Goal: Task Accomplishment & Management: Manage account settings

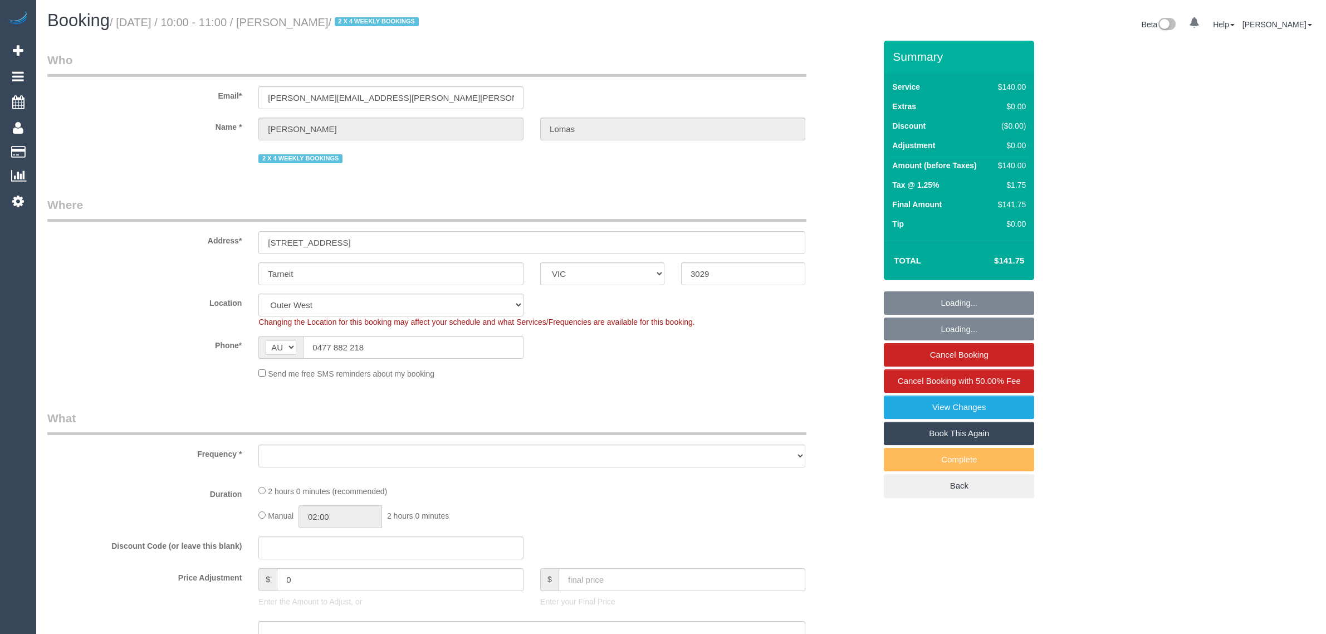
select select "VIC"
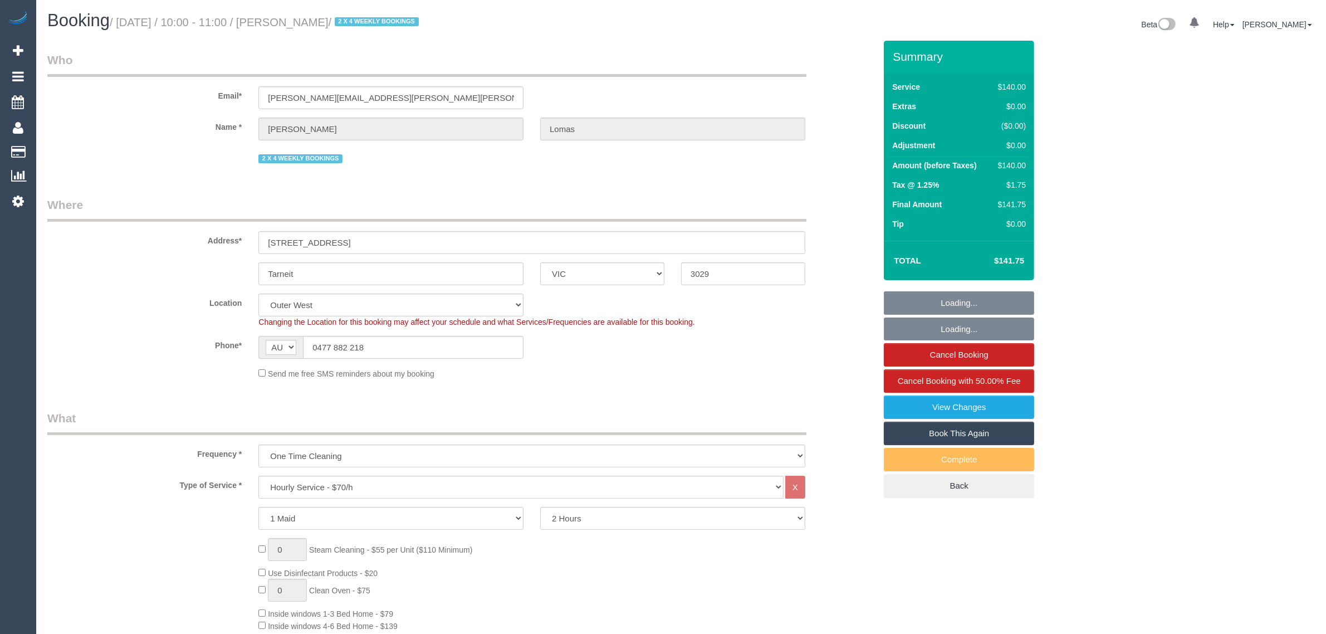
select select "object:1155"
select select "string:stripe-pm_1Rvpho2GScqysDRVE36DPEE9"
select select "number:27"
select select "number:14"
select select "number:19"
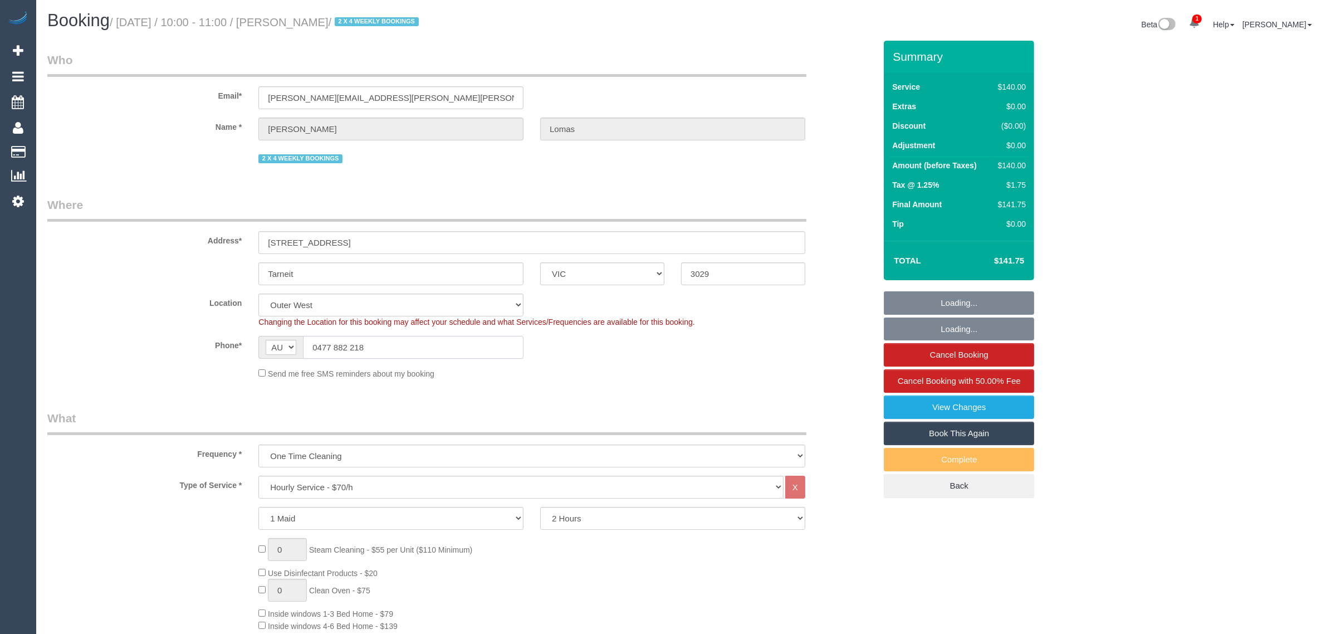
select select "number:25"
select select "number:11"
click at [469, 344] on input "0477 882 218" at bounding box center [413, 347] width 221 height 23
select select "object:1320"
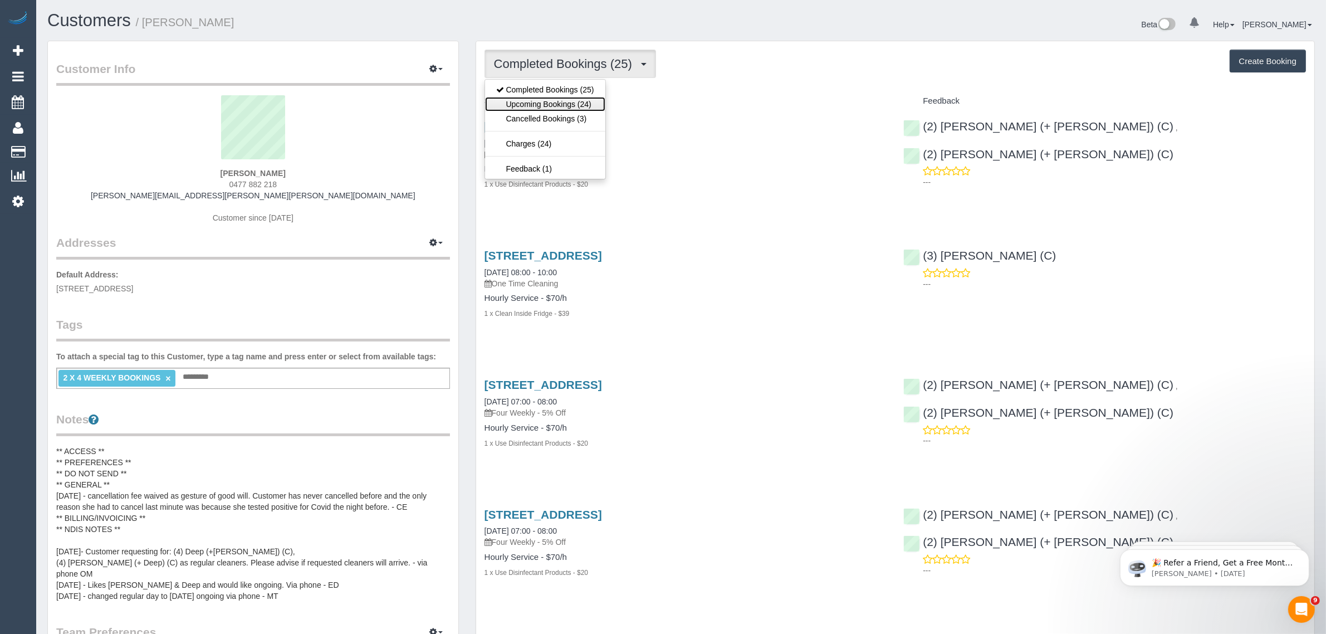
click at [541, 104] on link "Upcoming Bookings (24)" at bounding box center [545, 104] width 120 height 14
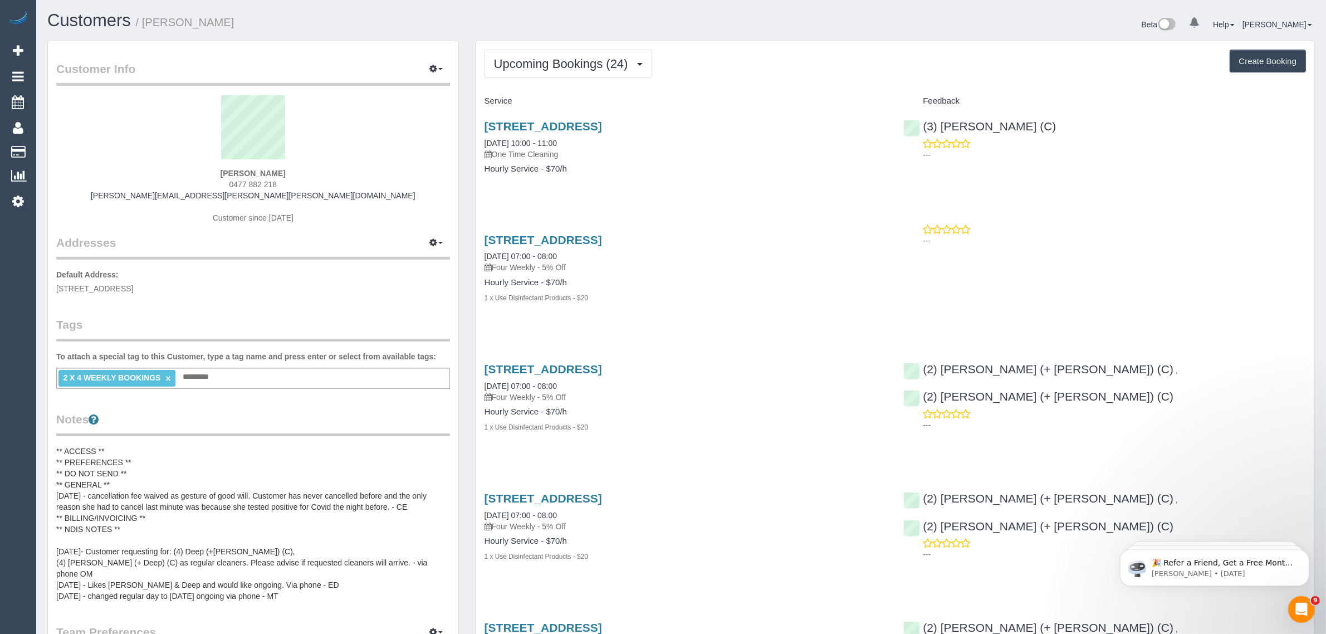
drag, startPoint x: 586, startPoint y: 138, endPoint x: 468, endPoint y: 138, distance: 118.6
copy link "11/10/2025 10:00 - 11:00"
click at [1015, 181] on div "28 Badger Grove, Tarneit, VIC 3029 11/10/2025 10:00 - 11:00 One Time Cleaning H…" at bounding box center [895, 153] width 838 height 86
click at [920, 127] on div "(3) Trish Osman (C) ---" at bounding box center [1104, 137] width 419 height 55
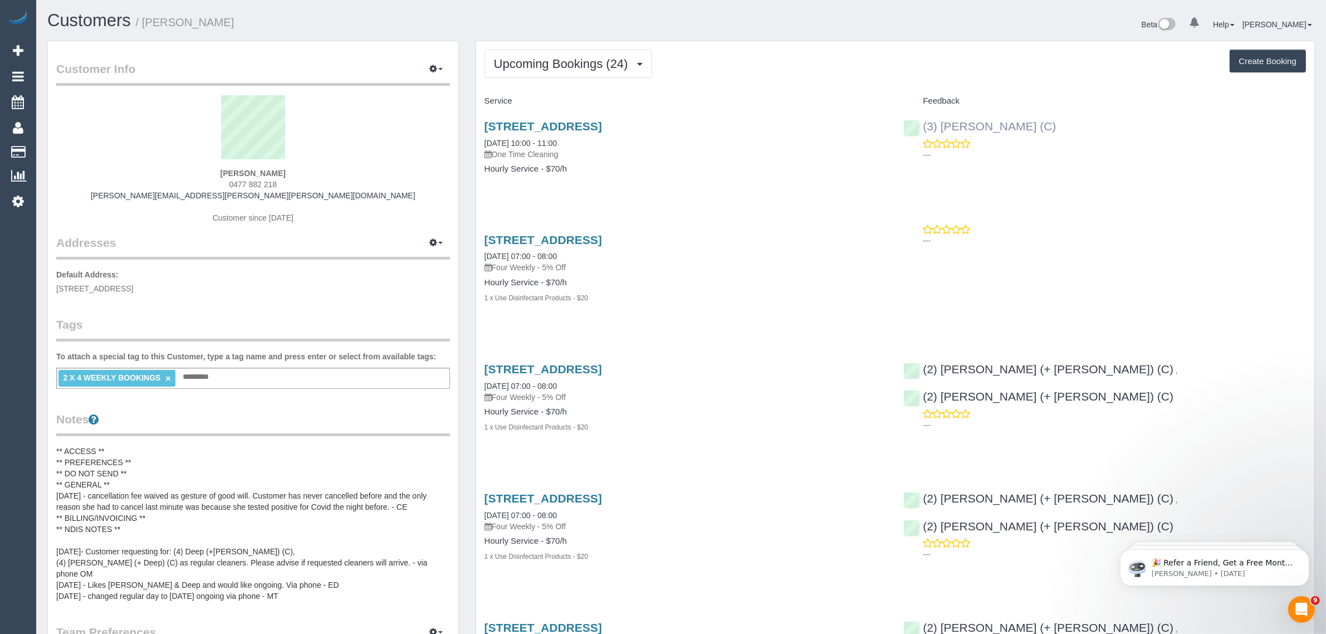
copy link "(3) Trish Osman (C)"
click at [527, 127] on link "28 Badger Grove, Tarneit, VIC 3029" at bounding box center [542, 126] width 117 height 13
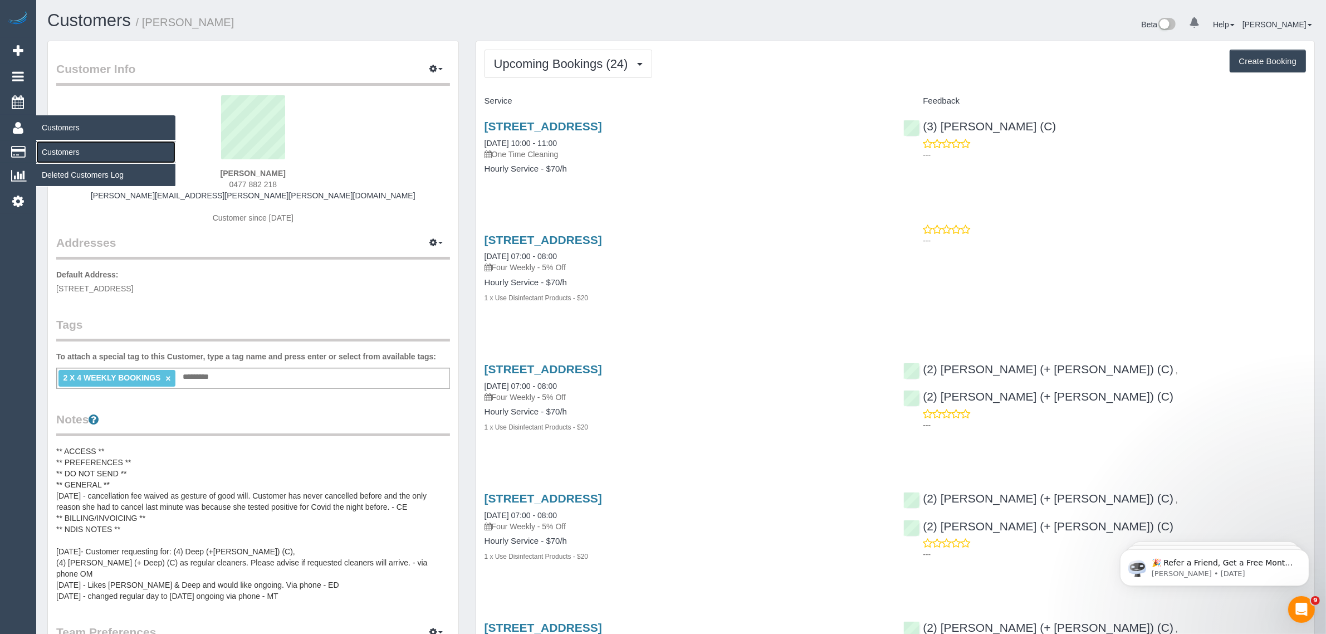
click at [53, 143] on link "Customers" at bounding box center [105, 152] width 139 height 22
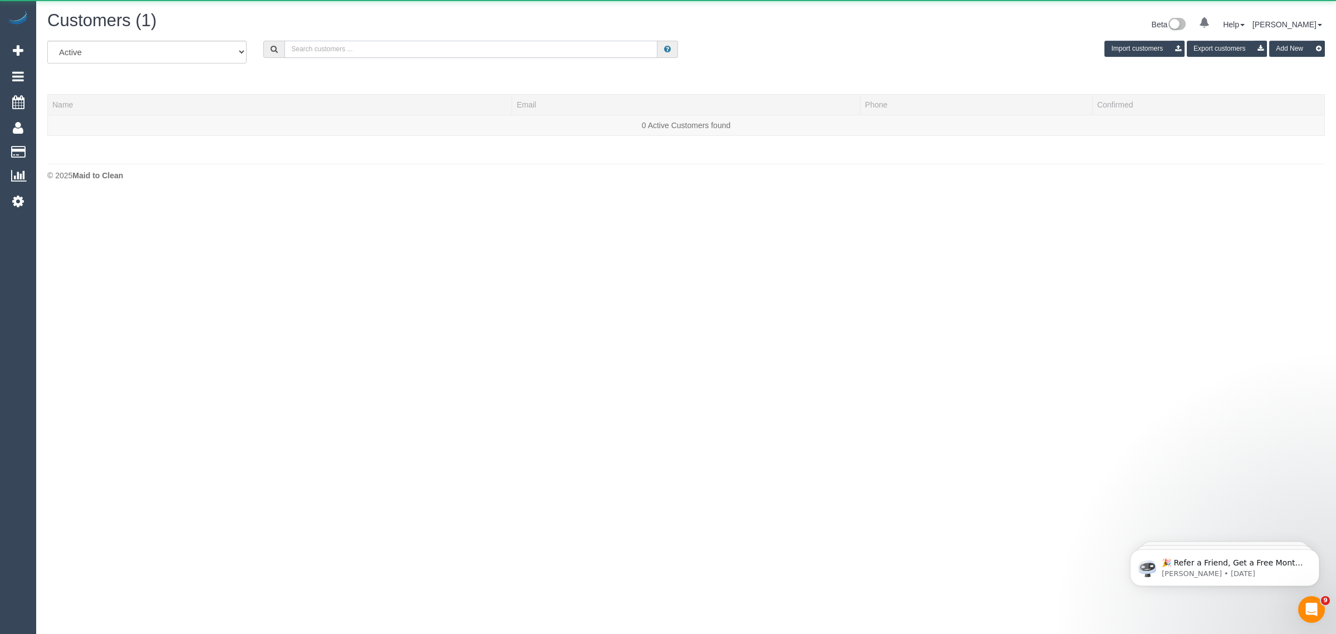
click at [381, 47] on input "text" at bounding box center [471, 49] width 373 height 17
paste input "Estella Sullivan"
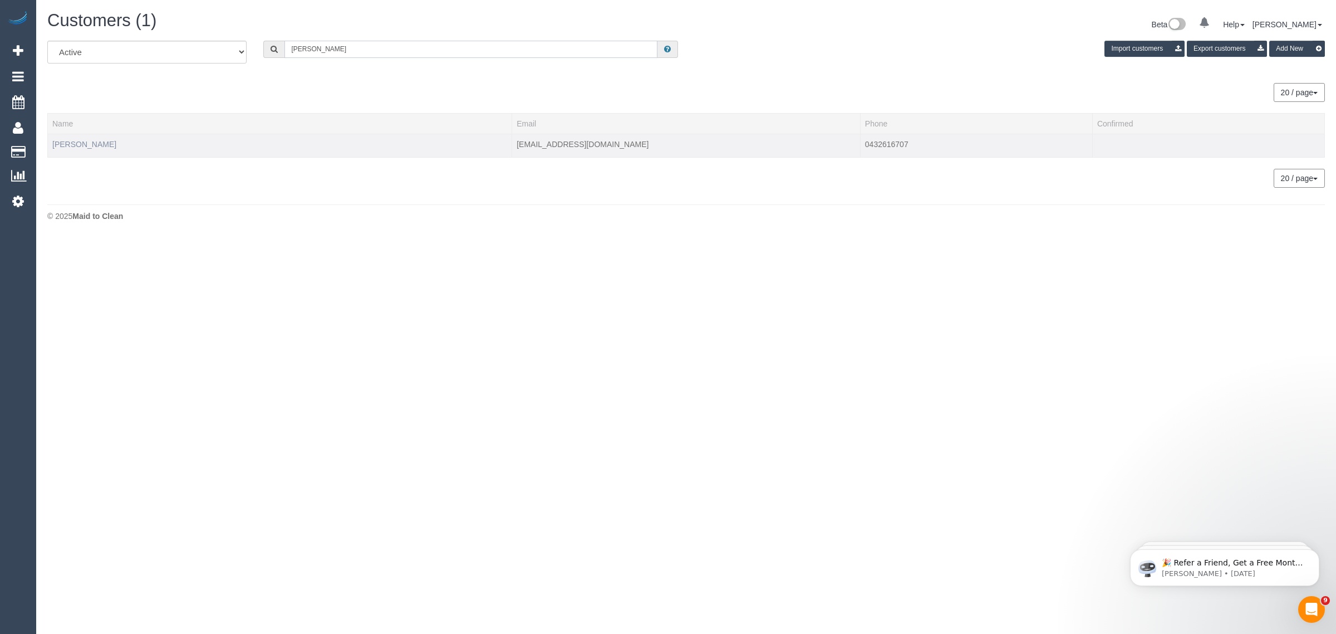
type input "Estella Sullivan"
click at [95, 140] on link "Estella Sullivan" at bounding box center [84, 144] width 64 height 9
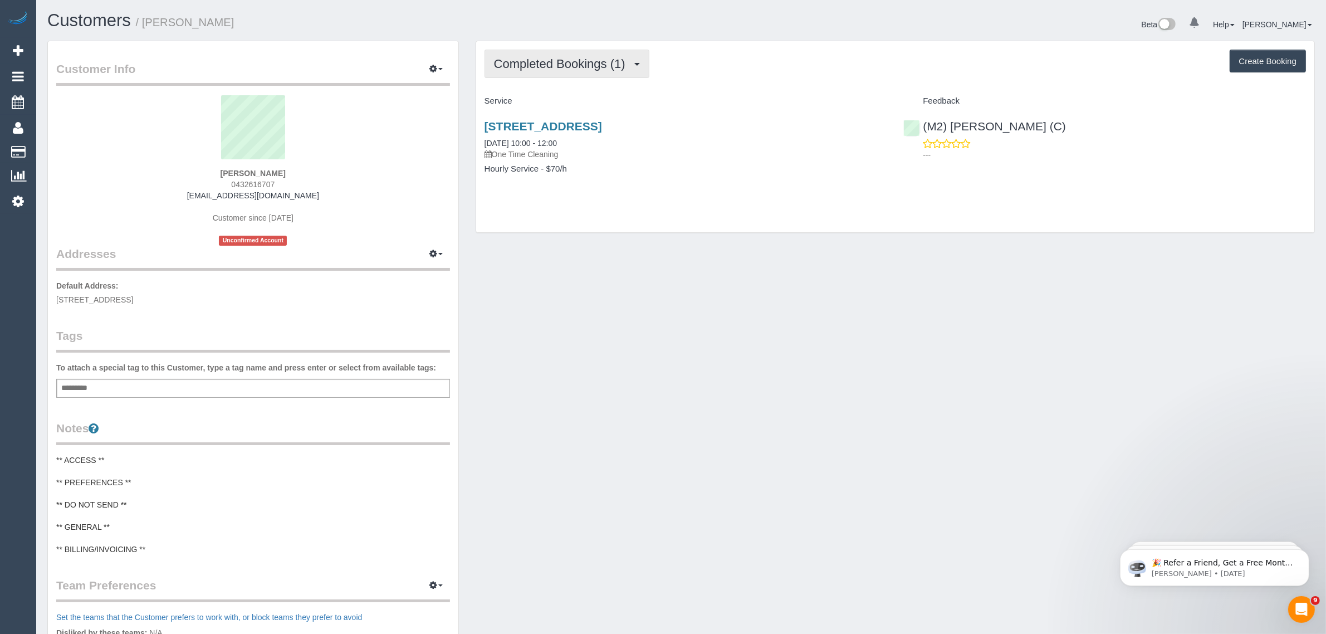
click at [571, 64] on span "Completed Bookings (1)" at bounding box center [562, 64] width 137 height 14
click at [815, 253] on div "Customer Info Edit Contact Info Send Message Email Preferences Special Sales Ta…" at bounding box center [681, 447] width 1284 height 813
drag, startPoint x: 581, startPoint y: 143, endPoint x: 474, endPoint y: 135, distance: 106.6
click at [476, 135] on div "Completed Bookings (1) Completed Bookings (1) Upcoming Bookings (0) Cancelled B…" at bounding box center [895, 137] width 839 height 192
copy link "09/10/2025 10:00 - 12:00"
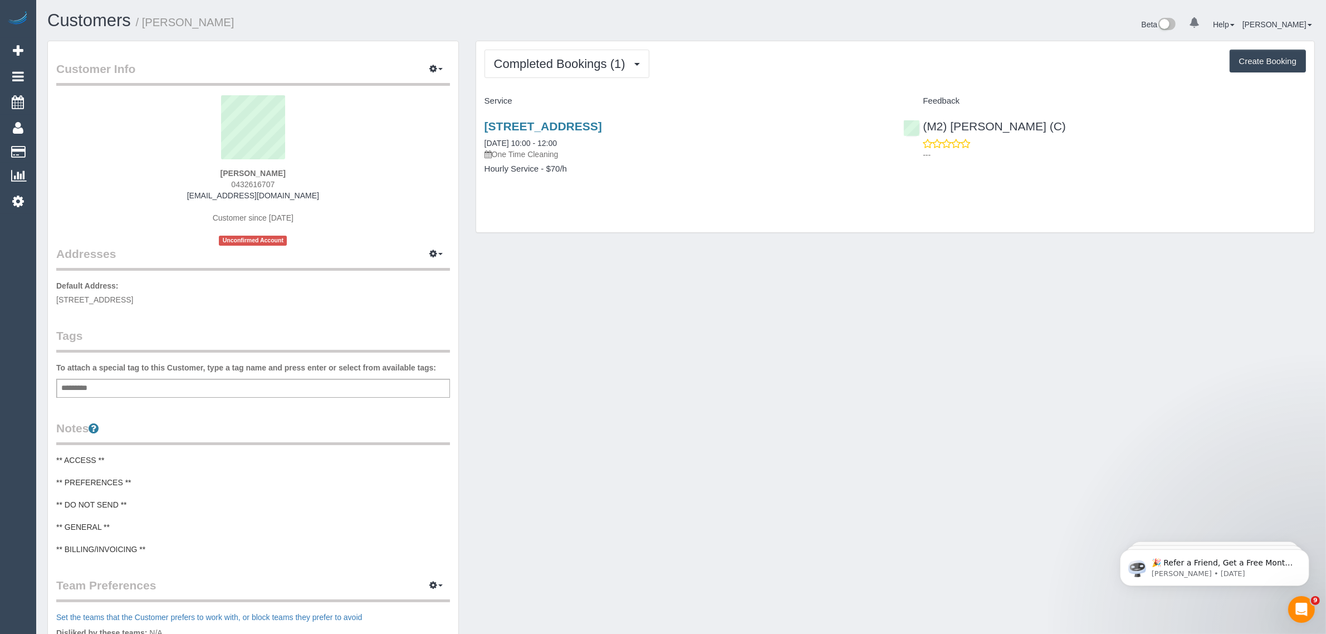
click at [991, 184] on div "63 Hillsyde Pde, Strathmore, VIC 3041 09/10/2025 10:00 - 12:00 One Time Cleanin…" at bounding box center [895, 153] width 838 height 86
drag, startPoint x: 1078, startPoint y: 125, endPoint x: 923, endPoint y: 123, distance: 154.8
click at [923, 123] on div "(M2) Joseph Tshibangu (C) ---" at bounding box center [1104, 137] width 419 height 55
copy link "(M2) [PERSON_NAME] (C)"
click at [60, 146] on link "Customers" at bounding box center [105, 152] width 139 height 22
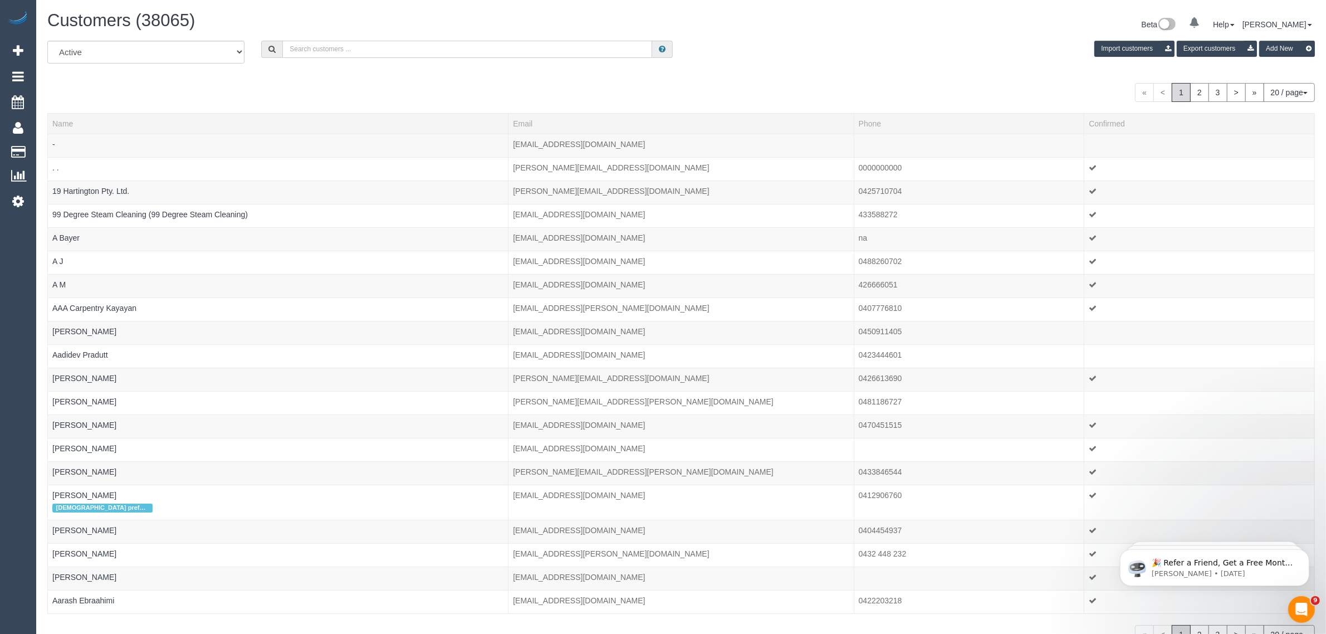
click at [351, 51] on input "text" at bounding box center [467, 49] width 370 height 17
paste input "Brett Potter"
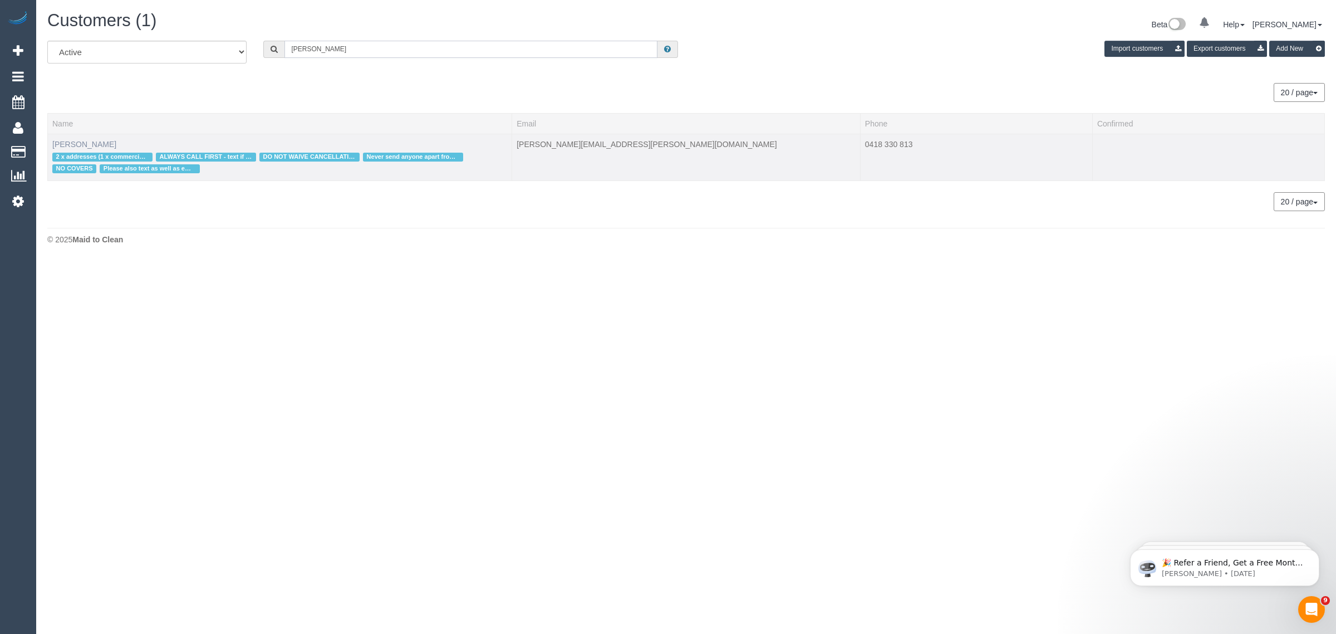
type input "Brett Potter"
click at [71, 143] on link "Brett Potter" at bounding box center [84, 144] width 64 height 9
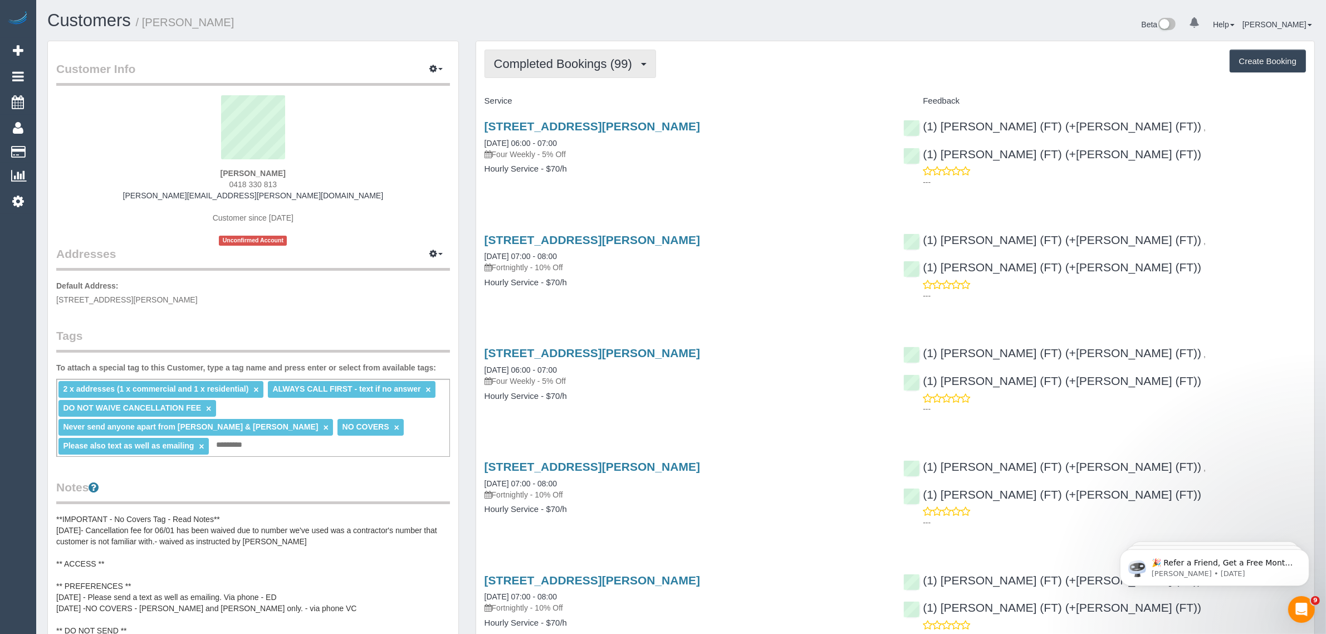
click at [547, 57] on span "Completed Bookings (99)" at bounding box center [566, 64] width 144 height 14
click at [555, 106] on link "Upcoming Bookings (24)" at bounding box center [545, 104] width 120 height 14
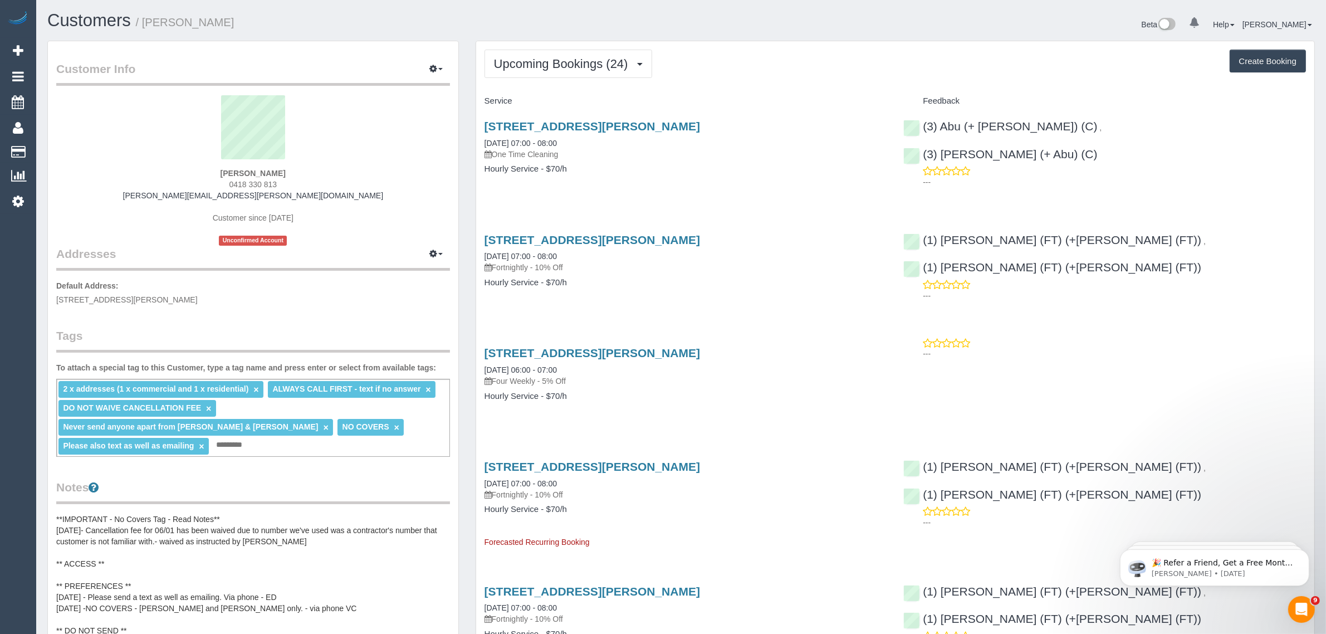
drag, startPoint x: 586, startPoint y: 144, endPoint x: 483, endPoint y: 135, distance: 103.9
click at [483, 135] on div "10 Tiffany Court, Keilor, VIC 3036 13/10/2025 07:00 - 08:00 One Time Cleaning H…" at bounding box center [685, 153] width 419 height 86
copy link "13/10/2025 07:00 - 08:00"
click at [798, 187] on div "10 Tiffany Court, Keilor, VIC 3036 13/10/2025 07:00 - 08:00 One Time Cleaning H…" at bounding box center [685, 153] width 419 height 86
drag, startPoint x: 1213, startPoint y: 124, endPoint x: 1070, endPoint y: 120, distance: 142.6
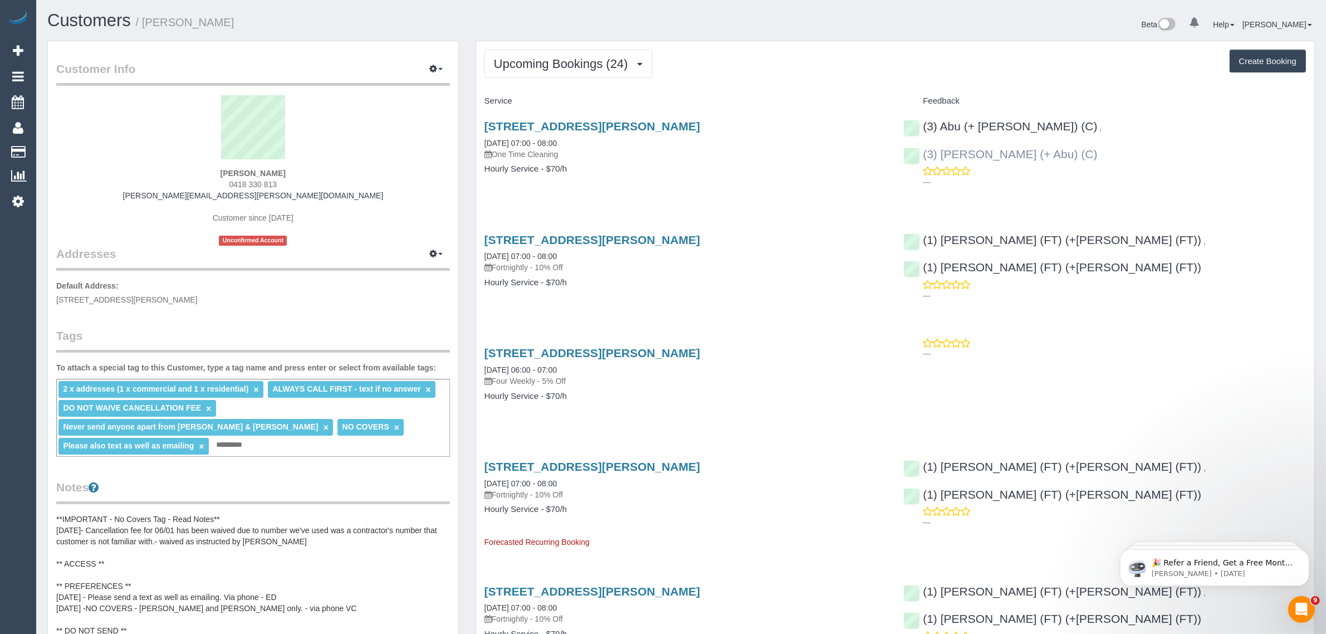
click at [1070, 120] on div "(3) Abu (+ Hamim) (C) , (3) Hamim (+ Abu) (C) ---" at bounding box center [1104, 151] width 419 height 82
copy link "(3) Hamim (+ Abu) (C)"
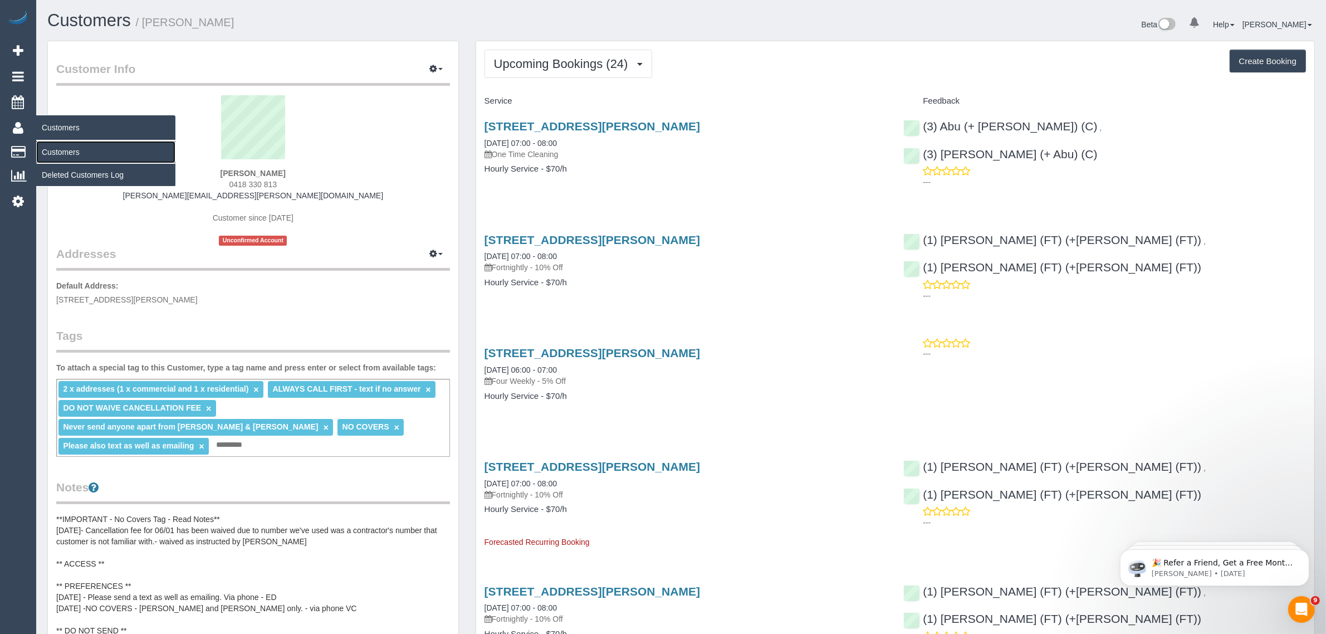
click at [68, 150] on link "Customers" at bounding box center [105, 152] width 139 height 22
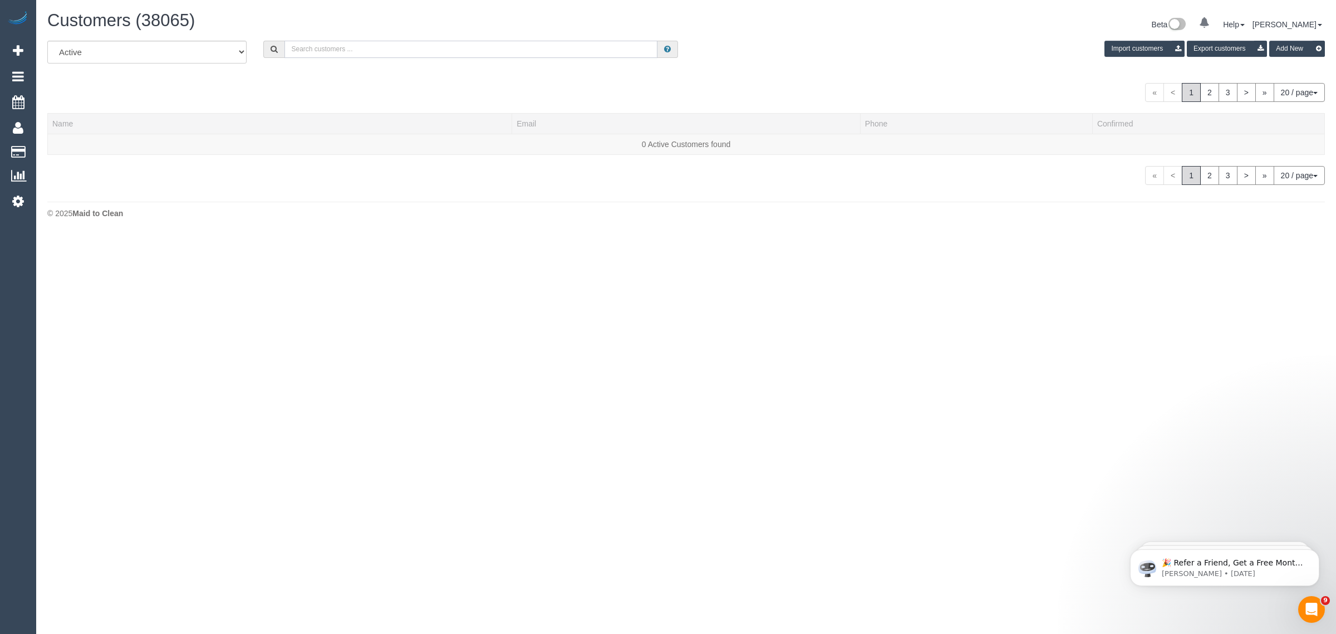
click at [369, 41] on input "text" at bounding box center [471, 49] width 373 height 17
paste input "[PERSON_NAME]"
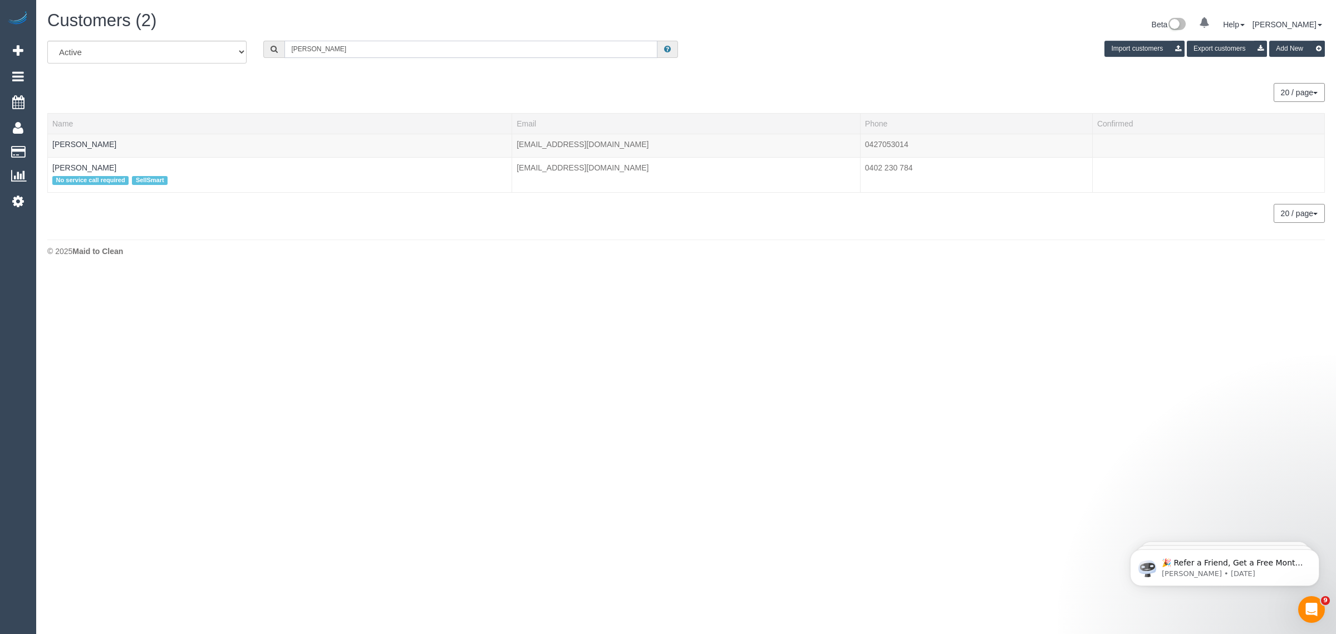
click at [380, 43] on input "[PERSON_NAME]" at bounding box center [471, 49] width 373 height 17
paste input "Josh Robertson"
click at [45, 145] on link "Customers" at bounding box center [105, 152] width 139 height 22
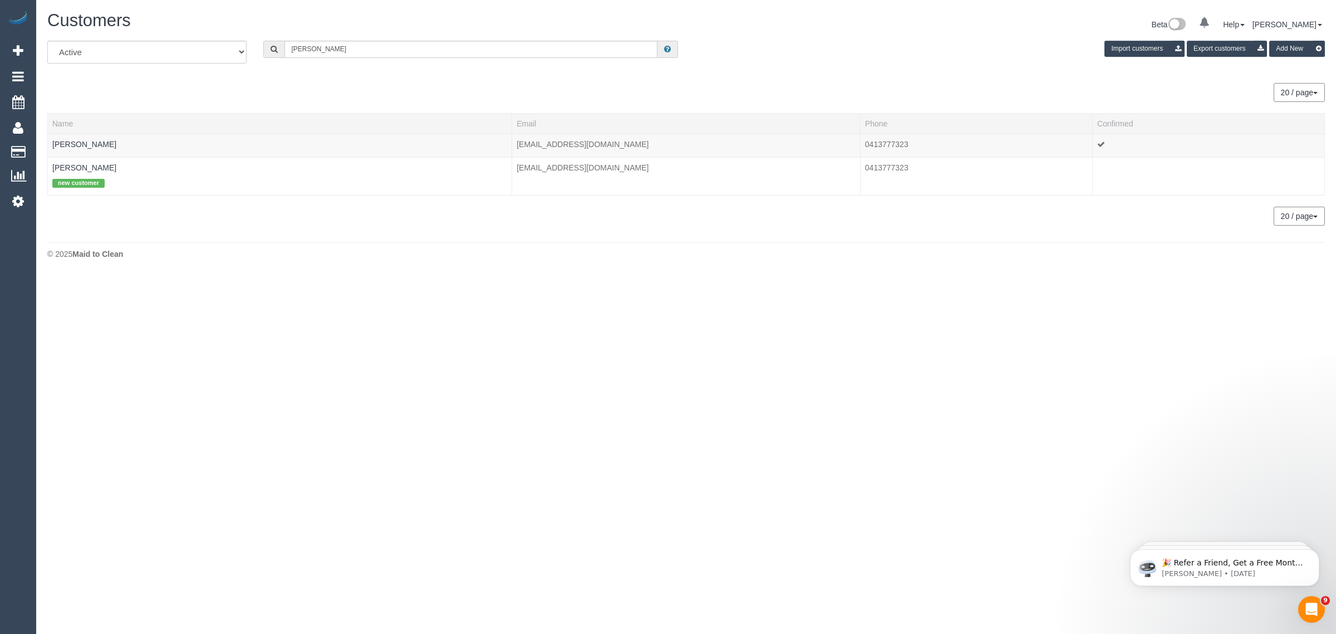
click at [433, 57] on div "All Active Archived Josh Robertson Import customers Export customers Add New" at bounding box center [686, 56] width 1295 height 31
click at [435, 53] on input "Josh Robertson" at bounding box center [471, 49] width 373 height 17
paste input "+61438412489 Aircall new contact"
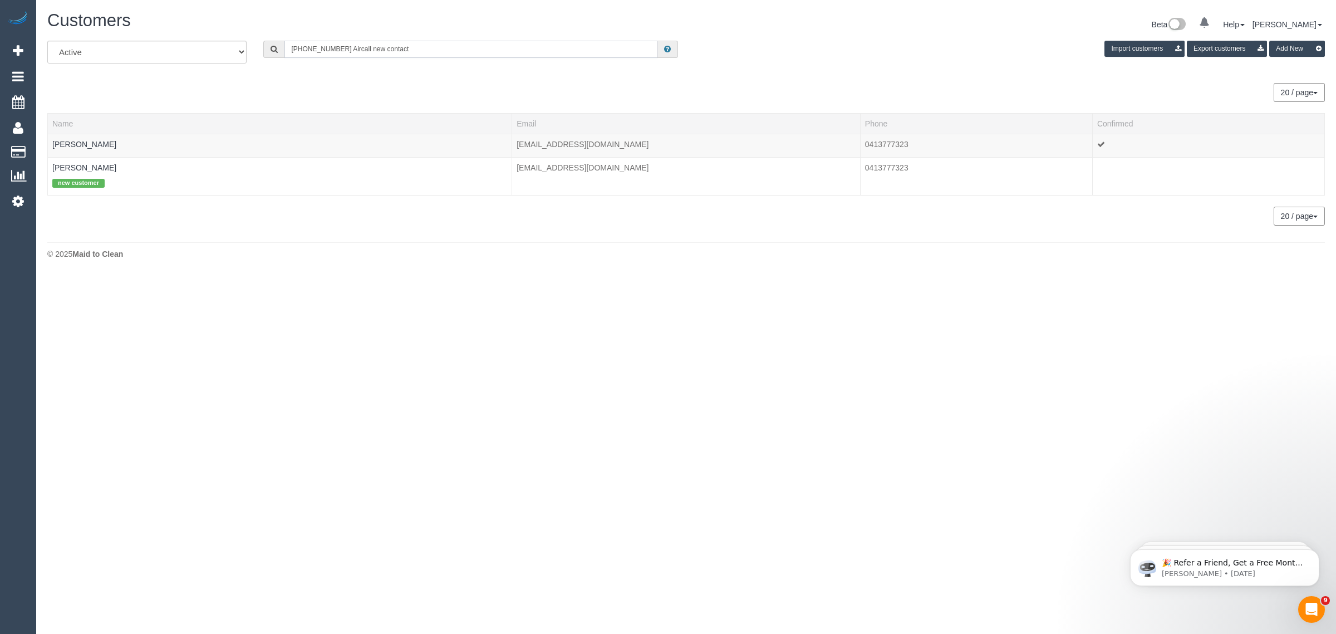
drag, startPoint x: 337, startPoint y: 48, endPoint x: 497, endPoint y: 56, distance: 160.0
click at [491, 57] on div "All Active Archived +61438412489 Aircall new contact Import customers Export cu…" at bounding box center [686, 56] width 1295 height 31
type input "438 412 489"
click at [79, 150] on div at bounding box center [279, 151] width 455 height 3
click at [87, 148] on td "David Mateer" at bounding box center [280, 145] width 464 height 23
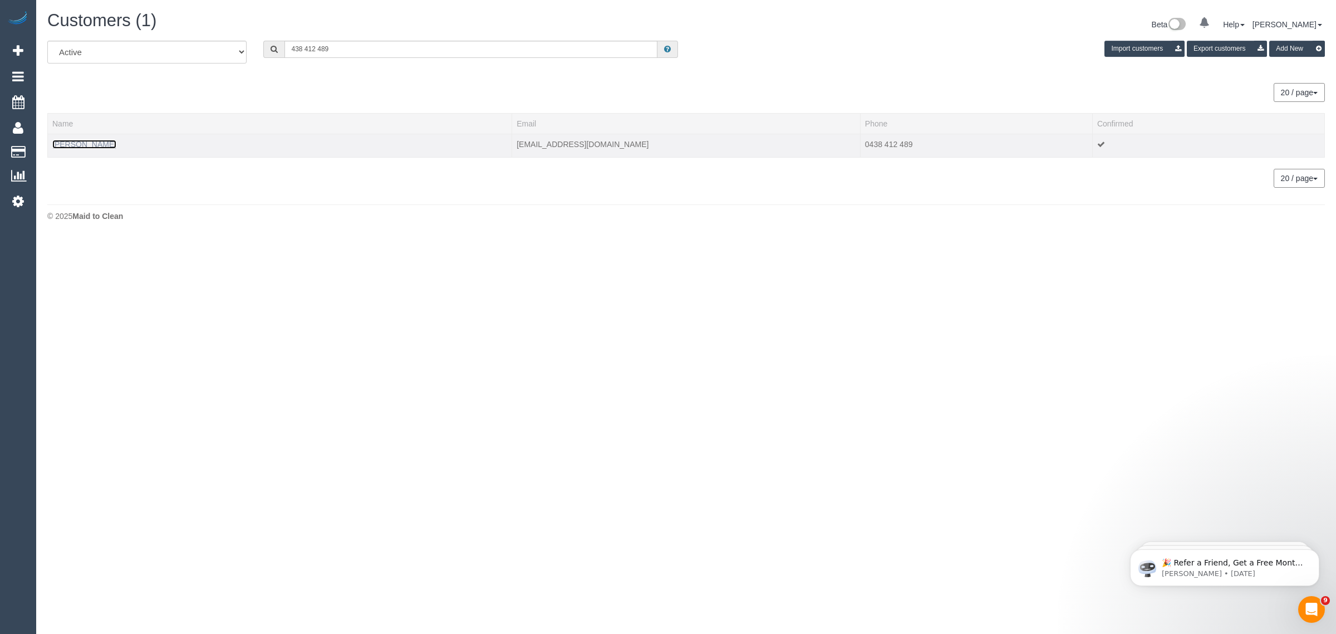
click at [72, 146] on link "David Mateer" at bounding box center [84, 144] width 64 height 9
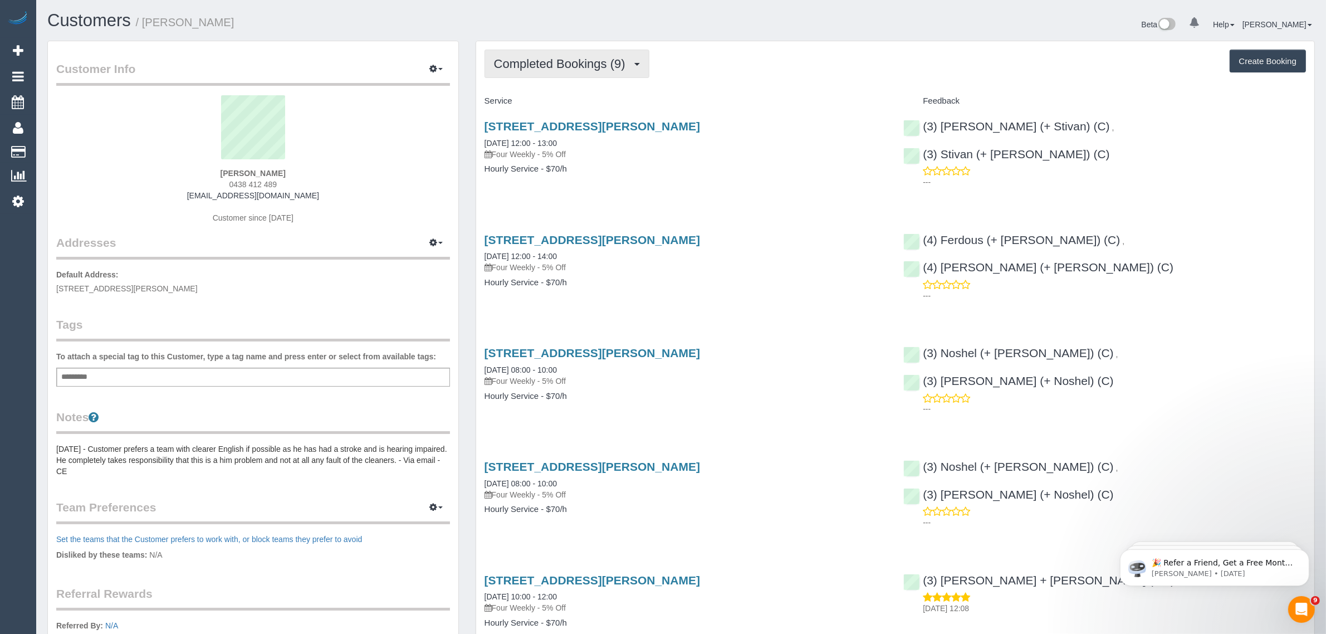
click at [571, 57] on span "Completed Bookings (9)" at bounding box center [562, 64] width 137 height 14
drag, startPoint x: 769, startPoint y: 200, endPoint x: 730, endPoint y: 204, distance: 39.2
click at [769, 200] on div "Service Feedback 95 Atkinson Street, Templestowe, VIC 3106 15/09/2025 12:00 - 1…" at bounding box center [894, 605] width 821 height 1027
click at [546, 70] on button "Completed Bookings (9)" at bounding box center [566, 64] width 165 height 28
click at [546, 105] on link "Upcoming Bookings (11)" at bounding box center [543, 104] width 117 height 14
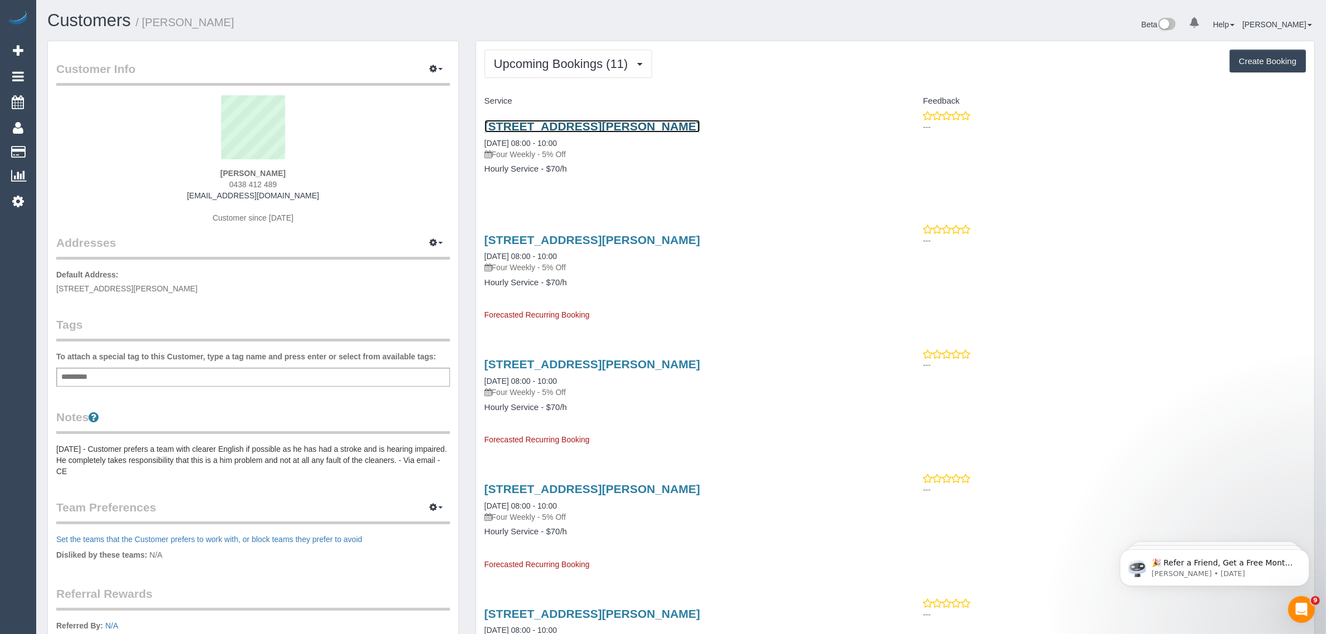
click at [544, 126] on link "95 Atkinson Street, Templestowe, VIC 3106" at bounding box center [592, 126] width 216 height 13
click at [608, 182] on div "95 Atkinson Street, Templestowe, VIC 3106 10/11/2025 08:00 - 10:00 Four Weekly …" at bounding box center [685, 153] width 419 height 86
drag, startPoint x: 581, startPoint y: 138, endPoint x: 483, endPoint y: 144, distance: 97.6
click at [484, 144] on div "95 Atkinson Street, Templestowe, VIC 3106 10/11/2025 08:00 - 10:00 Four Weekly …" at bounding box center [685, 140] width 403 height 40
copy link "10/11/2025 08:00 - 10:00"
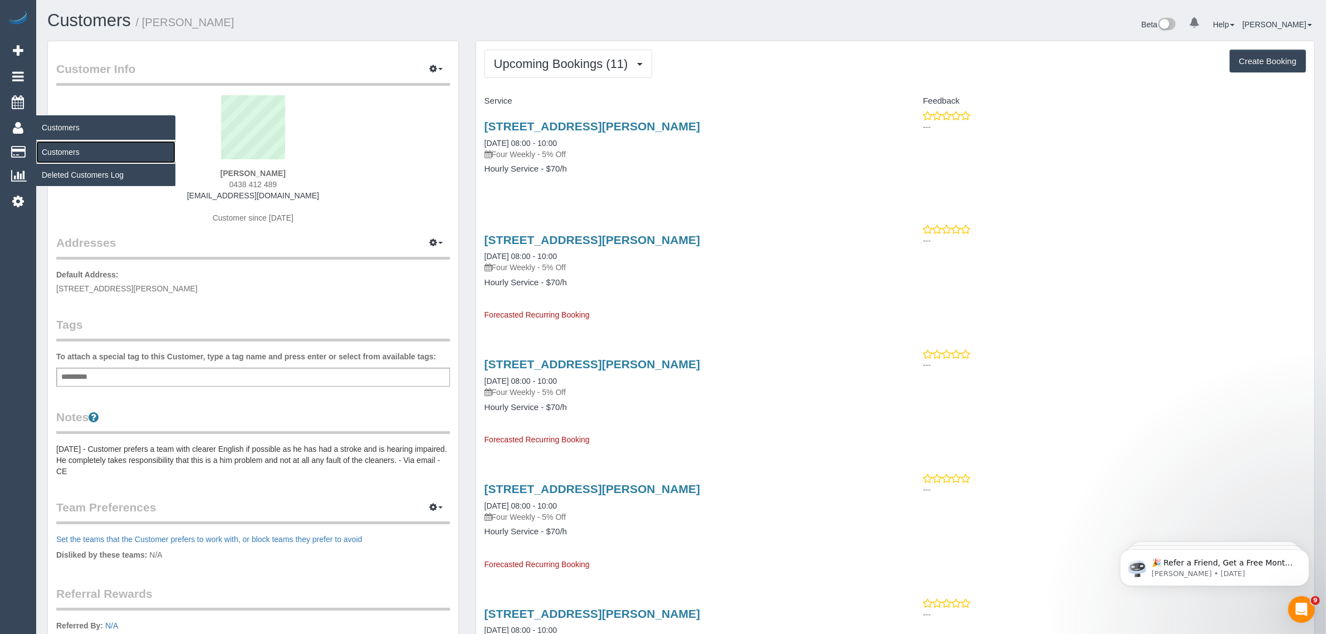
click at [65, 146] on link "Customers" at bounding box center [105, 152] width 139 height 22
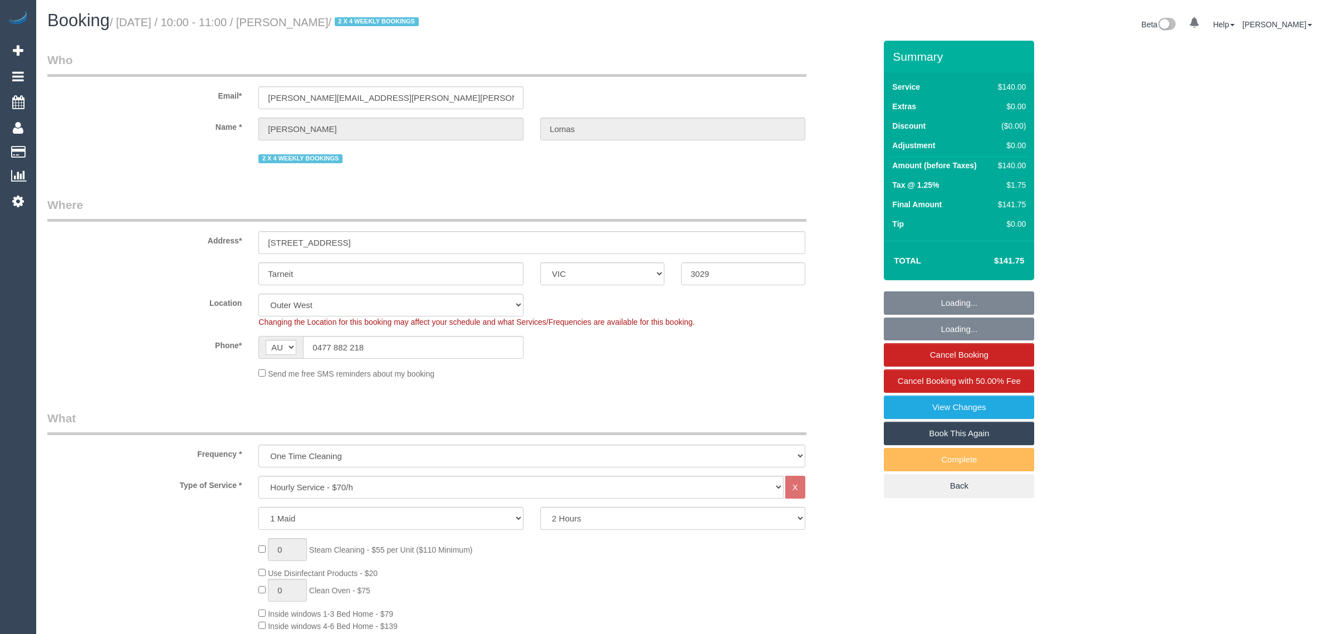
select select "VIC"
select select "string:stripe-pm_1Rvpho2GScqysDRVE36DPEE9"
select select "number:27"
select select "number:14"
select select "number:19"
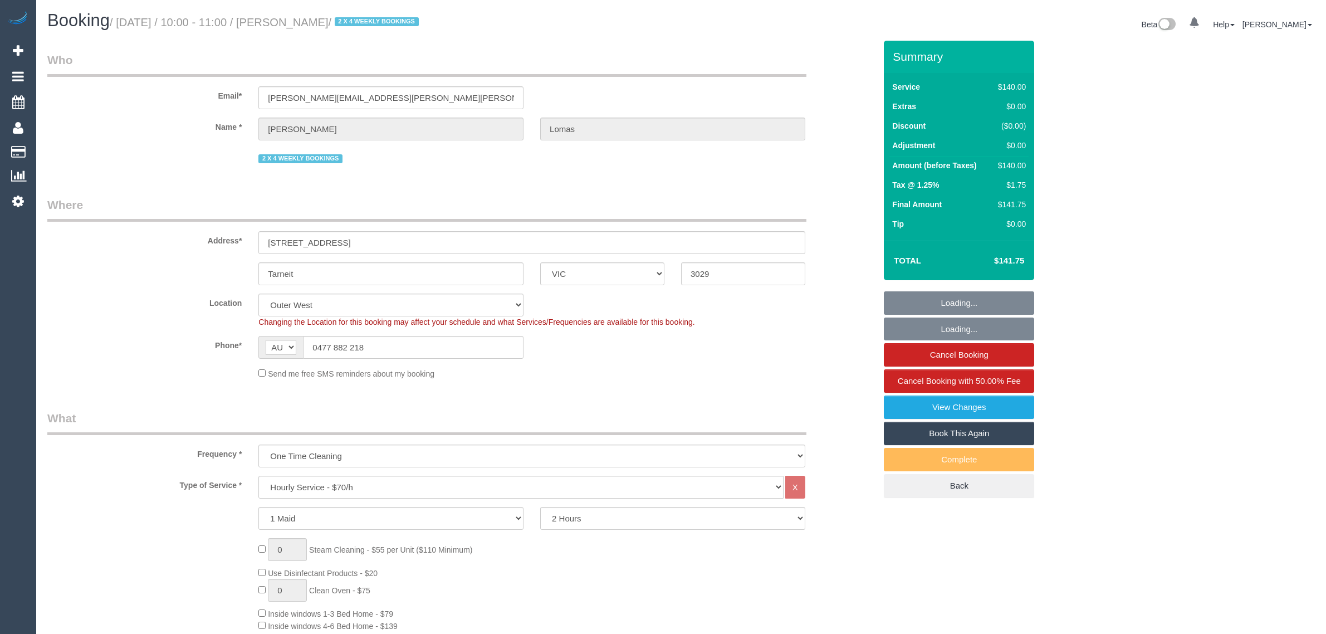
select select "number:25"
select select "number:11"
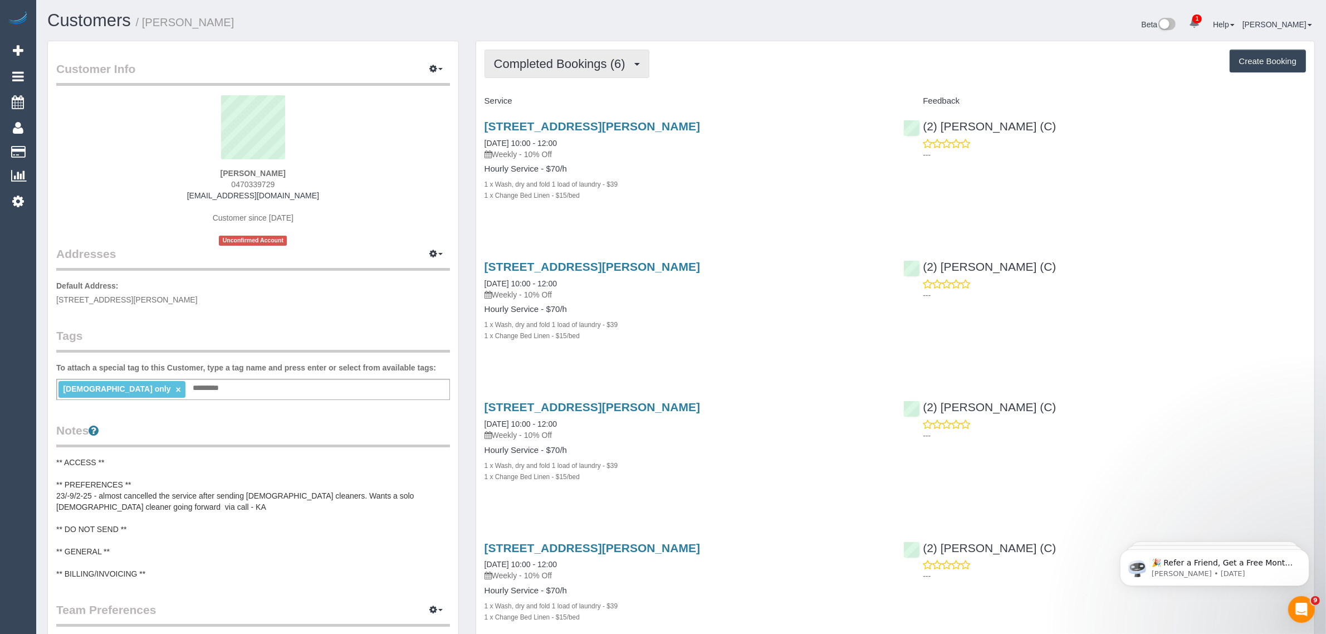
click at [609, 65] on span "Completed Bookings (6)" at bounding box center [562, 64] width 137 height 14
click at [572, 111] on link "Cancelled Bookings (1)" at bounding box center [543, 118] width 117 height 14
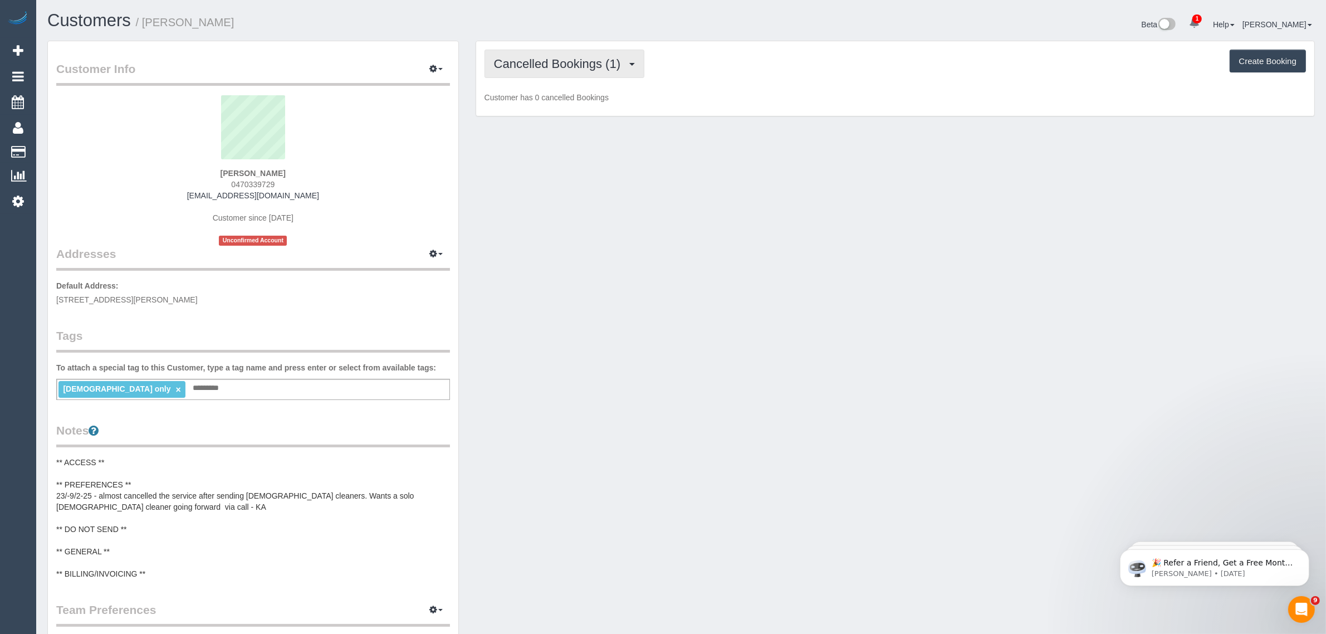
click at [589, 67] on span "Cancelled Bookings (1)" at bounding box center [560, 64] width 132 height 14
click at [566, 98] on link "Upcoming Bookings (11)" at bounding box center [543, 104] width 117 height 14
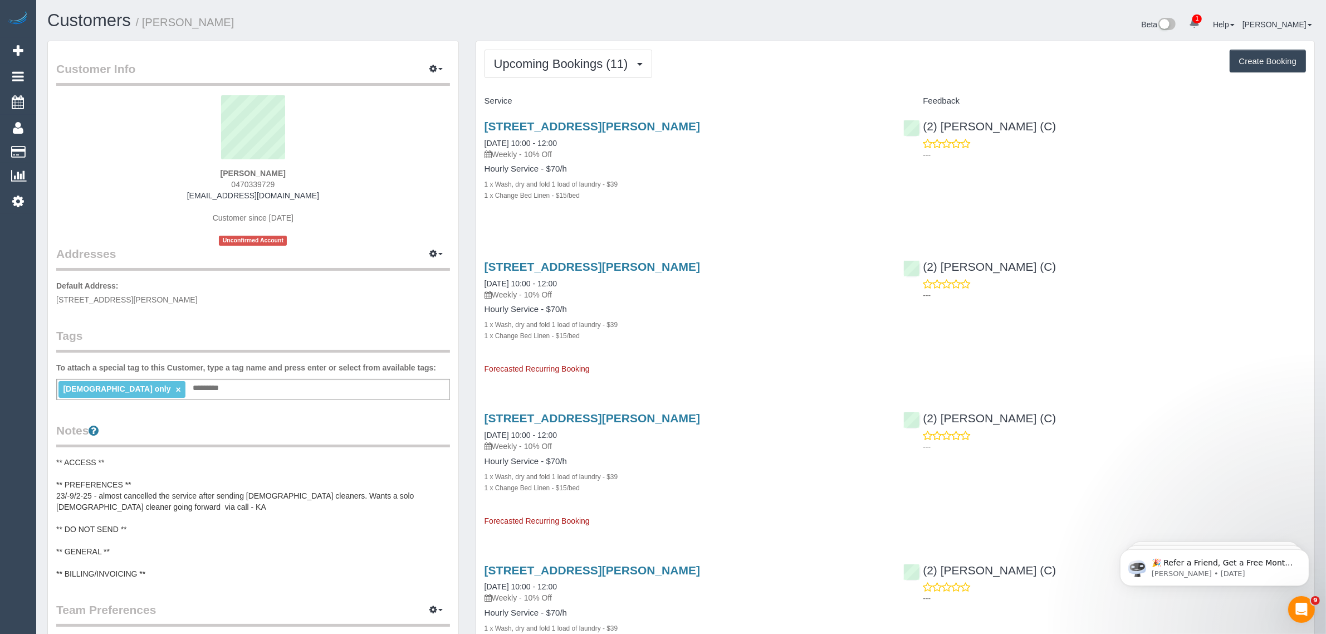
click at [252, 188] on div "Freshta Mohammadi 0470339729 mcreshta17@gmail.com Customer since 2025 Unconfirm…" at bounding box center [253, 170] width 394 height 150
copy span "0470339729"
click at [551, 126] on link "59 Reema Bvd, Endeavour Hills, VIC 3802" at bounding box center [592, 126] width 216 height 13
click at [197, 388] on div "female only × Add a tag" at bounding box center [253, 389] width 394 height 21
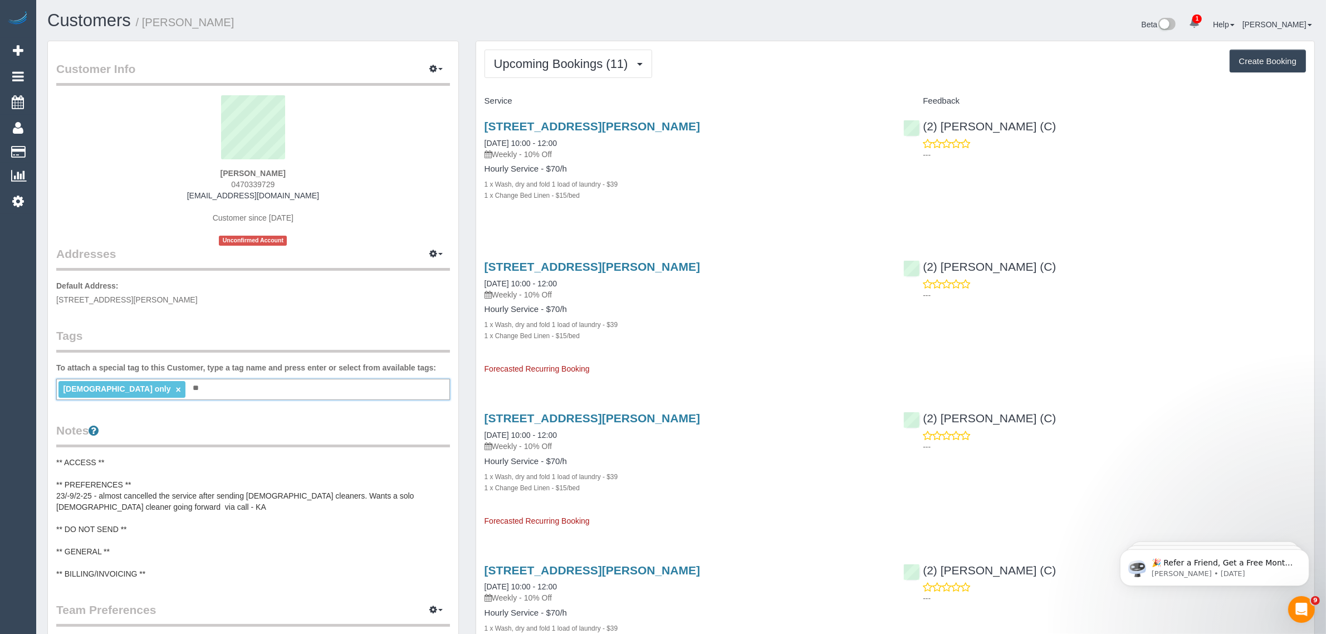
type input "*"
type input "**********"
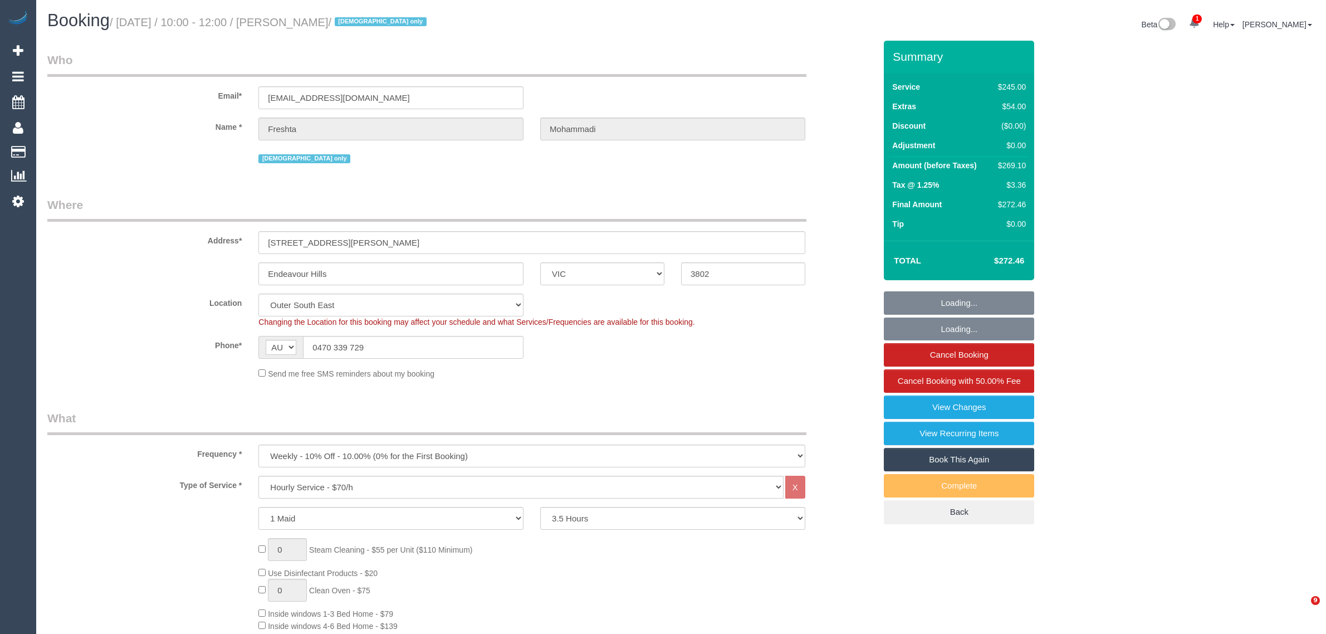
select select "VIC"
select select "210"
select select "number:28"
select select "number:14"
select select "number:19"
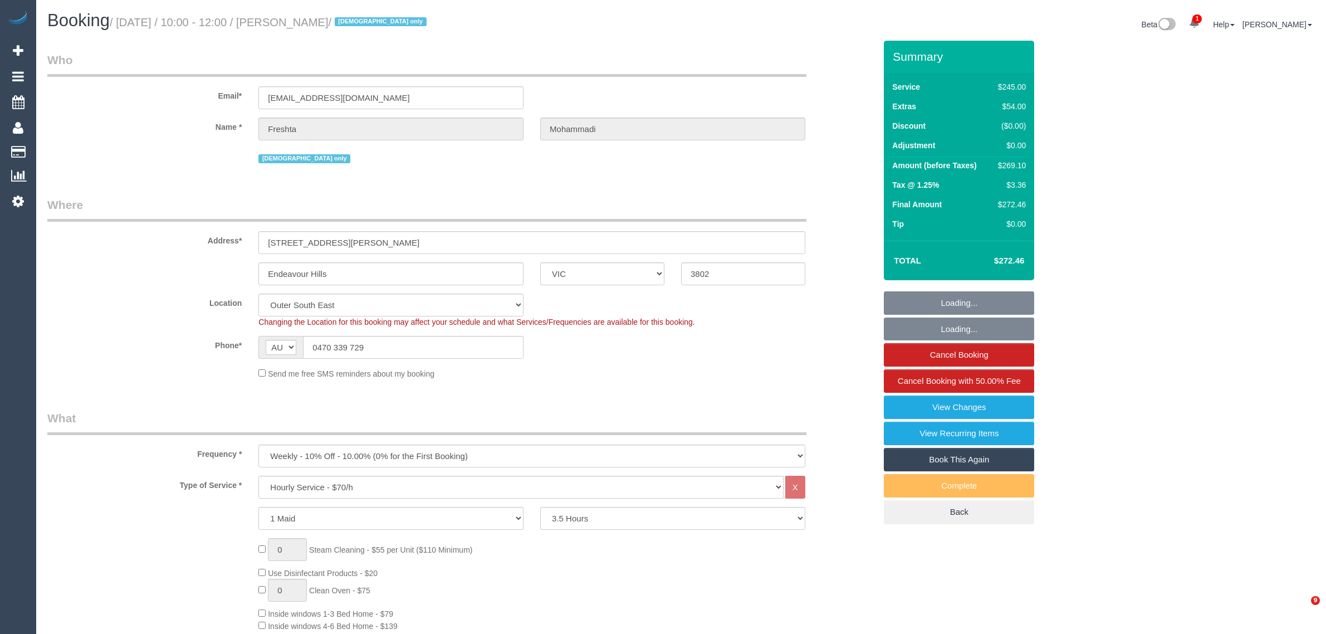
select select "number:23"
select select "number:35"
select select "number:26"
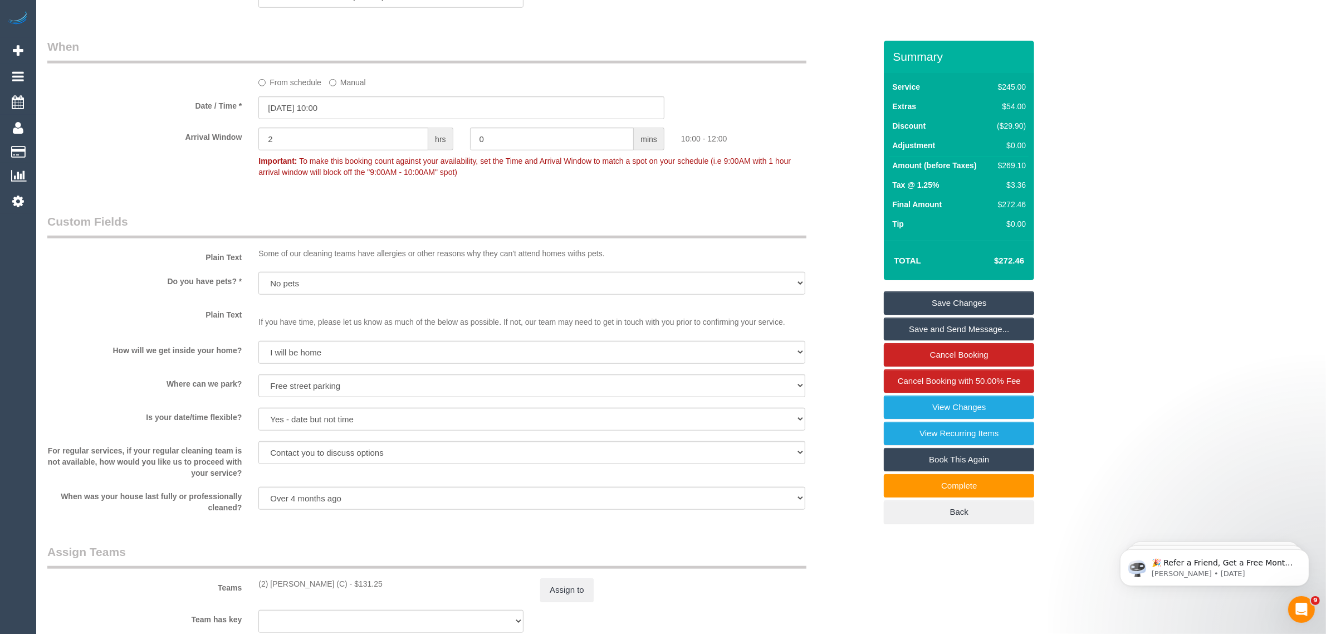
scroll to position [1114, 0]
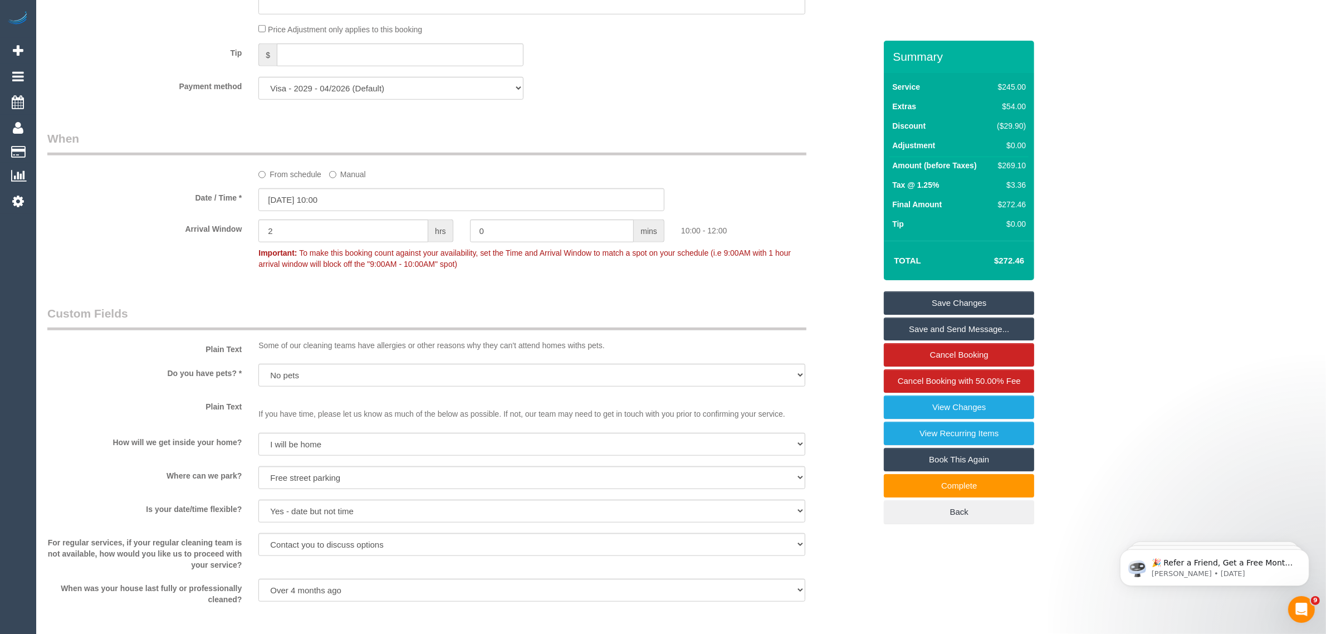
click at [736, 301] on div "Who Email* [EMAIL_ADDRESS][DOMAIN_NAME] Name * [PERSON_NAME] [DEMOGRAPHIC_DATA]…" at bounding box center [461, 45] width 845 height 2237
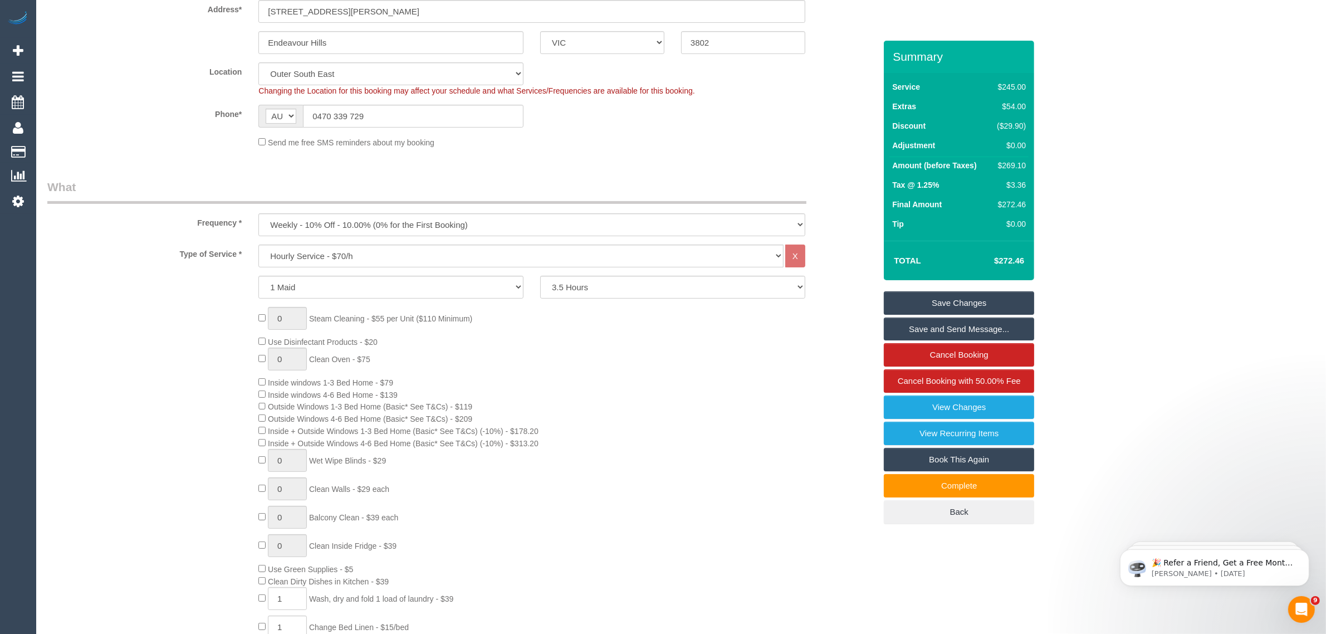
scroll to position [0, 0]
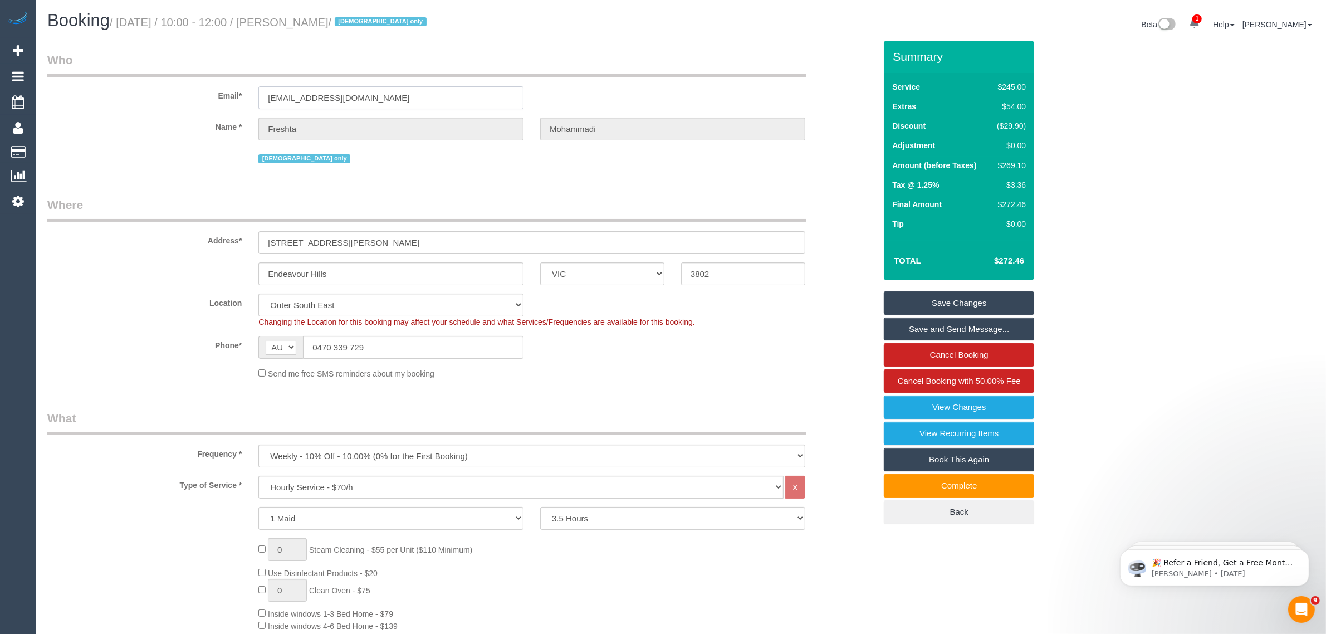
click at [382, 92] on input "[EMAIL_ADDRESS][DOMAIN_NAME]" at bounding box center [390, 97] width 265 height 23
click at [382, 92] on input "mcreshta17@gmail.com" at bounding box center [390, 97] width 265 height 23
click at [422, 337] on input "0470 339 729" at bounding box center [413, 347] width 221 height 23
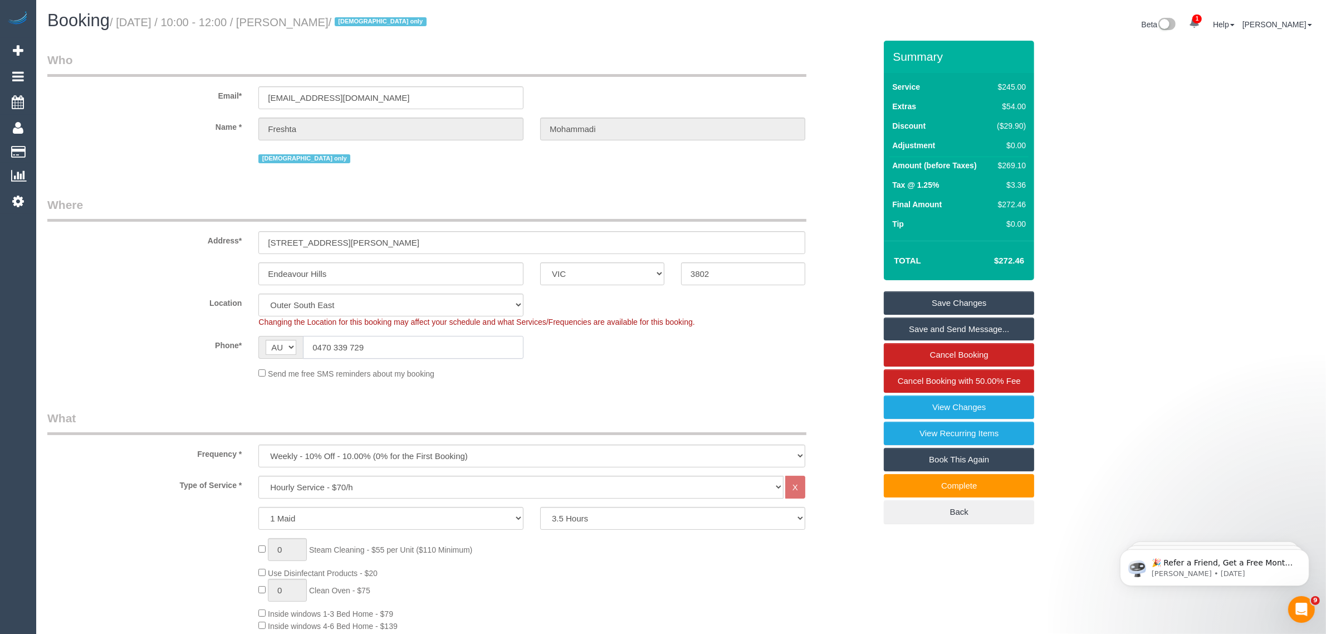
click at [422, 337] on input "0470 339 729" at bounding box center [413, 347] width 221 height 23
click at [401, 204] on legend "Where" at bounding box center [426, 209] width 759 height 25
click at [281, 91] on input "mcreshta17@gmail.com" at bounding box center [390, 97] width 265 height 23
click at [327, 99] on input "mcreshta17@gmail.com" at bounding box center [390, 97] width 265 height 23
click at [327, 100] on input "mcreshta17@gmail.com" at bounding box center [390, 97] width 265 height 23
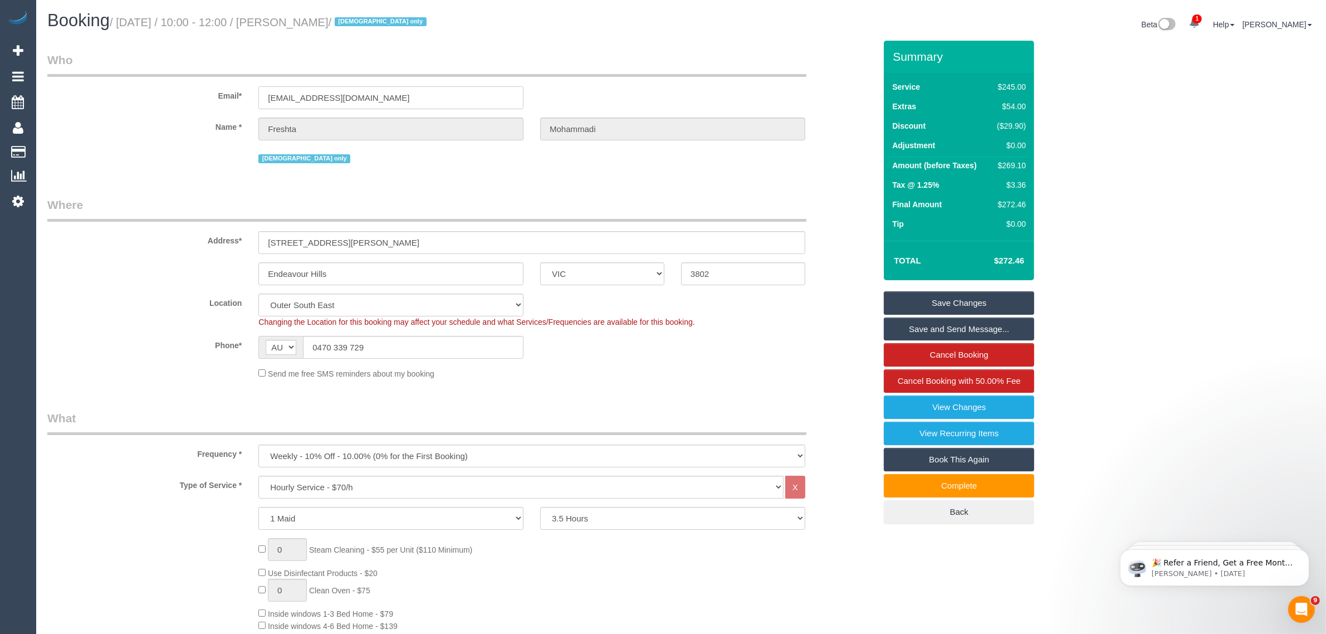
click at [327, 100] on input "mcreshta17@gmail.com" at bounding box center [390, 97] width 265 height 23
click at [404, 94] on input "mcreshta17@gmail.com" at bounding box center [390, 97] width 265 height 23
click at [819, 336] on div "Phone* AF AL DZ AD AO AI AQ AG AR AM AW AU AT AZ BS BH BD BB BY BE BZ BJ BM BT …" at bounding box center [461, 347] width 845 height 23
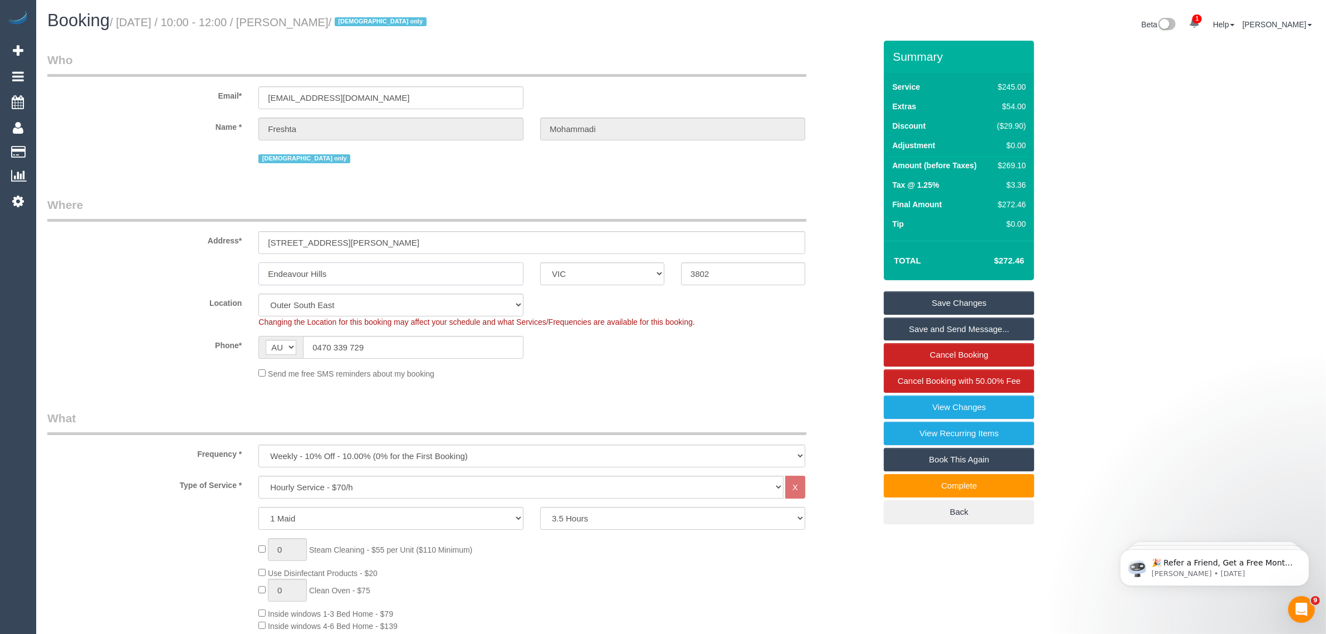
click at [449, 277] on input "Endeavour Hills" at bounding box center [390, 273] width 265 height 23
drag, startPoint x: 214, startPoint y: 21, endPoint x: 282, endPoint y: 22, distance: 67.9
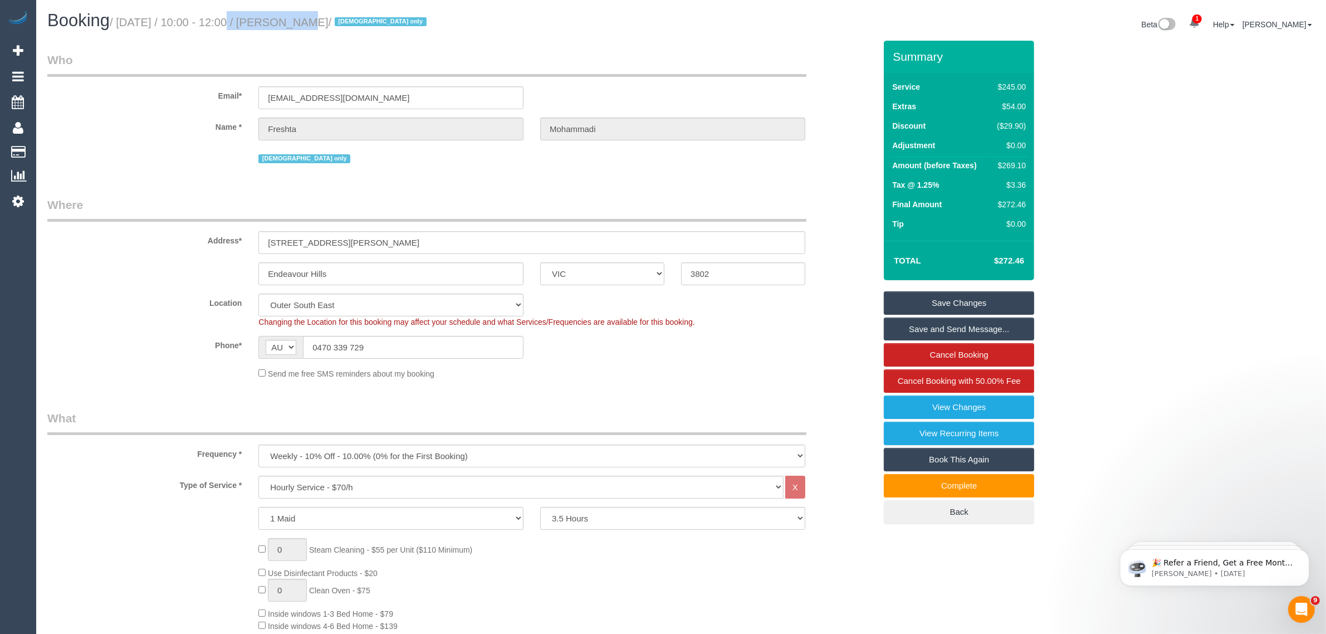
click at [282, 22] on small "/ October 11, 2025 / 10:00 - 12:00 / Freshta Mohammadi / female only" at bounding box center [270, 22] width 320 height 12
copy small "10:00 - 12:00"
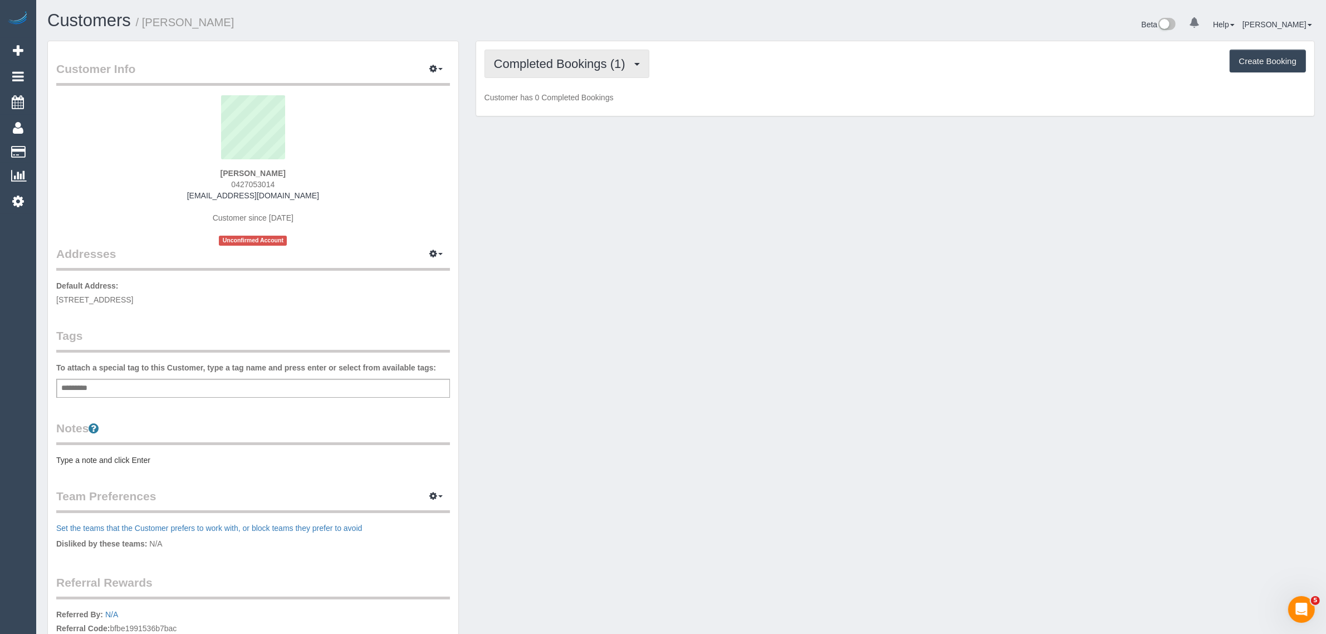
click at [537, 60] on span "Completed Bookings (1)" at bounding box center [562, 64] width 137 height 14
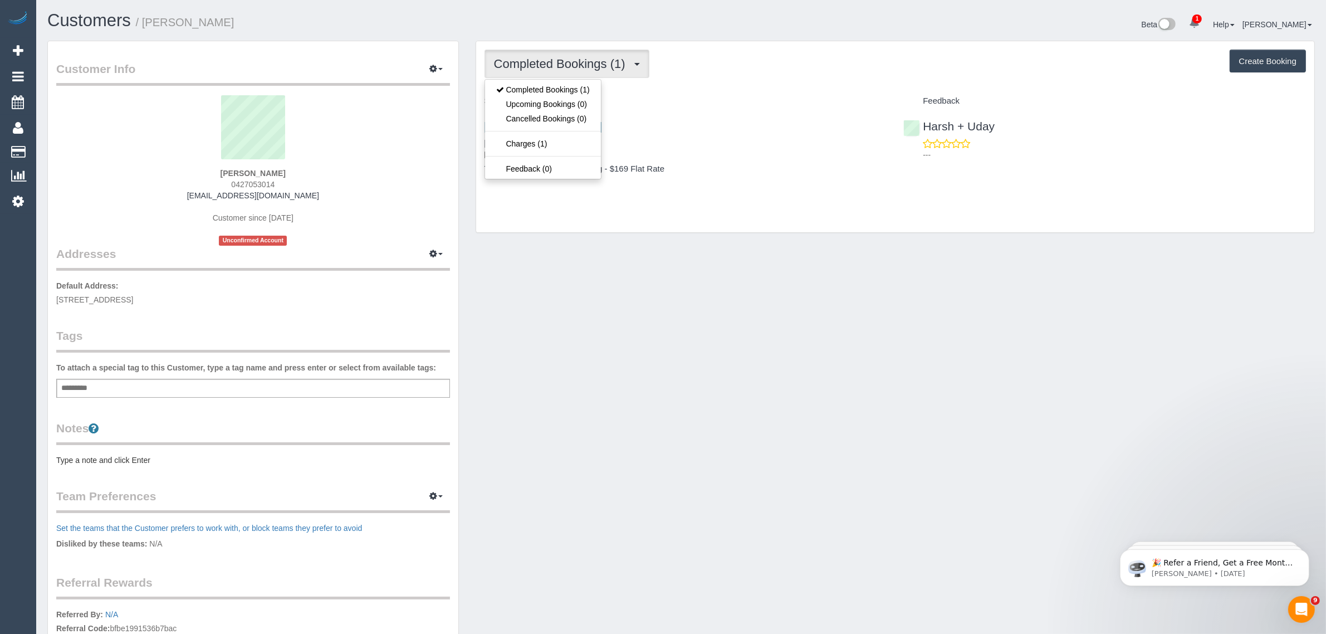
click at [733, 241] on div "Completed Bookings (1) Completed Bookings (1) Upcoming Bookings (0) Cancelled B…" at bounding box center [895, 142] width 856 height 203
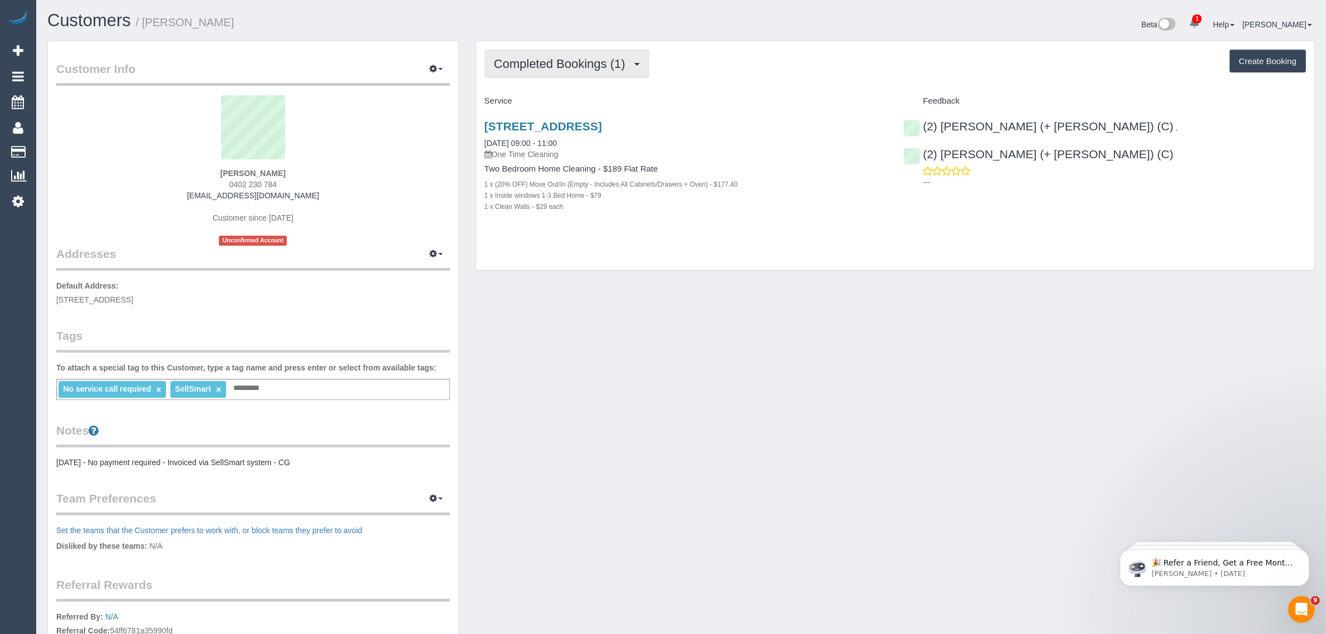
click at [561, 54] on button "Completed Bookings (1)" at bounding box center [566, 64] width 165 height 28
click at [881, 263] on div "Completed Bookings (1) Completed Bookings (1) Upcoming Bookings (1) Cancelled B…" at bounding box center [895, 155] width 838 height 229
click at [603, 65] on span "Completed Bookings (1)" at bounding box center [562, 64] width 137 height 14
click at [574, 100] on link "Upcoming Bookings (1)" at bounding box center [543, 104] width 116 height 14
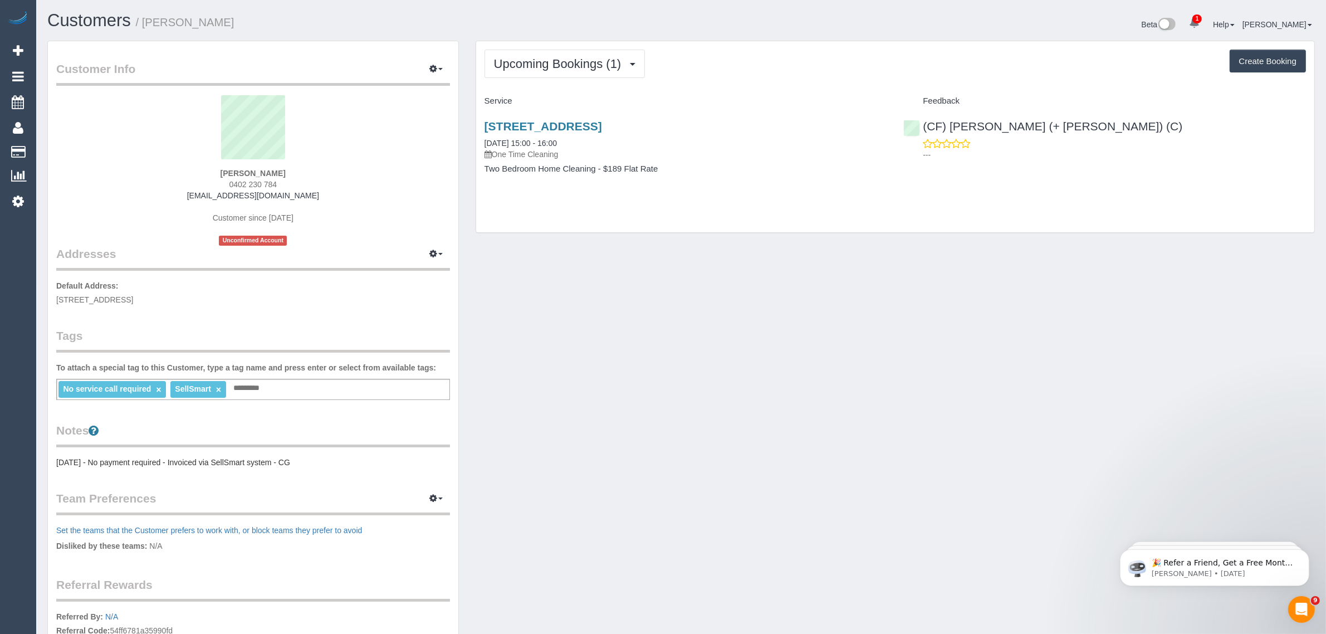
drag, startPoint x: 589, startPoint y: 142, endPoint x: 479, endPoint y: 145, distance: 109.2
click at [479, 145] on div "[STREET_ADDRESS] [DATE] 15:00 - 16:00 One Time Cleaning Two Bedroom Home Cleani…" at bounding box center [685, 153] width 419 height 86
copy link "[DATE] 15:00 - 16:00"
click at [694, 276] on div "Customer Info Edit Contact Info Send Message Email Preferences Special Sales Ta…" at bounding box center [681, 402] width 1284 height 723
drag, startPoint x: 1065, startPoint y: 123, endPoint x: 937, endPoint y: 123, distance: 128.1
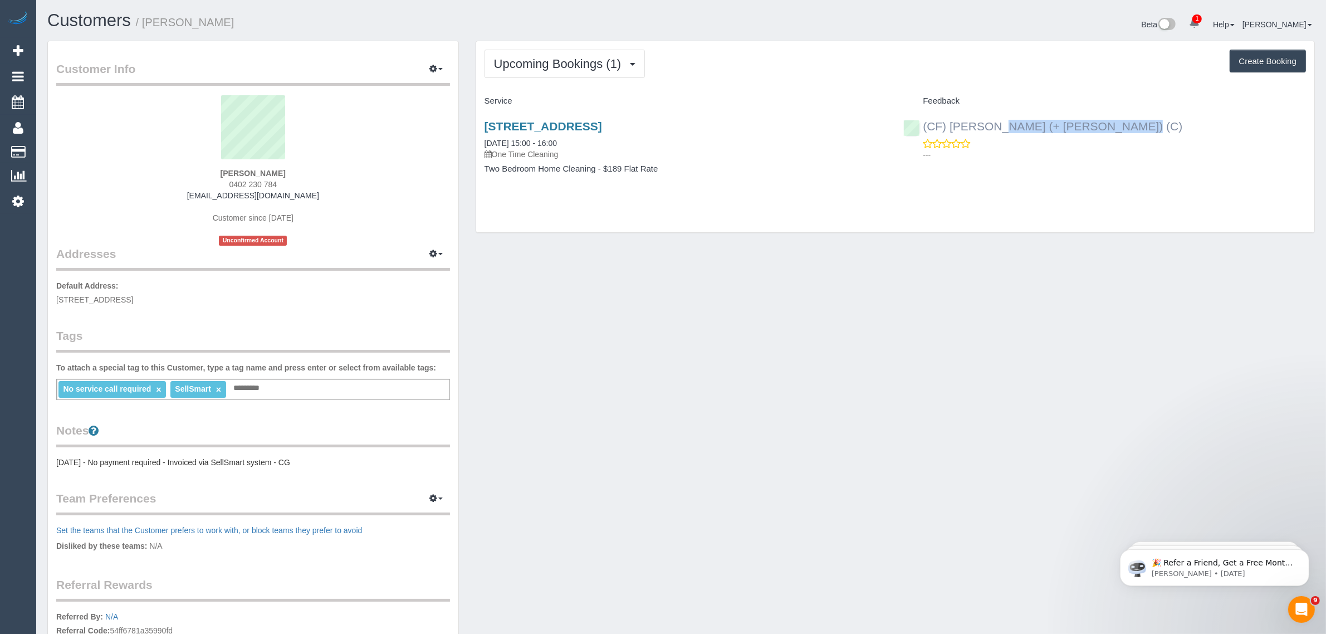
click at [937, 123] on div "(CF) Karina (+ Darly) (C) ---" at bounding box center [1104, 137] width 419 height 55
click at [1054, 140] on div "---" at bounding box center [1104, 149] width 403 height 22
drag, startPoint x: 1059, startPoint y: 127, endPoint x: 924, endPoint y: 131, distance: 134.3
click at [924, 131] on div "(CF) Karina (+ Darly) (C) ---" at bounding box center [1104, 137] width 419 height 55
copy link "(CF) Karina (+ Darly) (C)"
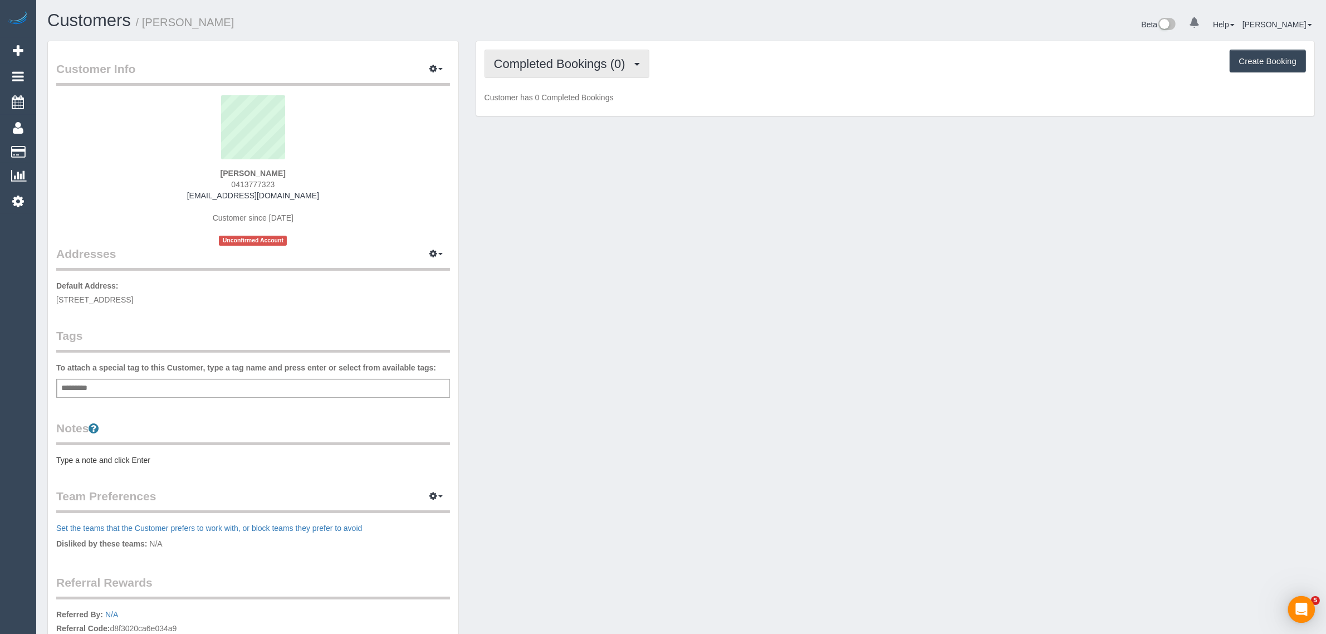
click at [580, 68] on button "Completed Bookings (0)" at bounding box center [566, 64] width 165 height 28
click at [553, 101] on link "Upcoming Bookings (1)" at bounding box center [543, 104] width 116 height 14
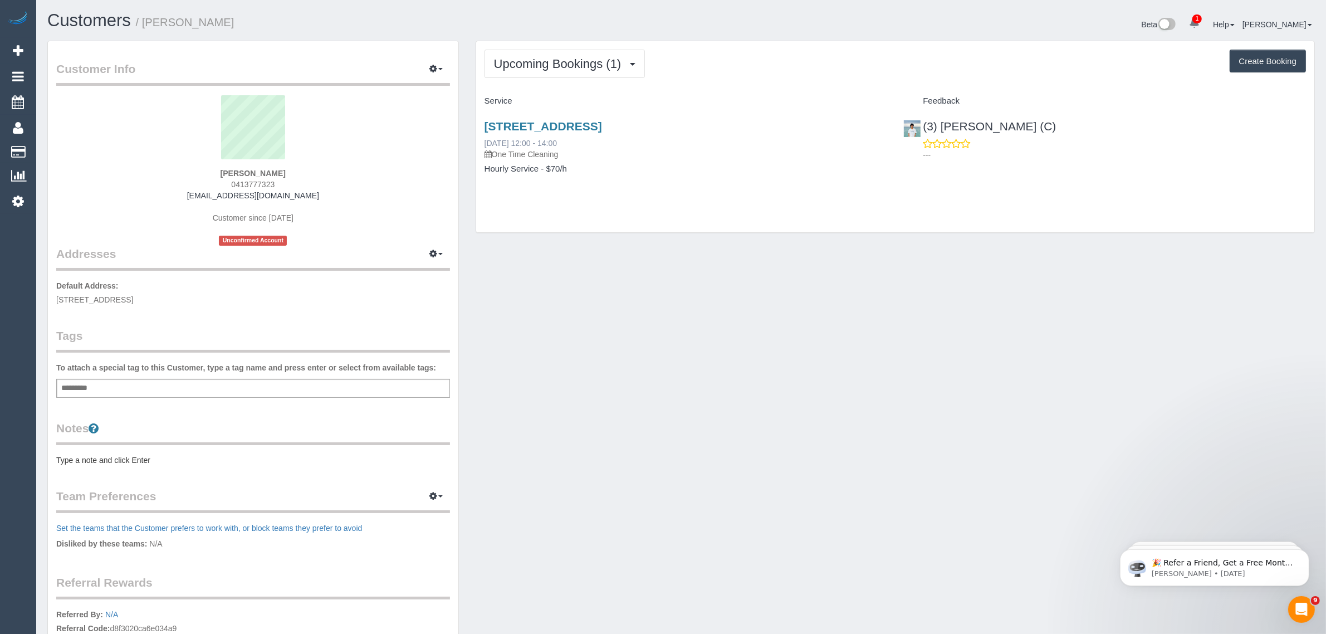
drag, startPoint x: 579, startPoint y: 137, endPoint x: 485, endPoint y: 138, distance: 94.1
click at [485, 138] on div "[STREET_ADDRESS] [DATE] 12:00 - 14:00 One Time Cleaning" at bounding box center [685, 140] width 403 height 40
copy link "[DATE] 12:00 - 14:00"
click at [745, 265] on div "Customer Info Edit Contact Info Send Message Email Preferences Special Sales Ta…" at bounding box center [681, 403] width 1284 height 724
drag, startPoint x: 1099, startPoint y: 131, endPoint x: 923, endPoint y: 131, distance: 175.4
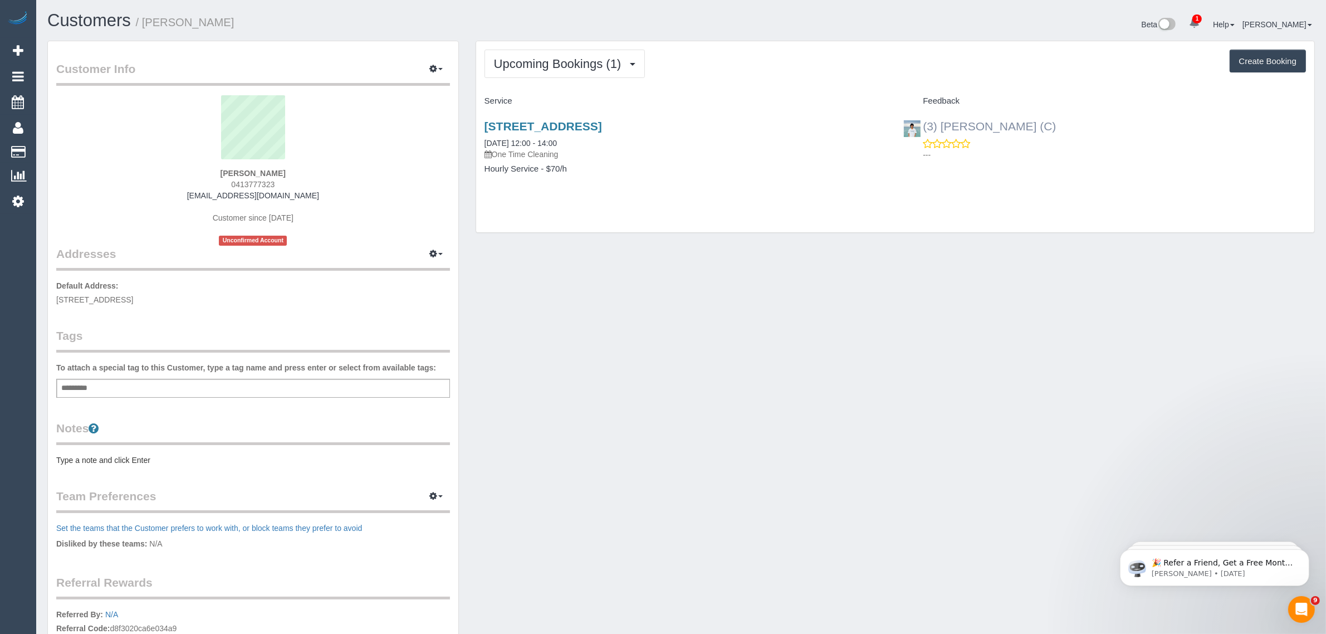
click at [923, 131] on div "(3) [PERSON_NAME] (C) ---" at bounding box center [1104, 137] width 419 height 55
copy link "(3) [PERSON_NAME] (C)"
click at [133, 297] on span "[STREET_ADDRESS]" at bounding box center [94, 299] width 77 height 9
copy span "Prahran"
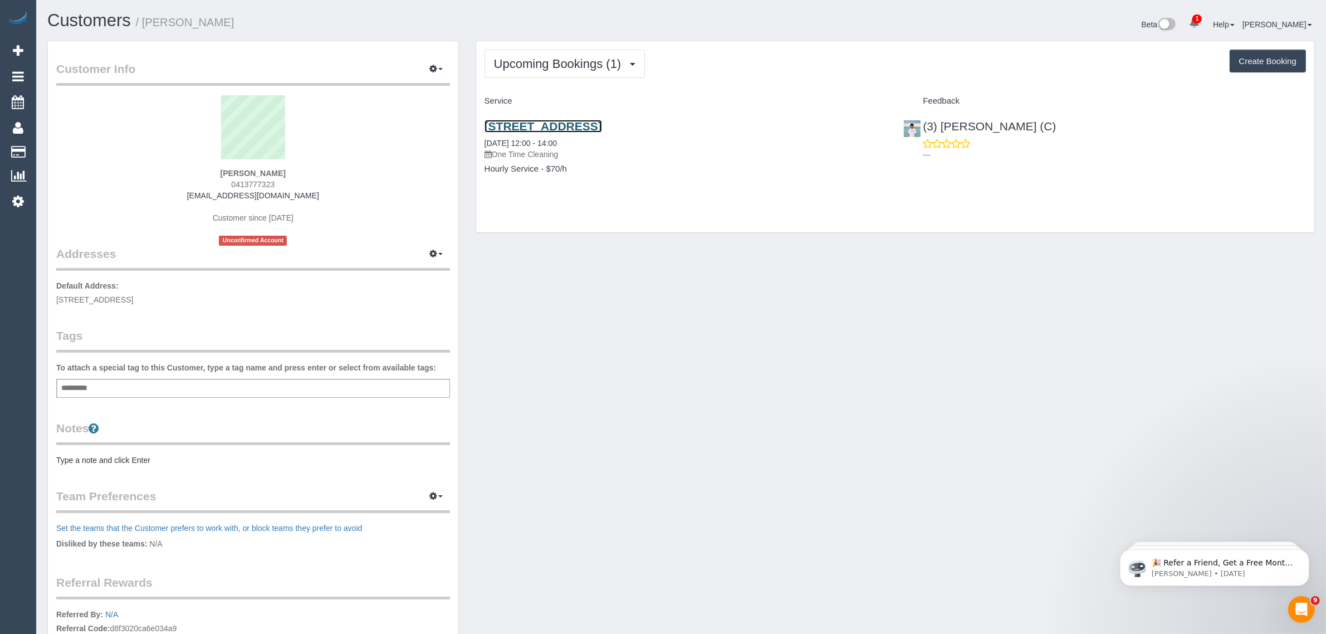
click at [567, 127] on link "[STREET_ADDRESS]" at bounding box center [542, 126] width 117 height 13
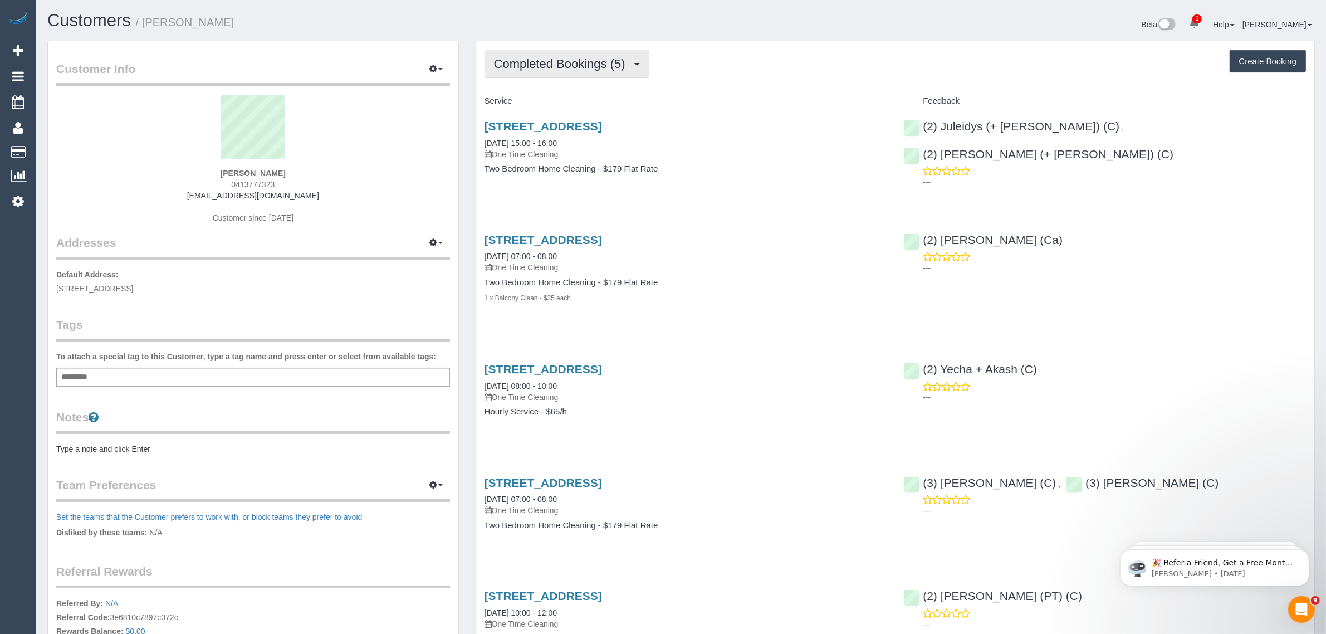
click at [630, 71] on button "Completed Bookings (5)" at bounding box center [566, 64] width 165 height 28
click at [586, 106] on link "Upcoming Bookings (0)" at bounding box center [543, 104] width 116 height 14
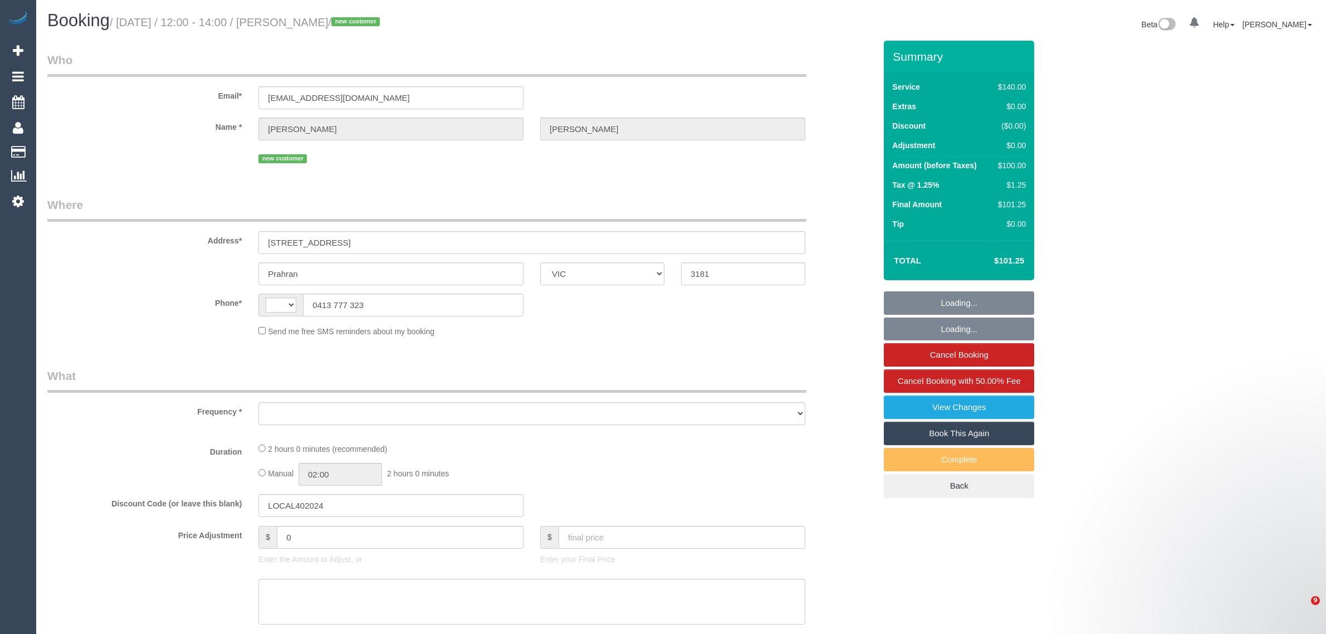
select select "VIC"
select select "string:stripe-pm_1SG6Yo2GScqysDRVvwIQjLlG"
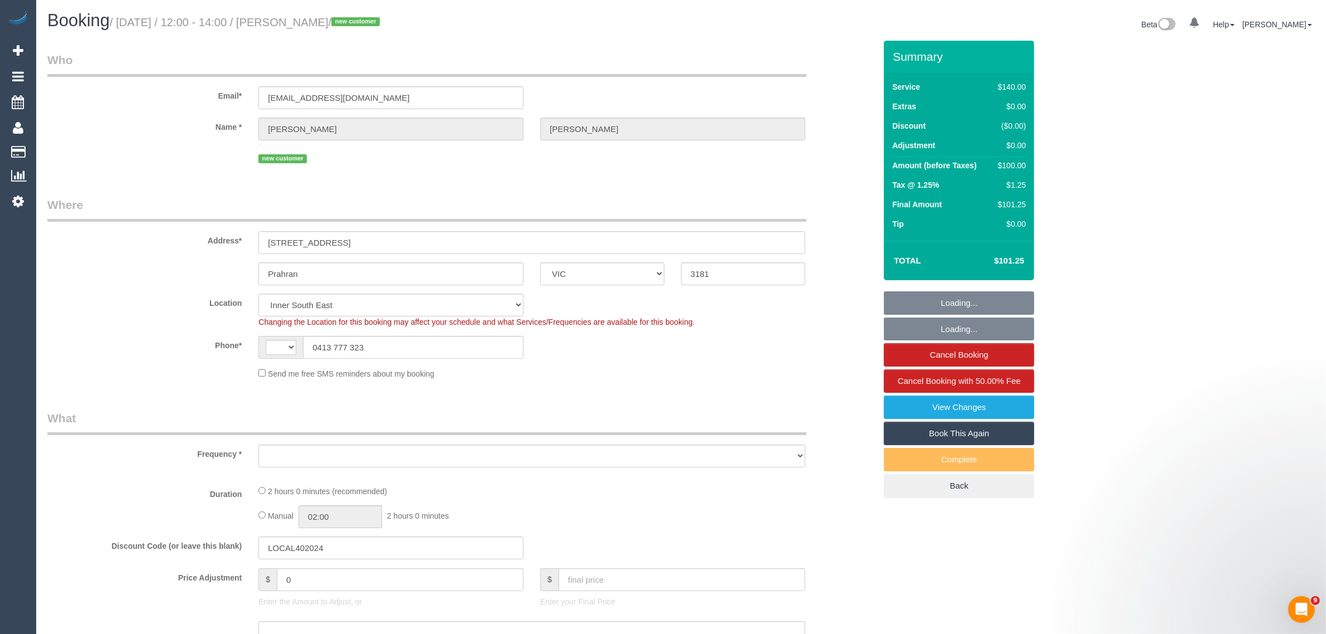
select select "string:AU"
select select "number:28"
select select "number:14"
select select "number:18"
select select "number:25"
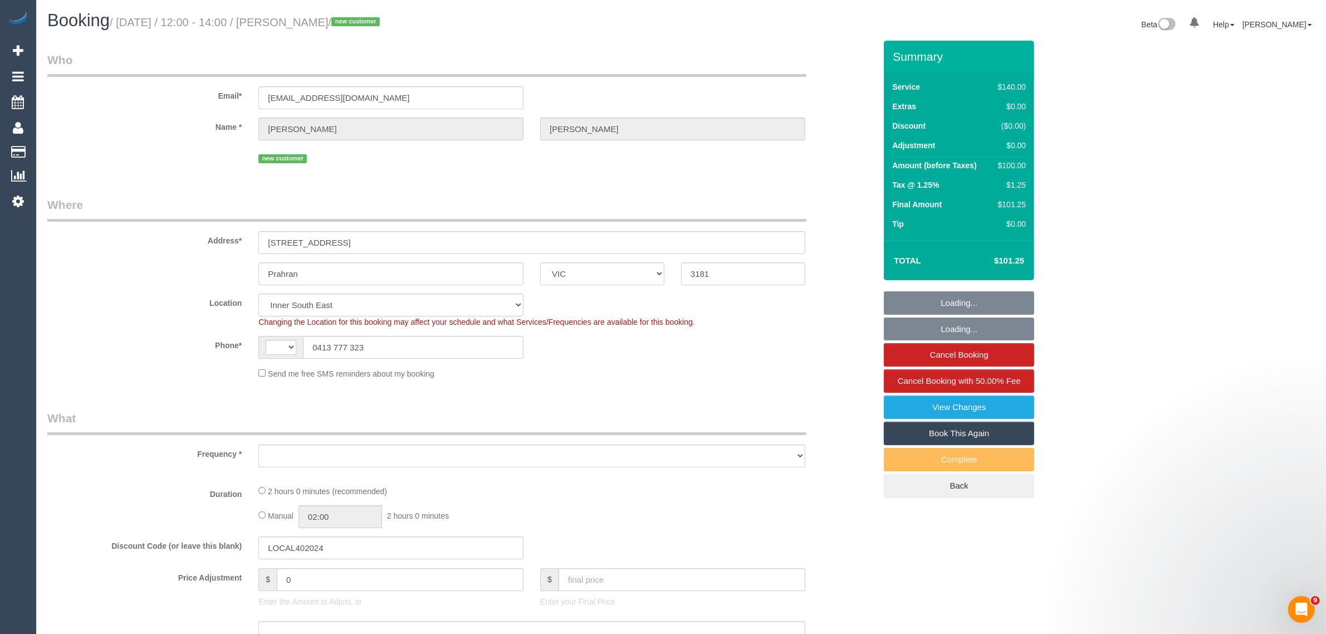
select select "number:34"
select select "number:12"
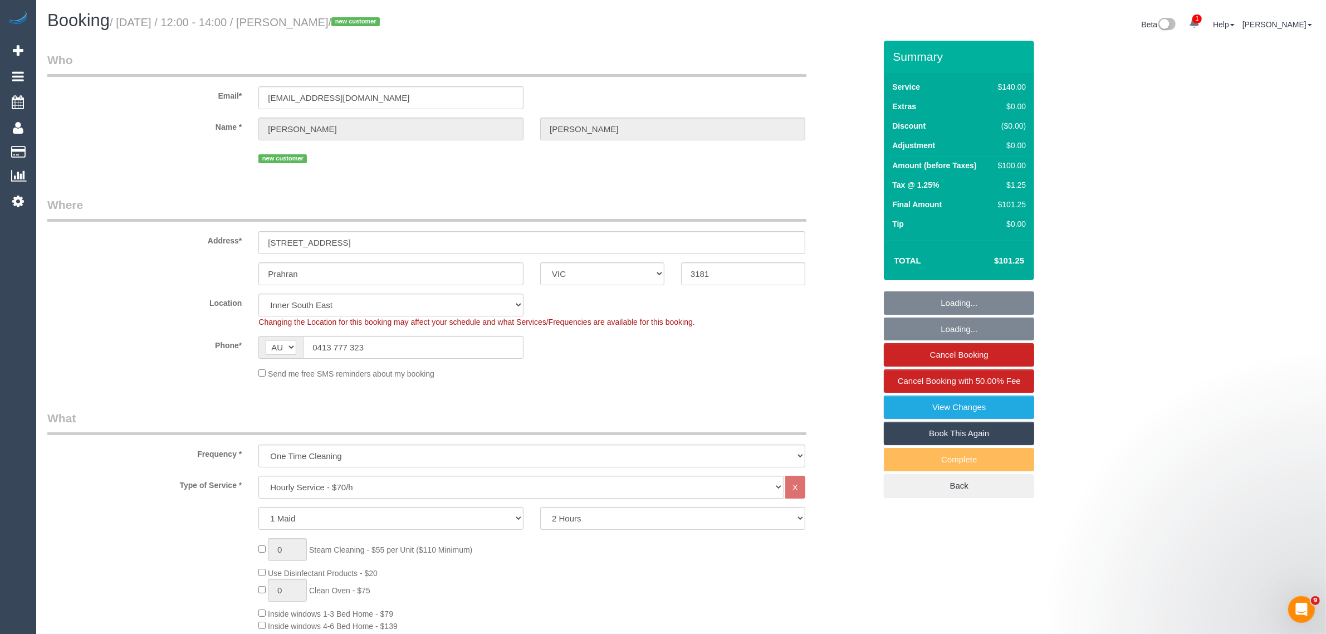
select select "object:1516"
click at [482, 345] on input "0413 777 323" at bounding box center [413, 347] width 221 height 23
click at [655, 380] on fieldset "Where Address* 105 High Street, 207 Prahran ACT NSW NT QLD SA TAS VIC WA 3181 L…" at bounding box center [461, 292] width 828 height 191
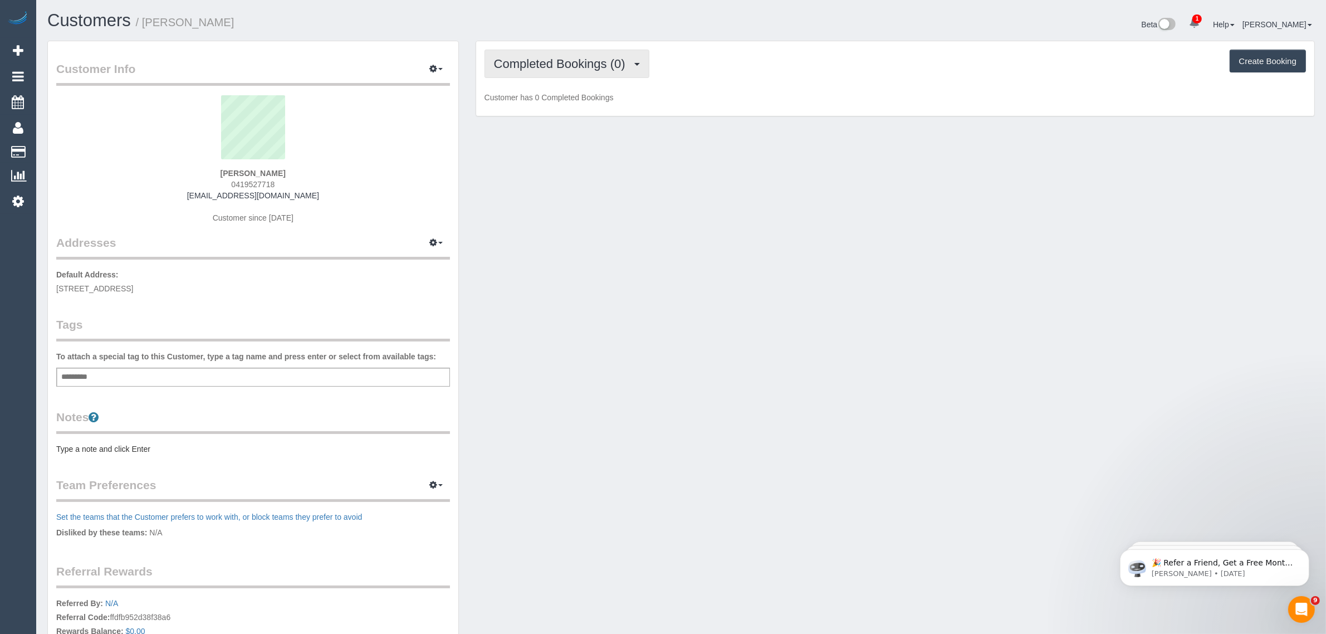
drag, startPoint x: 585, startPoint y: 61, endPoint x: 582, endPoint y: 74, distance: 13.2
click at [587, 61] on span "Completed Bookings (0)" at bounding box center [562, 64] width 137 height 14
click at [555, 110] on link "Upcoming Bookings (12)" at bounding box center [543, 104] width 117 height 14
click at [254, 181] on span "0419527718" at bounding box center [252, 184] width 43 height 9
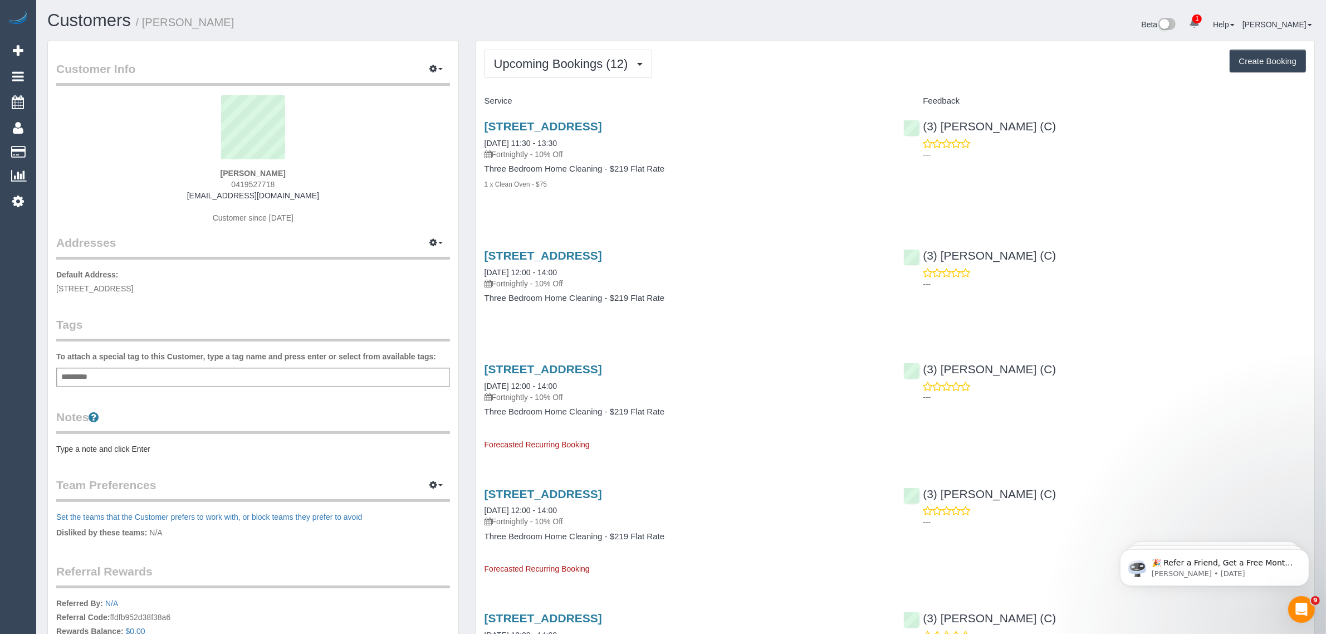
click at [254, 181] on span "0419527718" at bounding box center [252, 184] width 43 height 9
copy div "0419527718"
drag, startPoint x: 625, startPoint y: 14, endPoint x: 611, endPoint y: 39, distance: 28.5
click at [625, 14] on h1 "Customers / Louise McGrath" at bounding box center [359, 20] width 625 height 19
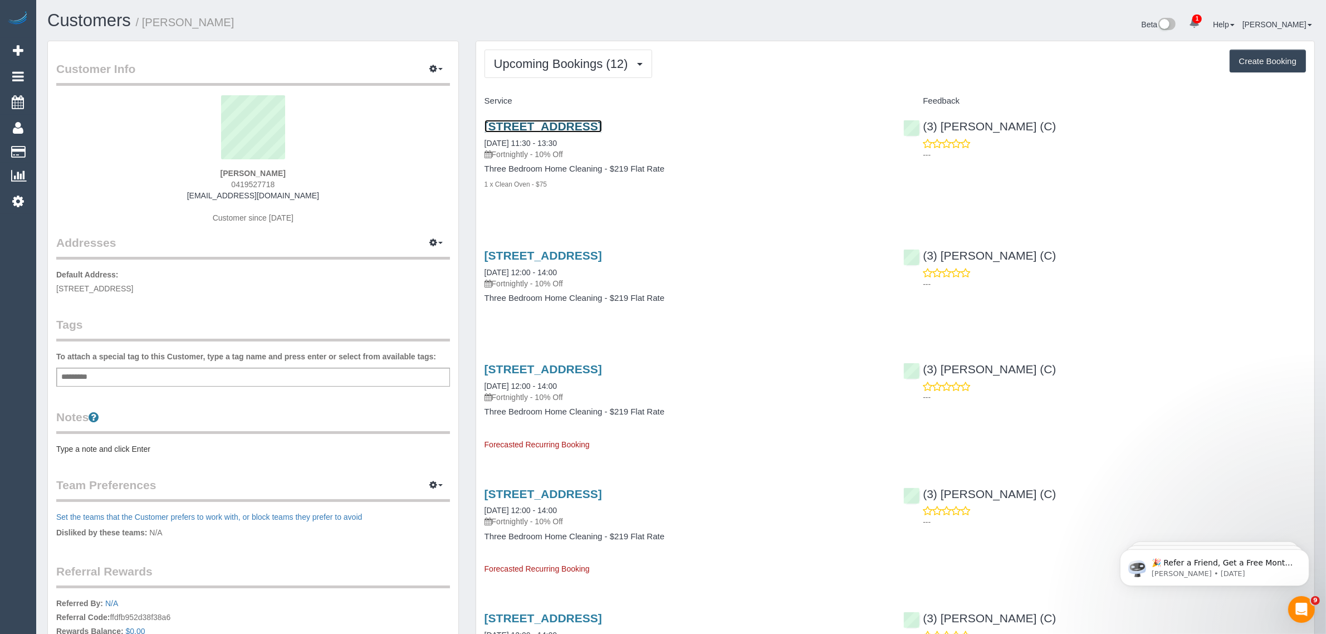
click at [561, 123] on link "158 Powlett St, East Melbourne, VIC 3002" at bounding box center [542, 126] width 117 height 13
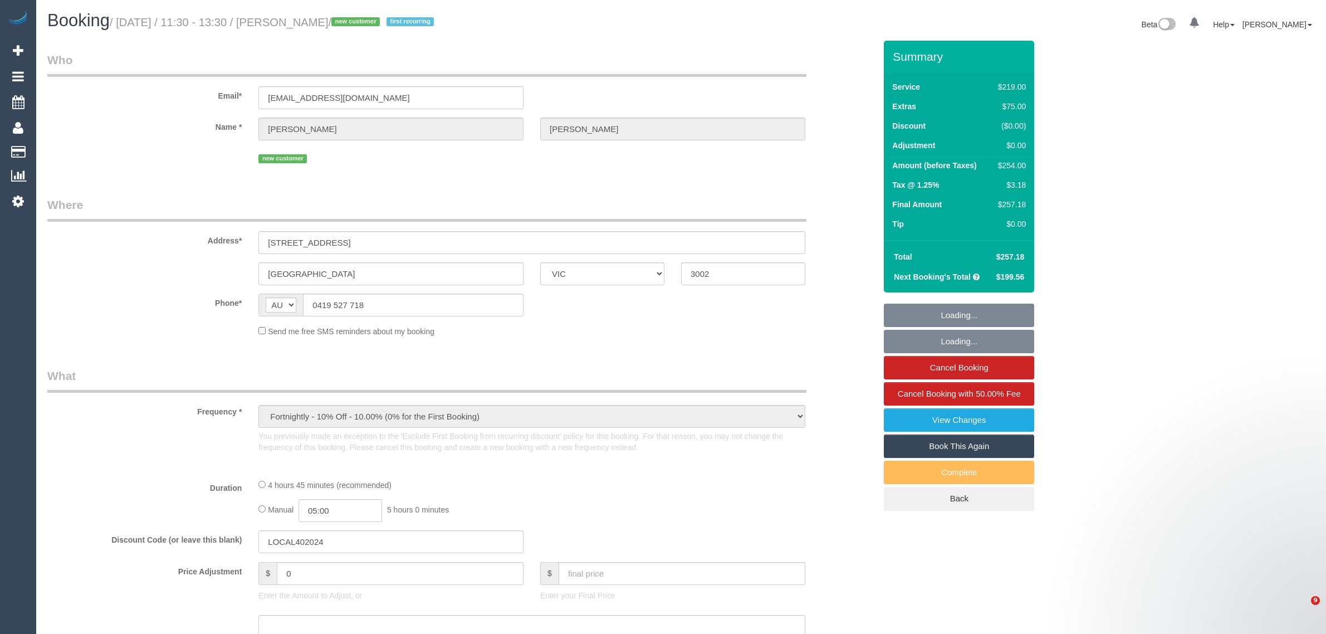
select select "VIC"
select select "string:stripe-pm_1SEfab2GScqysDRVMizO1acI"
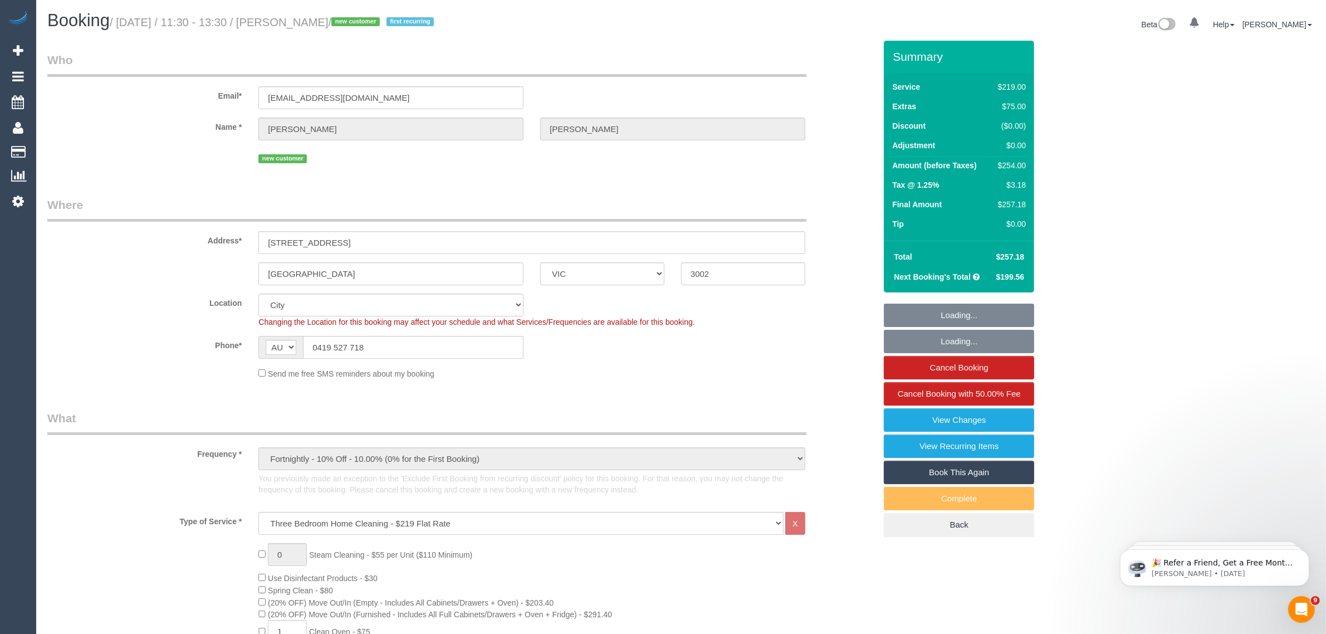
select select "object:838"
select select "number:28"
select select "number:14"
select select "number:19"
select select "number:24"
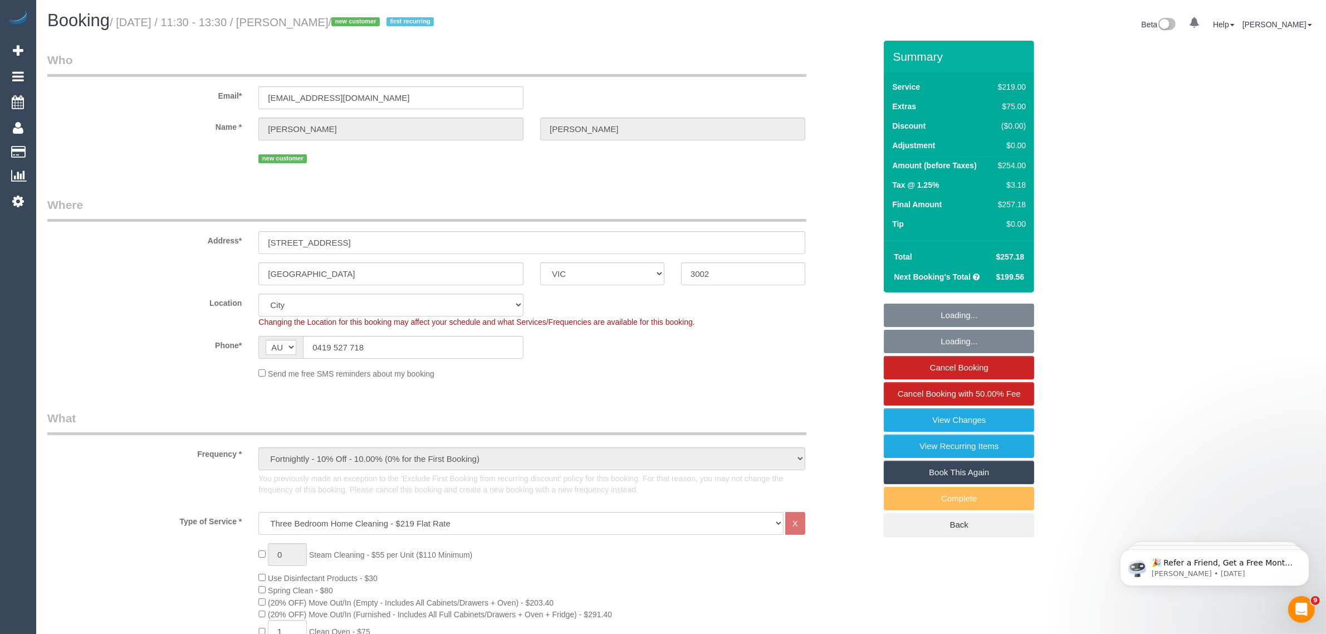
select select "number:34"
select select "number:26"
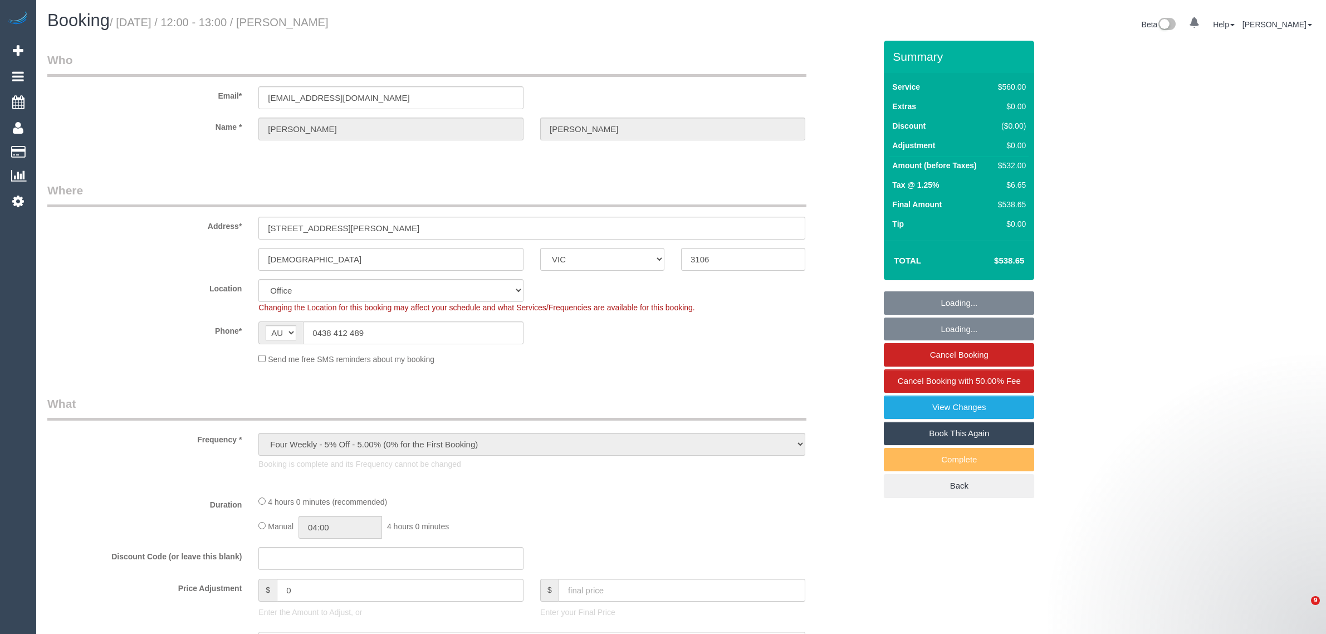
select select "VIC"
select select "object:581"
select select "string:stripe-pm_1QIMEW2GScqysDRVTgV6DieV"
select select "2"
select select "240"
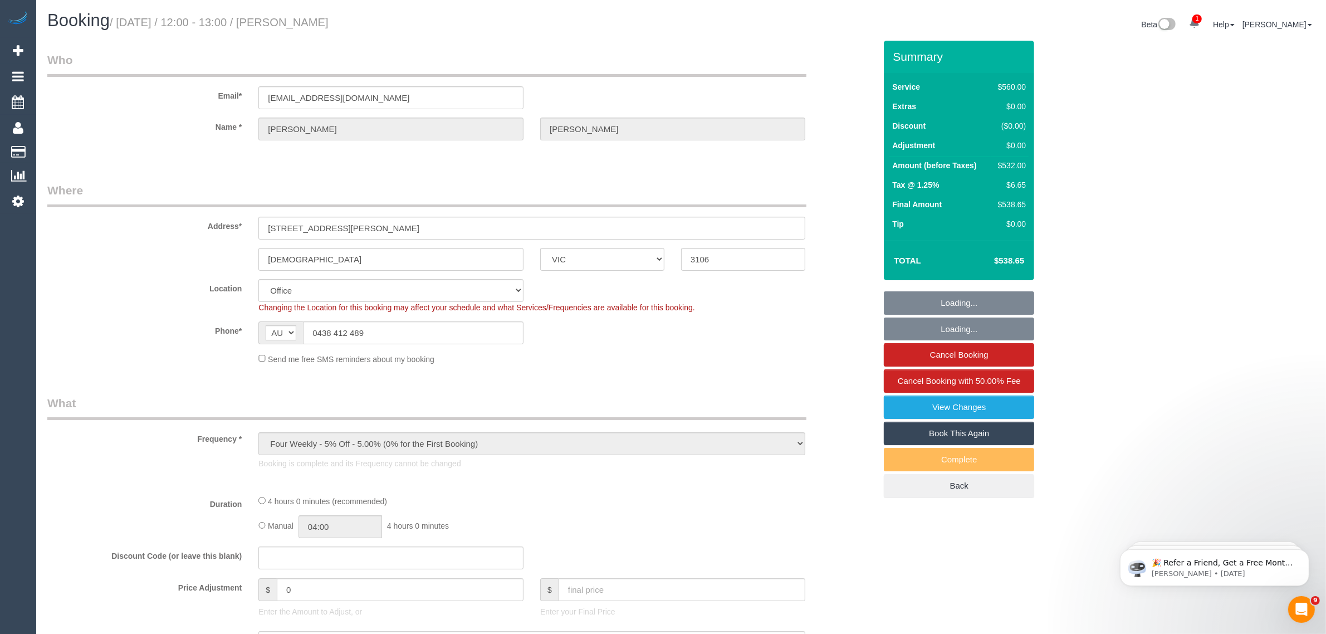
select select "number:28"
select select "number:14"
select select "number:19"
select select "number:25"
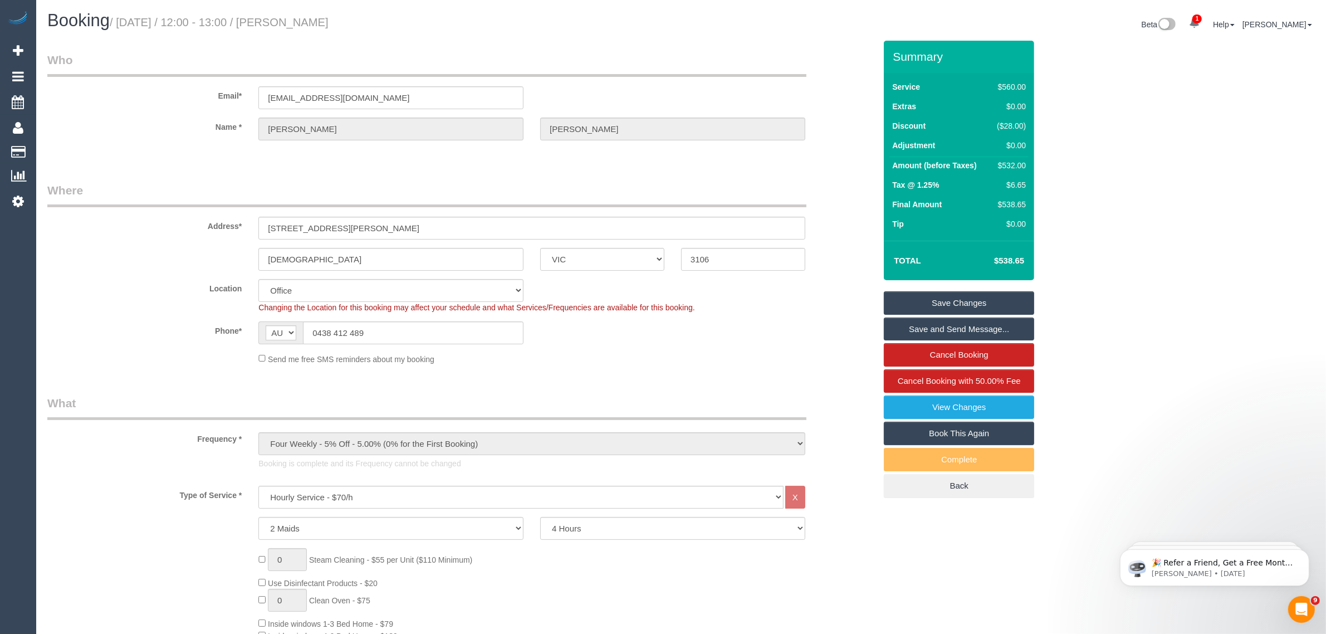
drag, startPoint x: 394, startPoint y: 29, endPoint x: 311, endPoint y: 35, distance: 83.7
click at [311, 35] on div "Booking / September 15, 2025 / 12:00 - 13:00 / David Mateer" at bounding box center [360, 23] width 642 height 24
copy small "David Mateer"
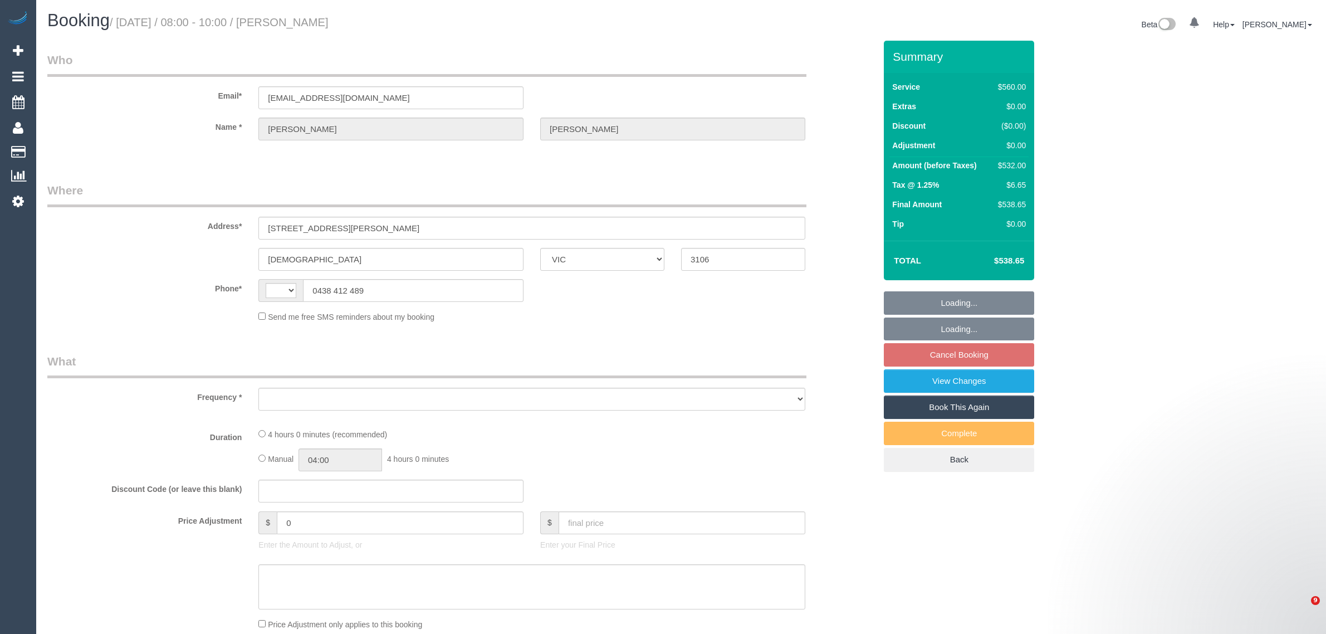
select select "VIC"
select select "string:AU"
select select "object:531"
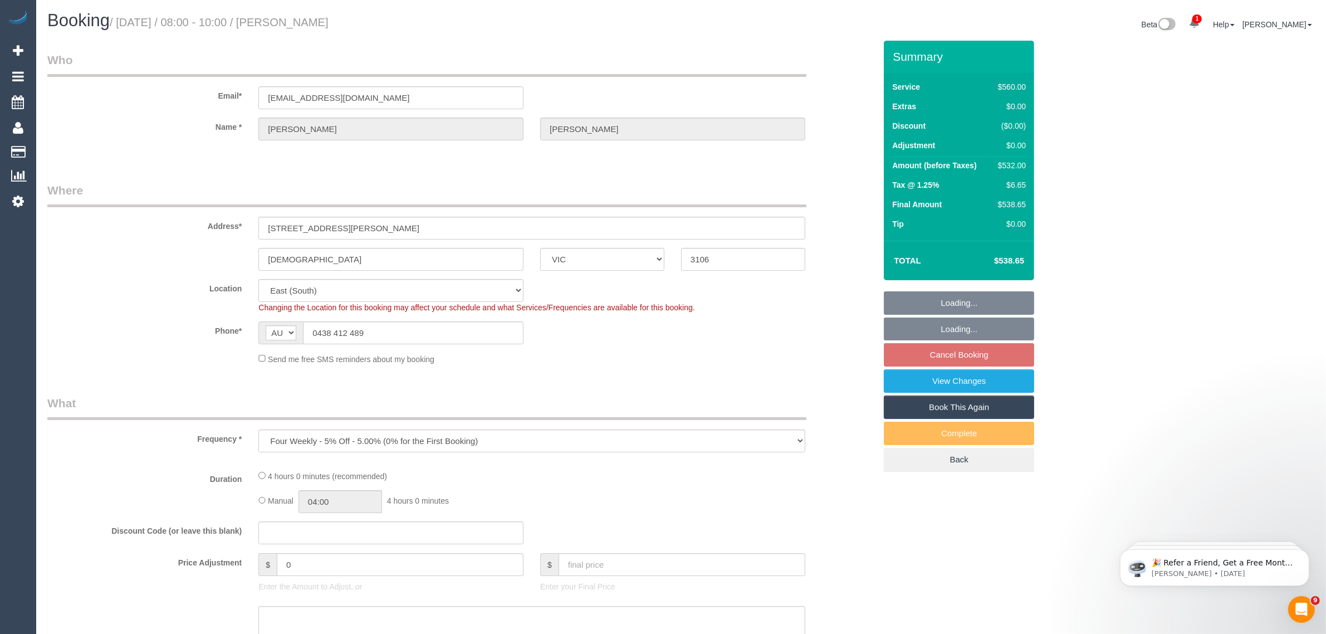
select select "string:stripe-pm_1QIMEW2GScqysDRVTgV6DieV"
select select "2"
select select "240"
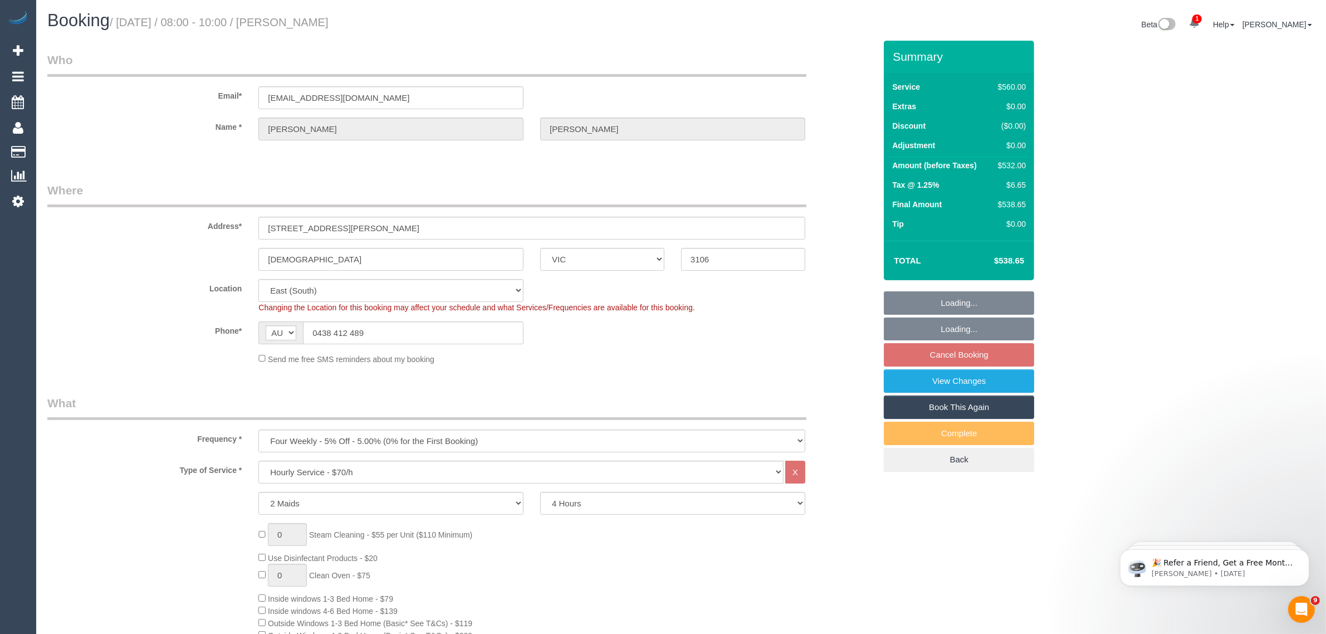
select select "number:28"
select select "number:14"
select select "number:19"
select select "number:25"
select select "object:1321"
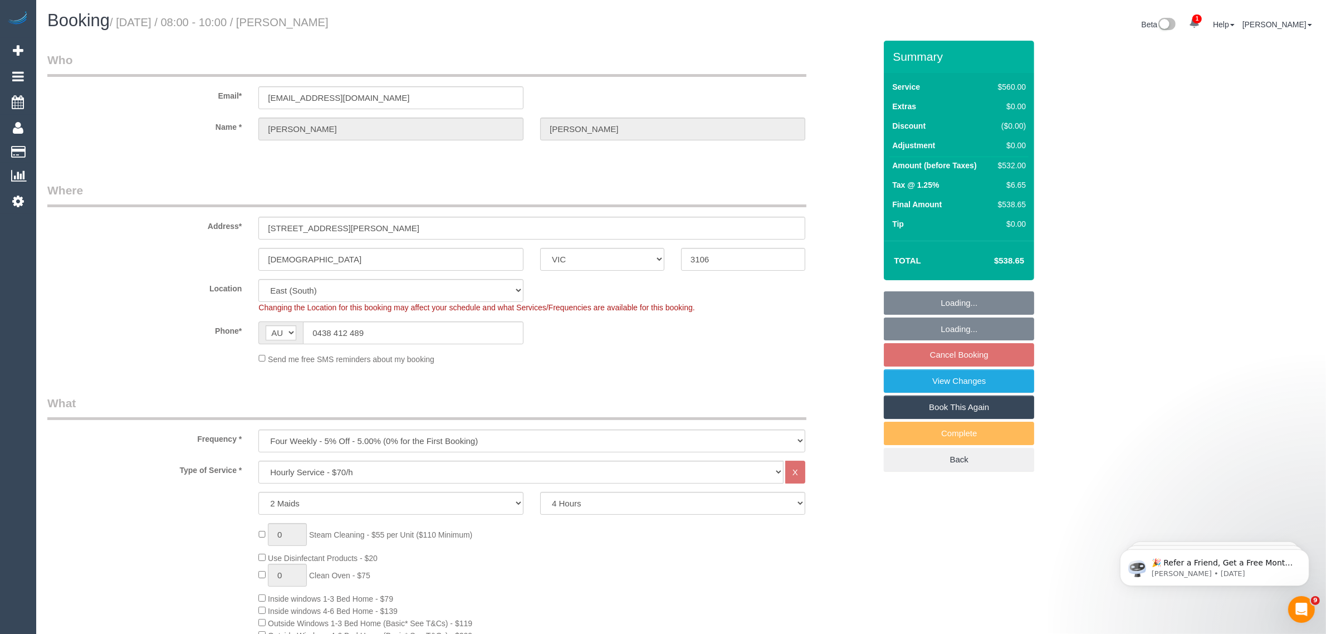
select select "spot2"
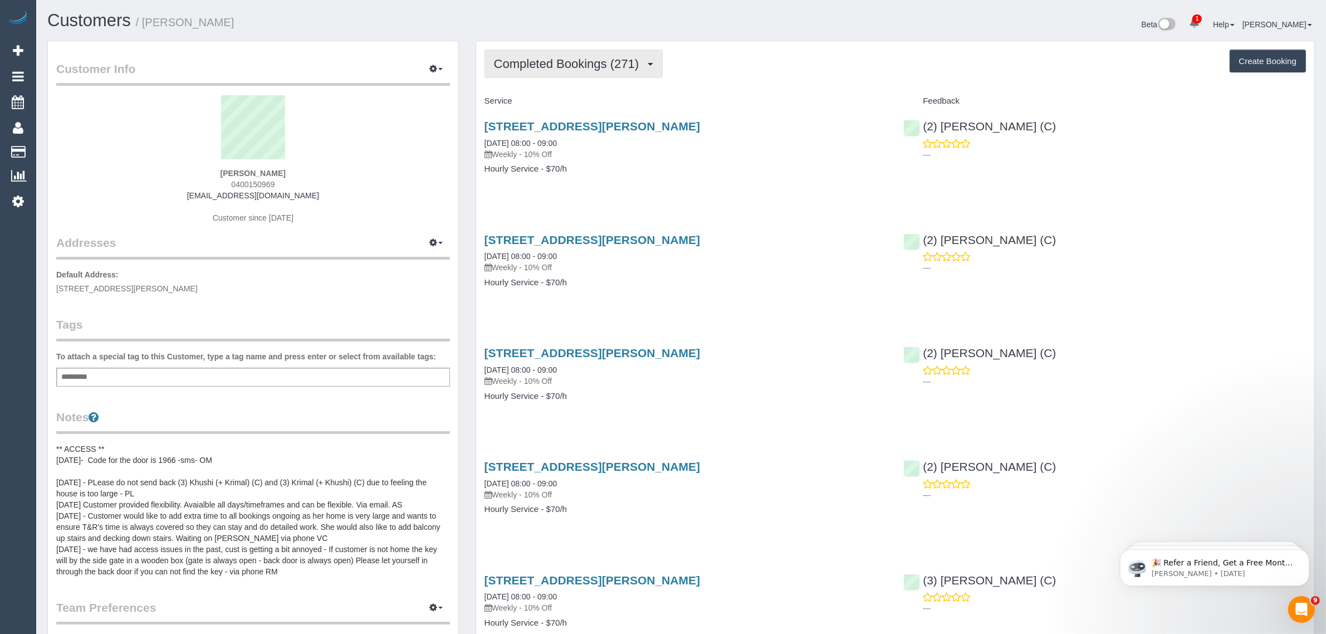
click at [609, 62] on span "Completed Bookings (271)" at bounding box center [569, 64] width 150 height 14
click at [574, 104] on link "Upcoming Bookings (13)" at bounding box center [547, 104] width 125 height 14
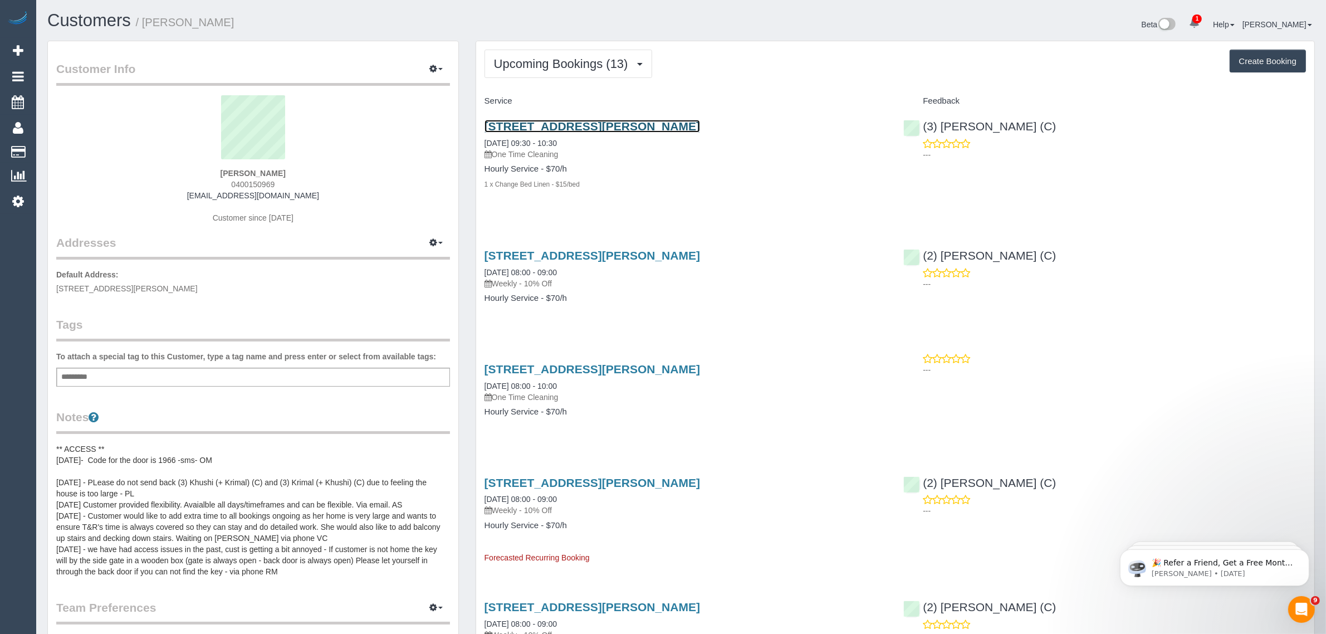
click at [555, 129] on link "37 Earlsfield Rd, Hampton, VIC 3188" at bounding box center [592, 126] width 216 height 13
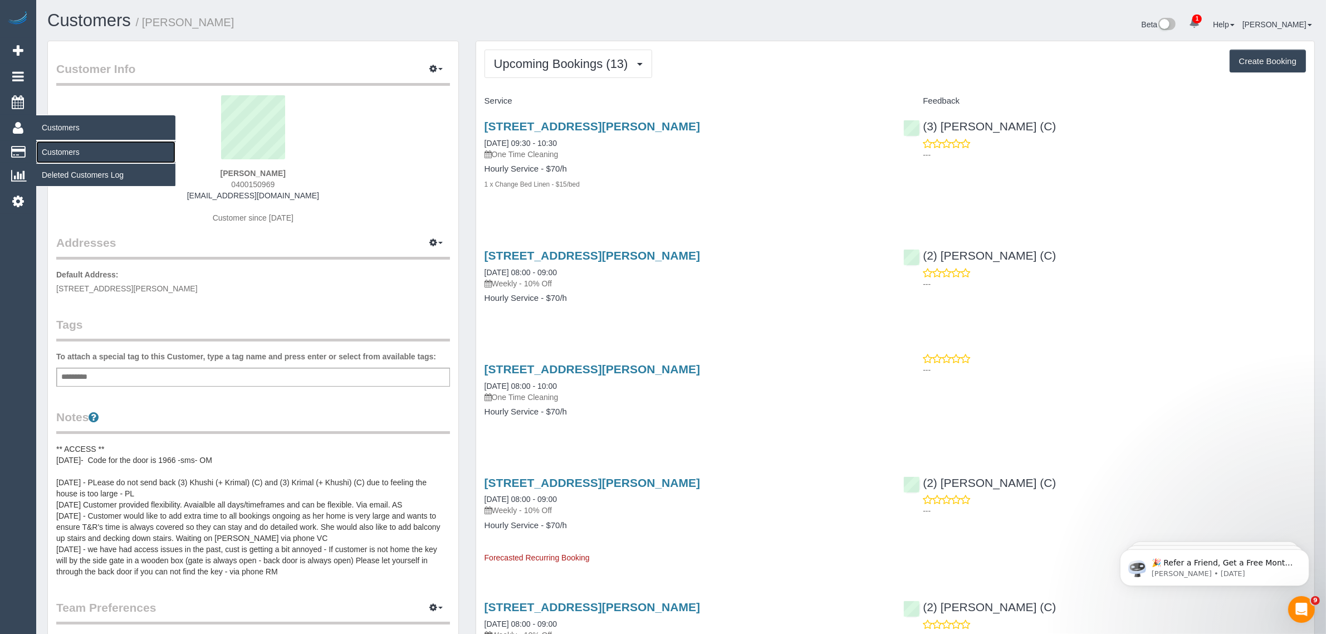
click at [86, 153] on link "Customers" at bounding box center [105, 152] width 139 height 22
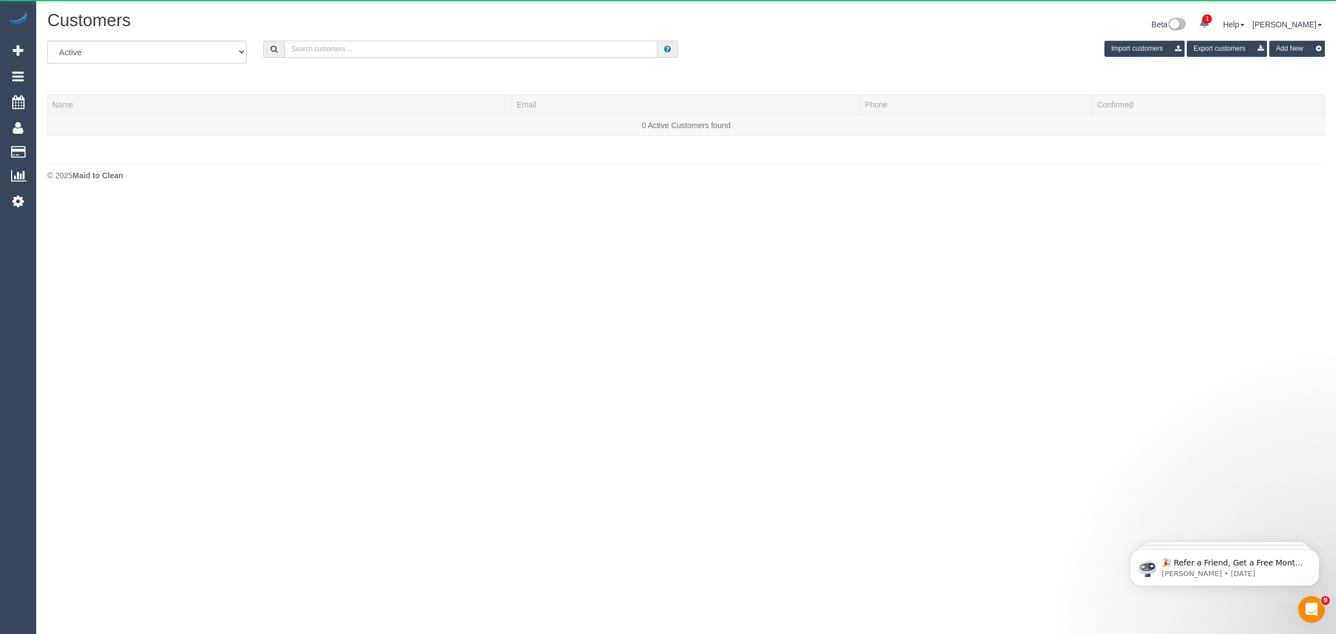
click at [435, 45] on input "text" at bounding box center [471, 49] width 373 height 17
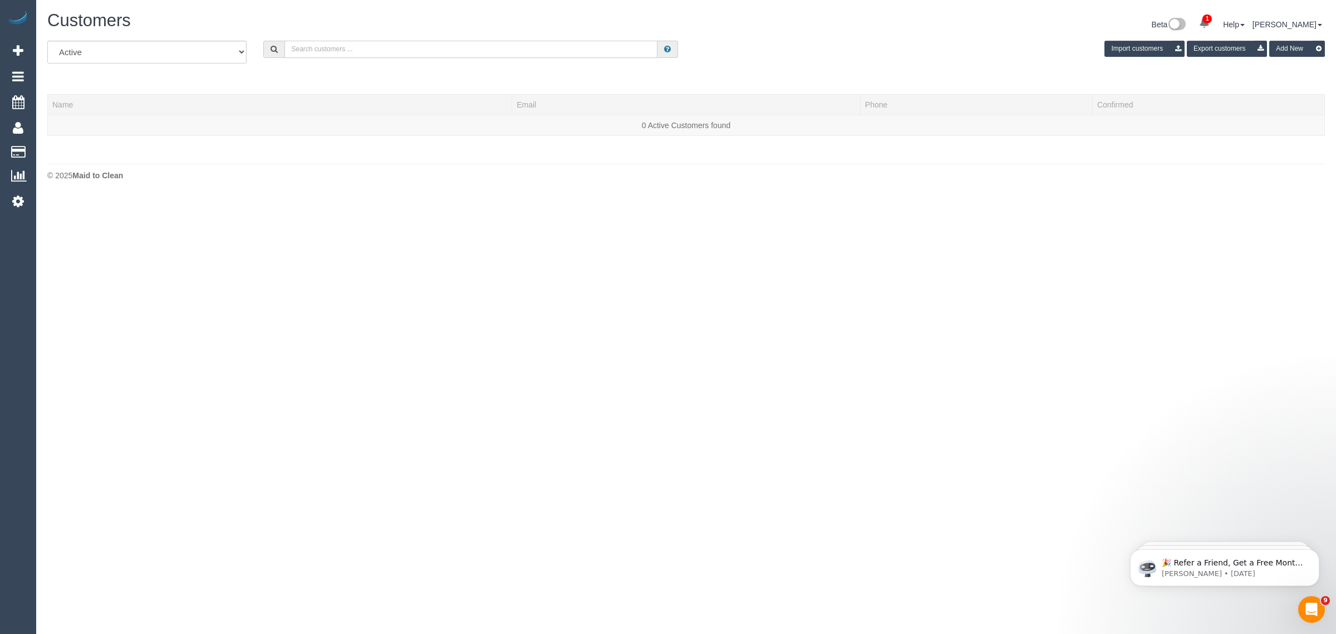
paste input "Tom Gilbert"
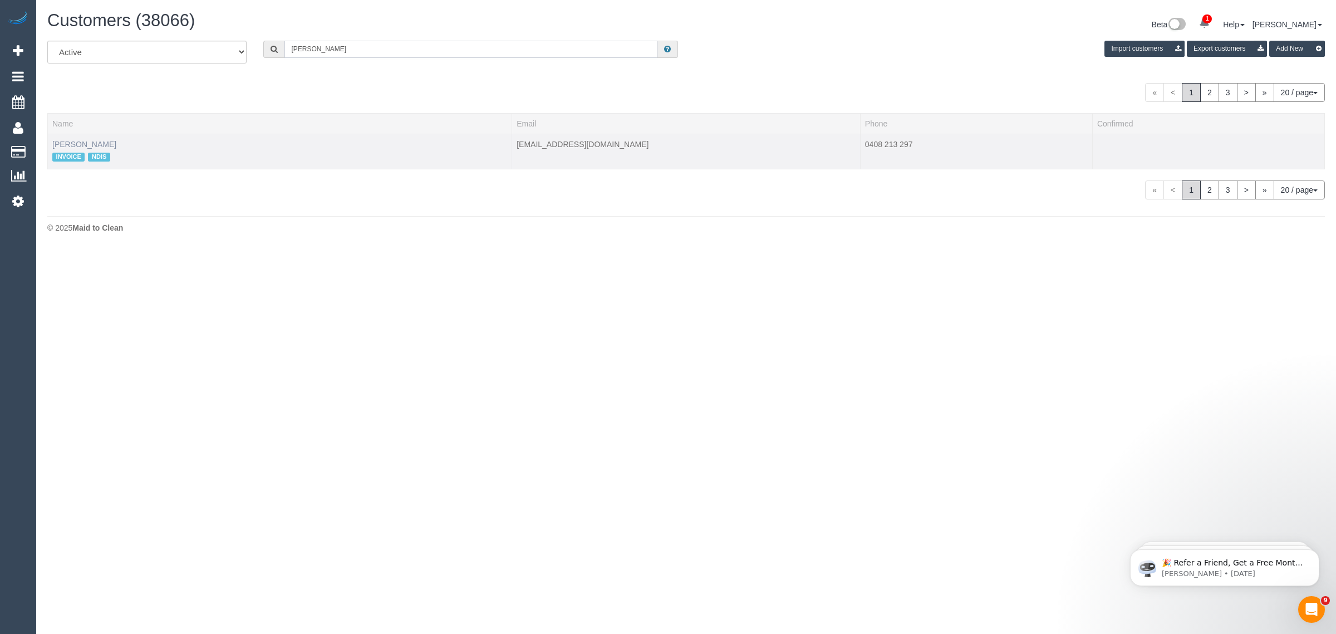
type input "Tom Gilbert"
click at [80, 140] on link "Tom Gilbert" at bounding box center [84, 144] width 64 height 9
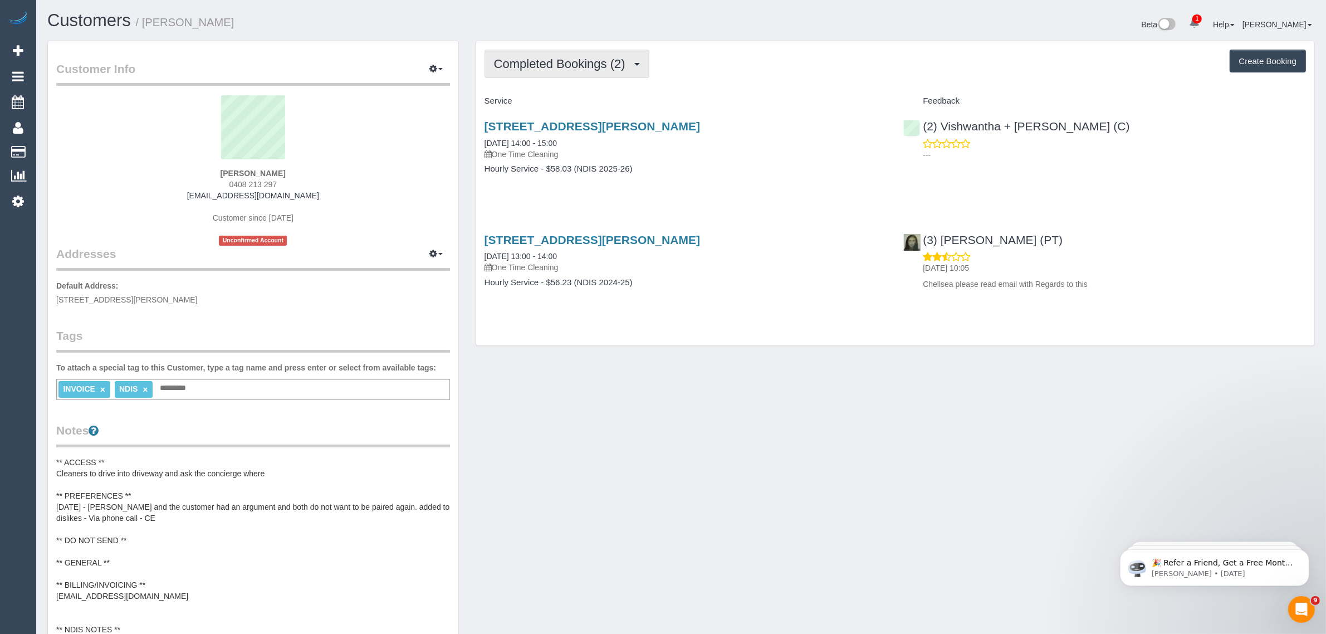
click at [611, 59] on span "Completed Bookings (2)" at bounding box center [562, 64] width 137 height 14
click at [571, 99] on link "Upcoming Bookings (2)" at bounding box center [543, 104] width 116 height 14
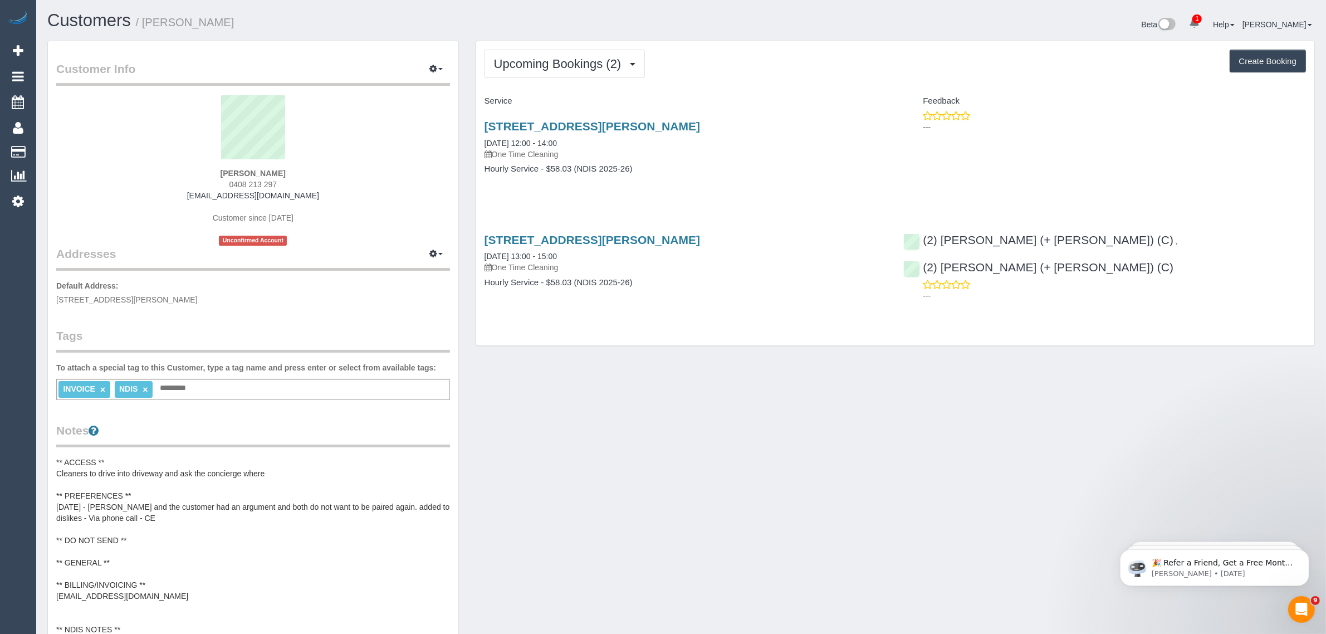
drag, startPoint x: 574, startPoint y: 138, endPoint x: 474, endPoint y: 139, distance: 99.1
click at [476, 139] on div "Upcoming Bookings (2) Completed Bookings (2) Upcoming Bookings (2) Cancelled Bo…" at bounding box center [895, 194] width 839 height 306
copy link "16/10/2025 12:00 - 14:00"
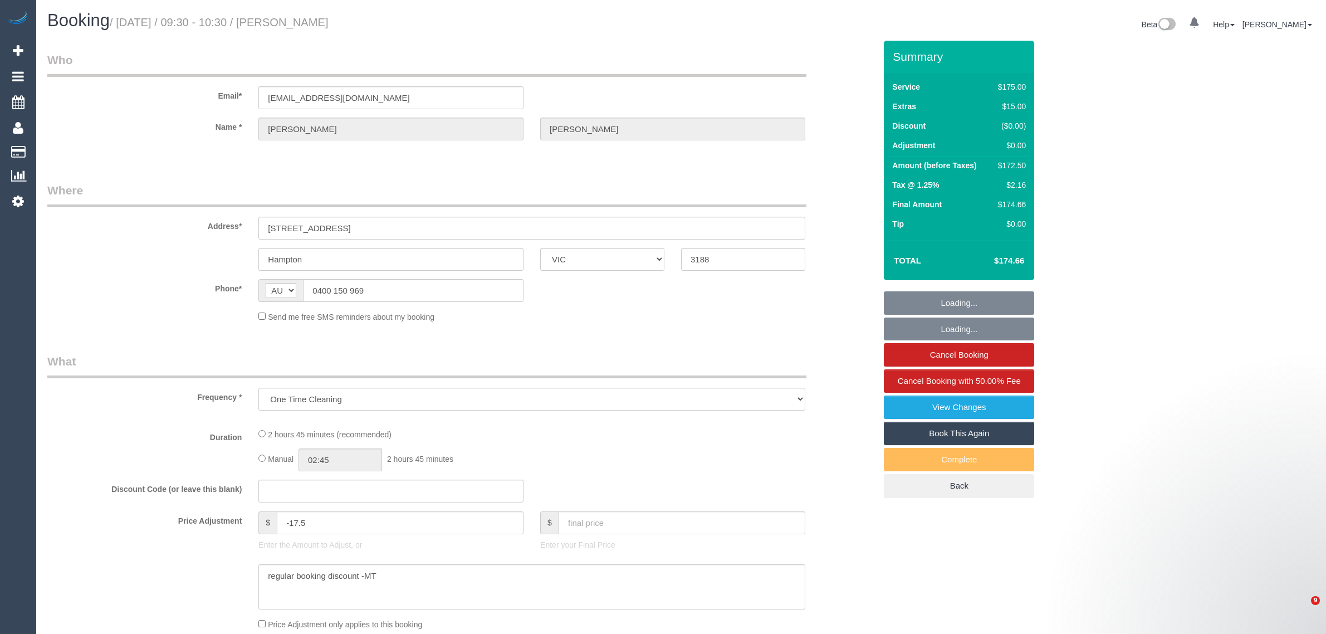
select select "VIC"
select select "string:stripe-pm_1FRCUP2GScqysDRVU3rOEBmN"
select select "150"
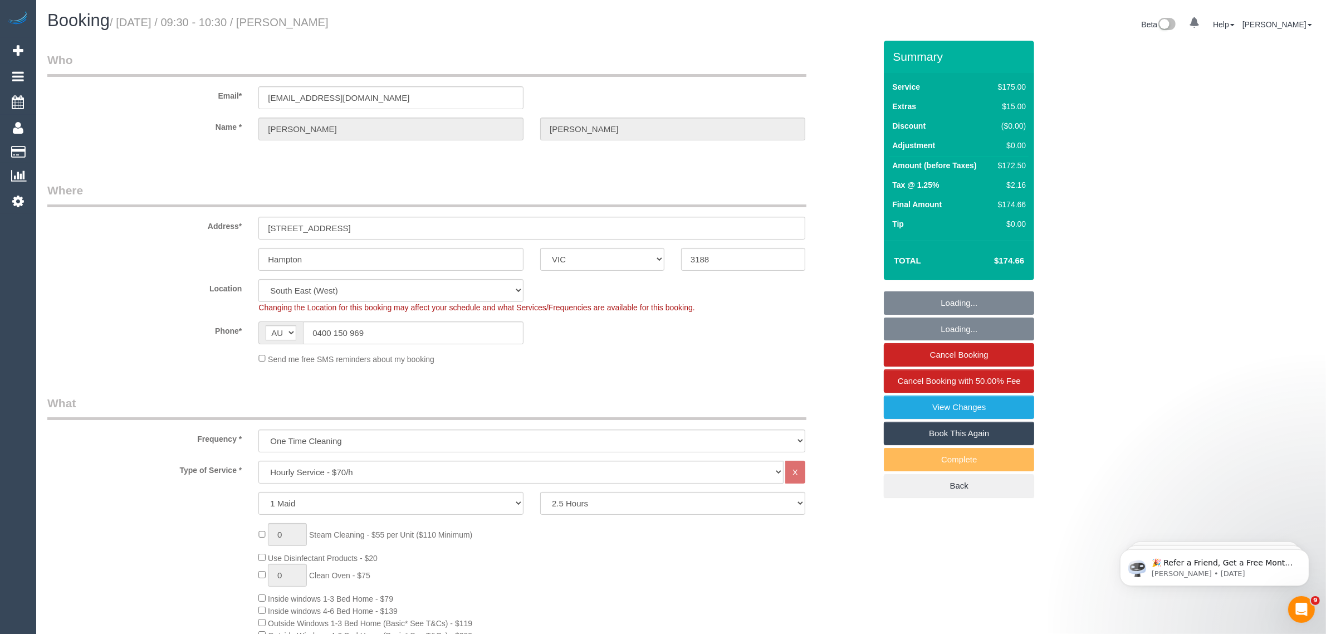
select select "number:27"
select select "number:14"
select select "number:19"
select select "number:22"
select select "number:11"
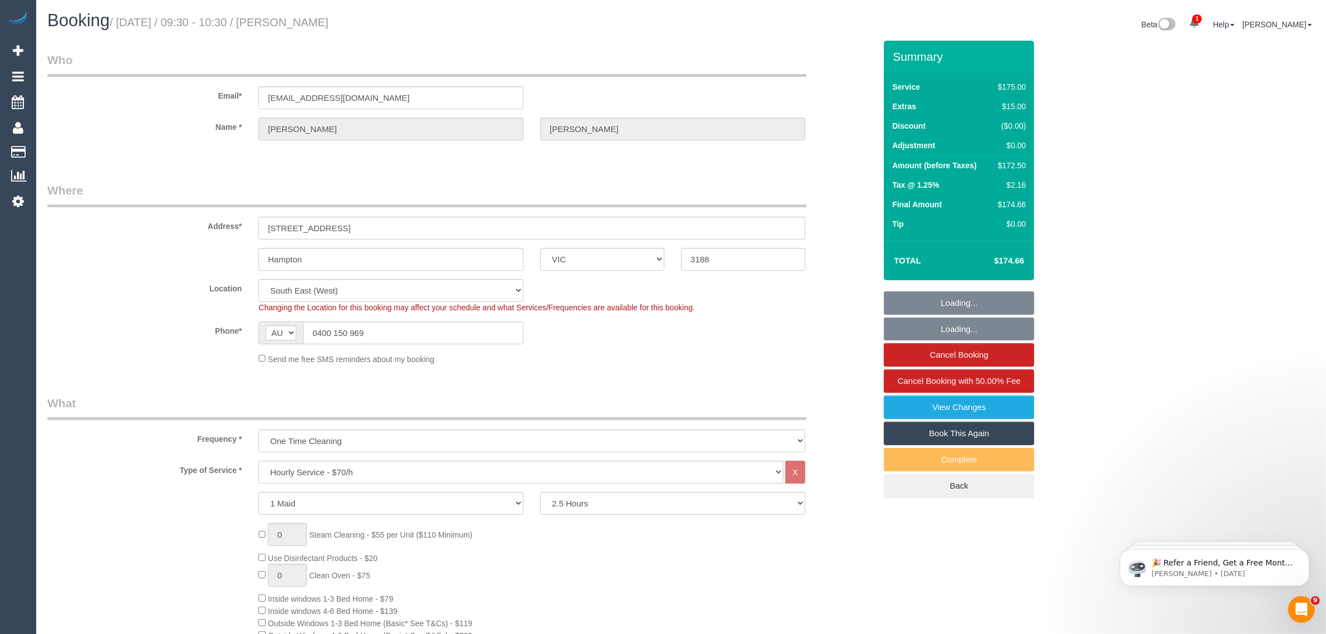
select select "object:1483"
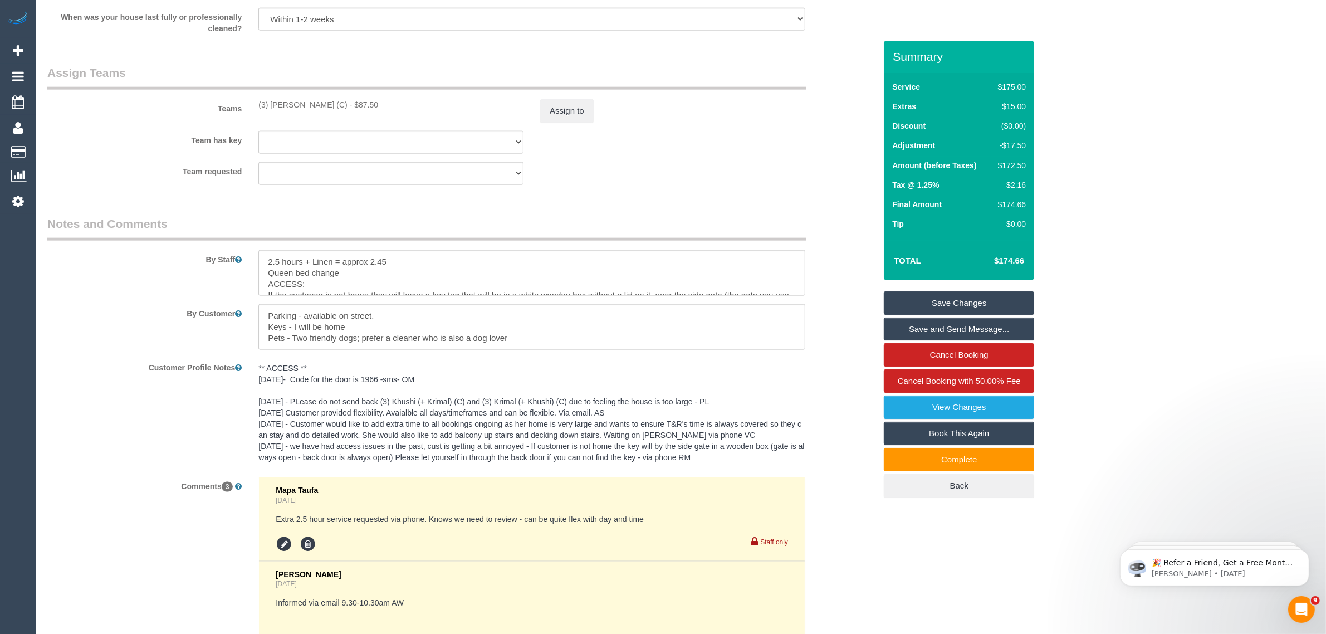
scroll to position [1671, 0]
click at [569, 111] on button "Assign to" at bounding box center [566, 109] width 53 height 23
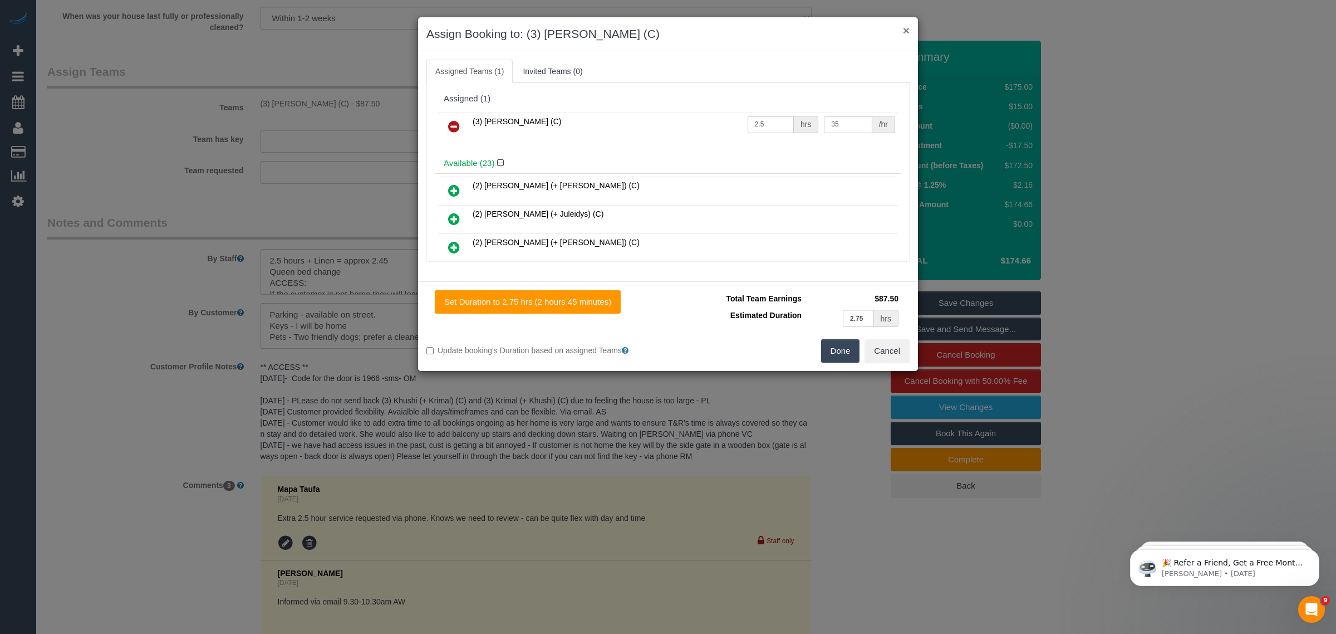
click at [906, 28] on button "×" at bounding box center [906, 31] width 7 height 12
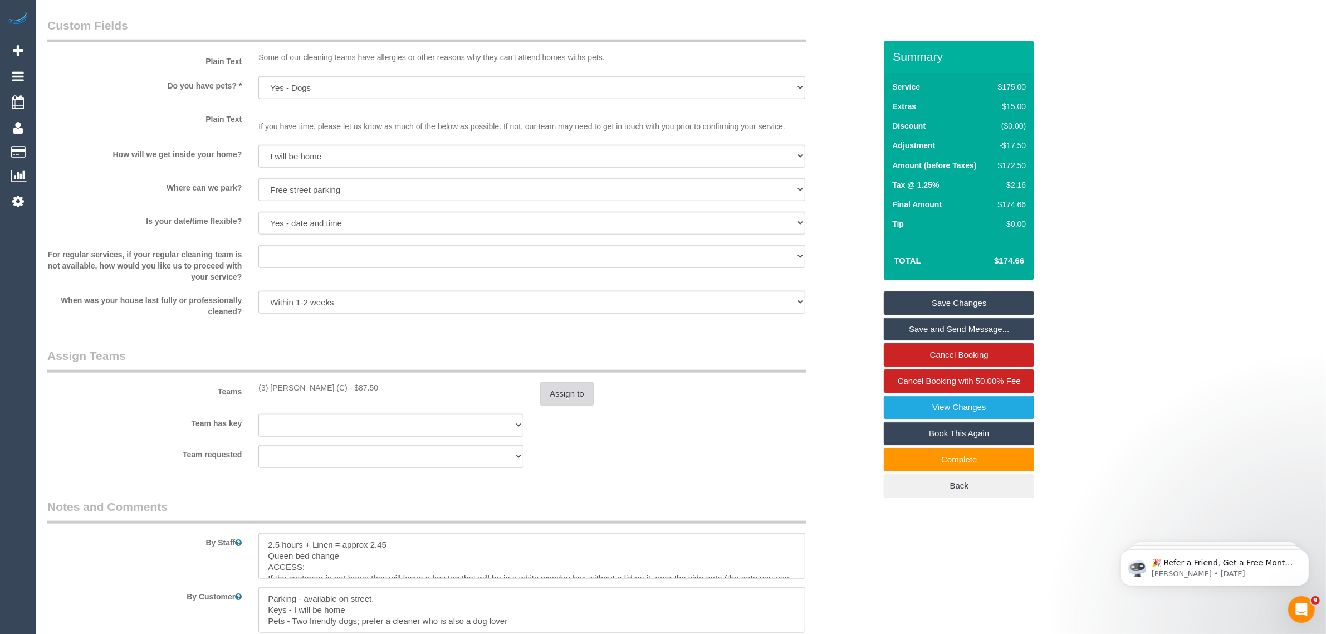
scroll to position [1392, 0]
click at [552, 388] on button "Assign to" at bounding box center [566, 387] width 53 height 23
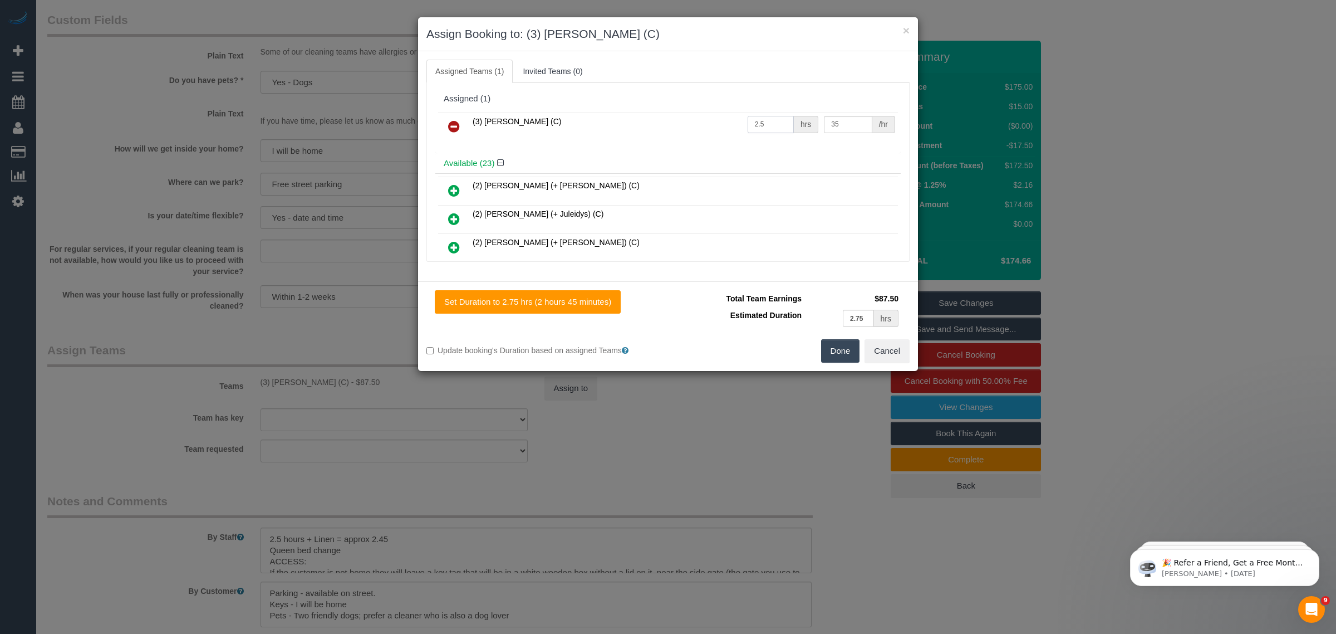
click at [766, 121] on input "2.5" at bounding box center [771, 124] width 46 height 17
type input "2.75"
click at [839, 358] on button "Done" at bounding box center [840, 350] width 39 height 23
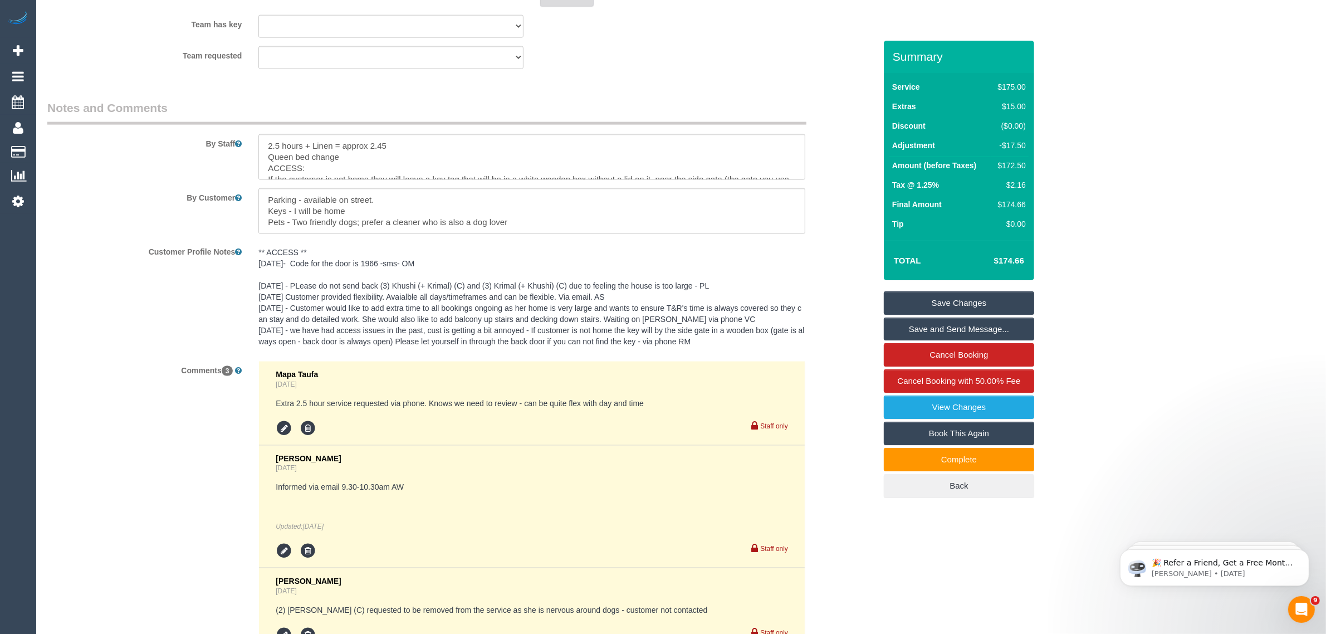
scroll to position [1936, 0]
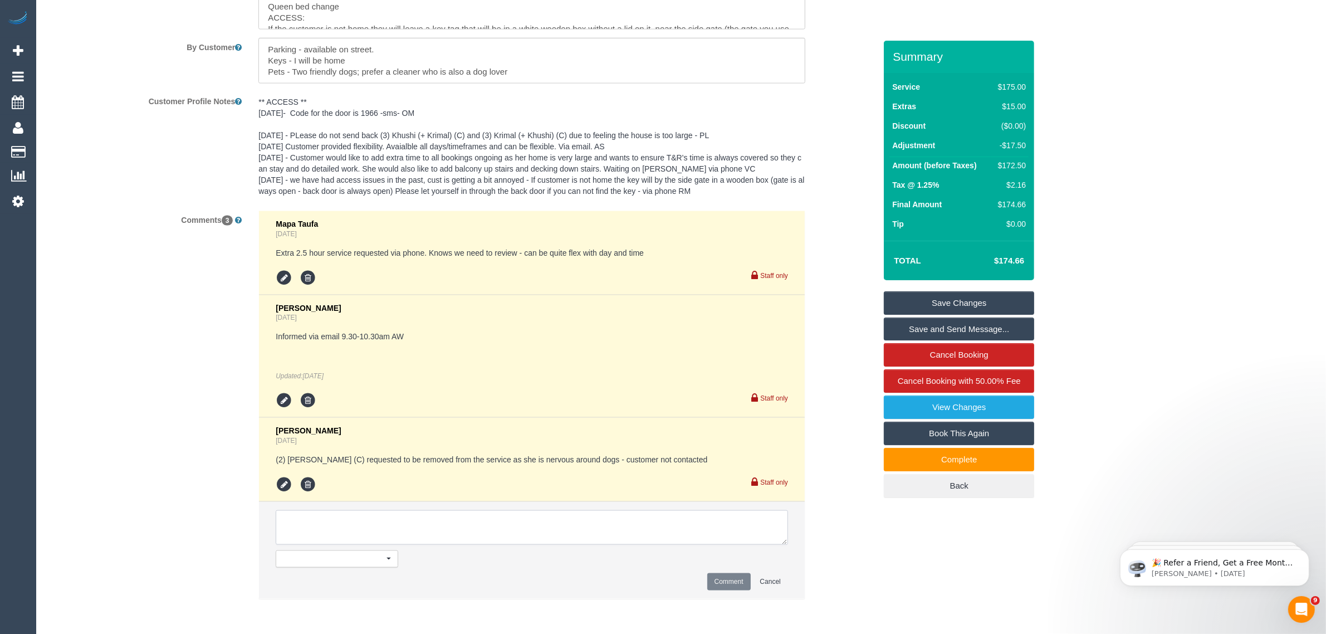
click at [589, 519] on textarea at bounding box center [532, 527] width 512 height 35
type textarea "Updated booking hrs from 2.5 to 2.5 via txt AA"
click at [717, 581] on button "Comment" at bounding box center [728, 581] width 43 height 17
click at [977, 300] on link "Save Changes" at bounding box center [959, 302] width 150 height 23
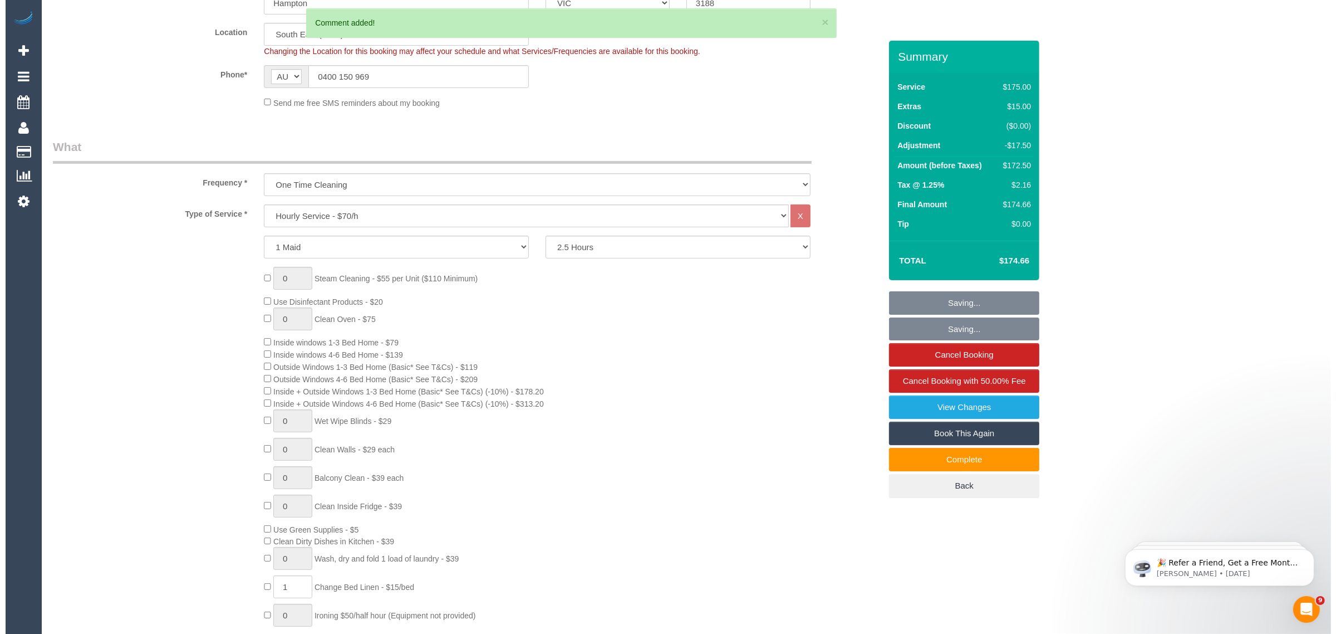
scroll to position [0, 0]
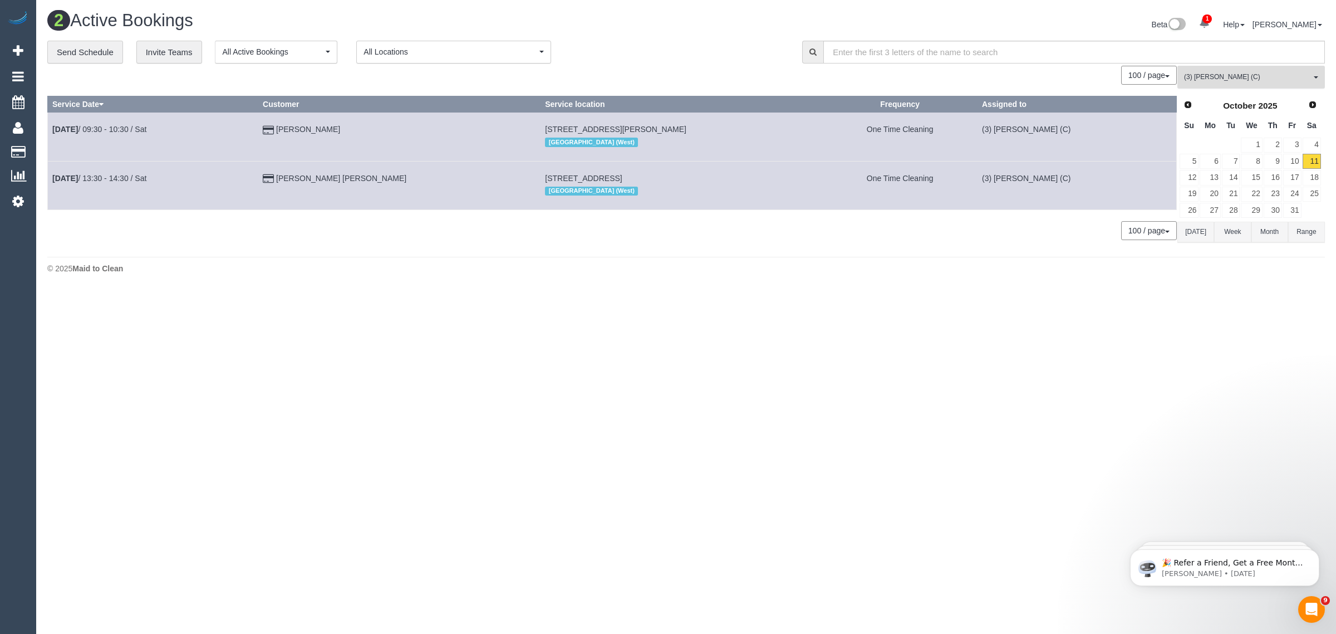
drag, startPoint x: 1217, startPoint y: 70, endPoint x: 1223, endPoint y: 64, distance: 8.3
click at [1217, 68] on button "(3) Danyal Ali (C) All Teams" at bounding box center [1252, 77] width 148 height 23
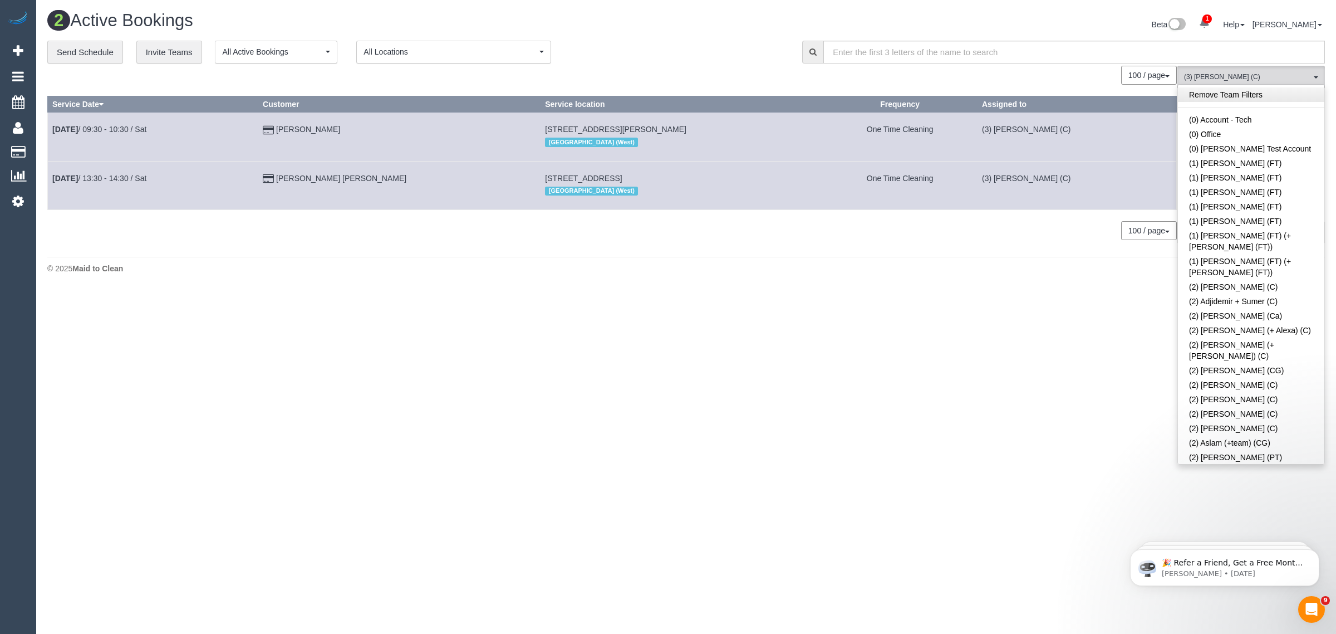
click at [1270, 93] on link "Remove Team Filters" at bounding box center [1251, 94] width 146 height 14
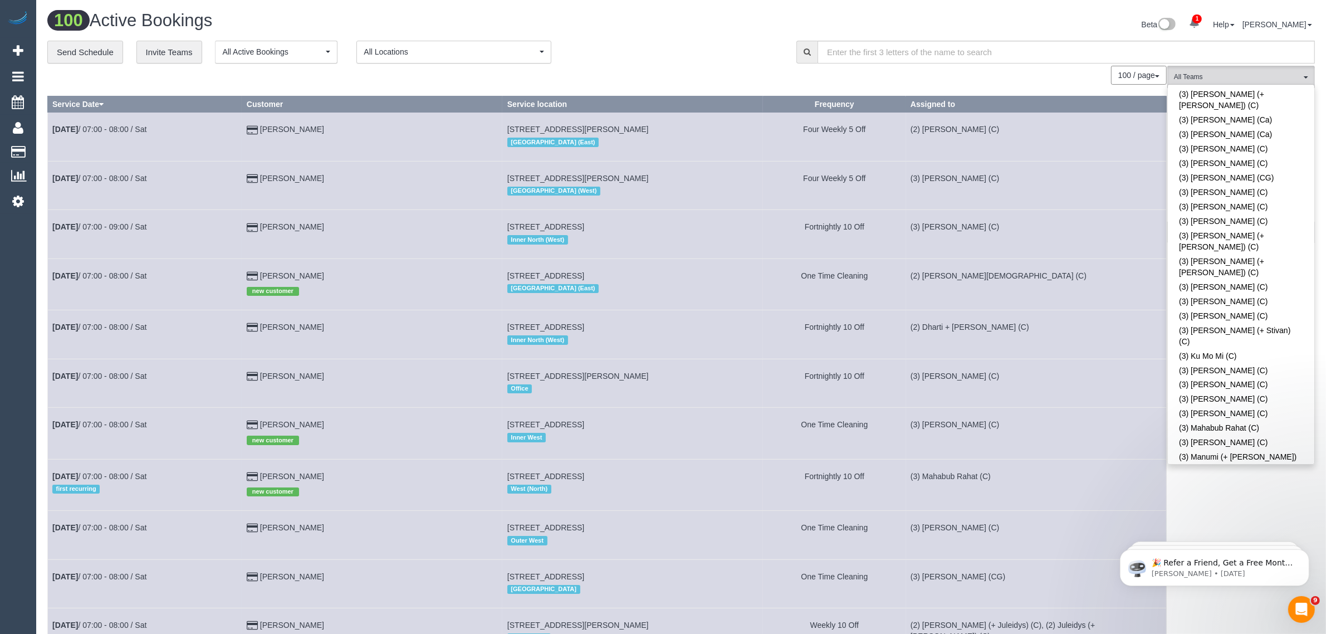
click at [696, 62] on div "**********" at bounding box center [413, 52] width 732 height 23
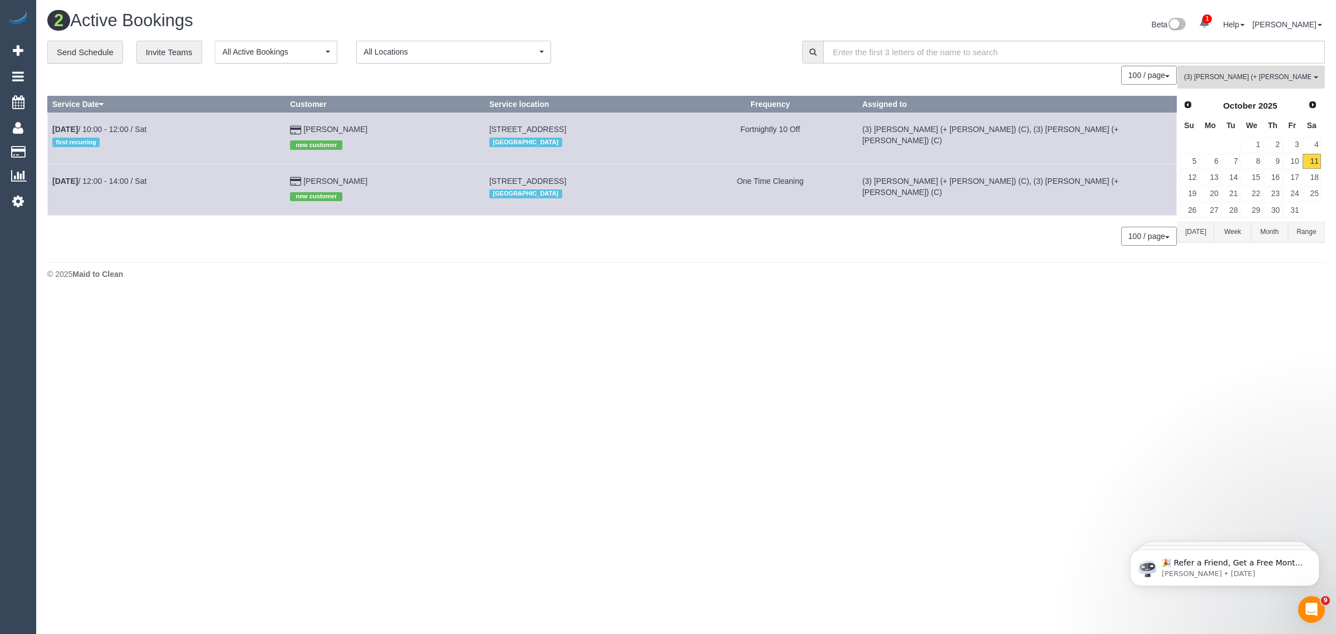
drag, startPoint x: 288, startPoint y: 179, endPoint x: 53, endPoint y: 185, distance: 235.6
click at [53, 185] on tr "Oct 11th / 12:00 - 14:00 / Sat Heidi Harnisch new customer 19 Bendigo St, 204, …" at bounding box center [612, 189] width 1129 height 51
copy tr "Oct 11th / 12:00 - 14:00 / Sat Heidi Harnisch"
drag, startPoint x: 587, startPoint y: 176, endPoint x: 438, endPoint y: 180, distance: 149.3
click at [484, 180] on td "19 Bendigo St, 204, Prahran, VIC 3181 Inner South East" at bounding box center [583, 189] width 198 height 51
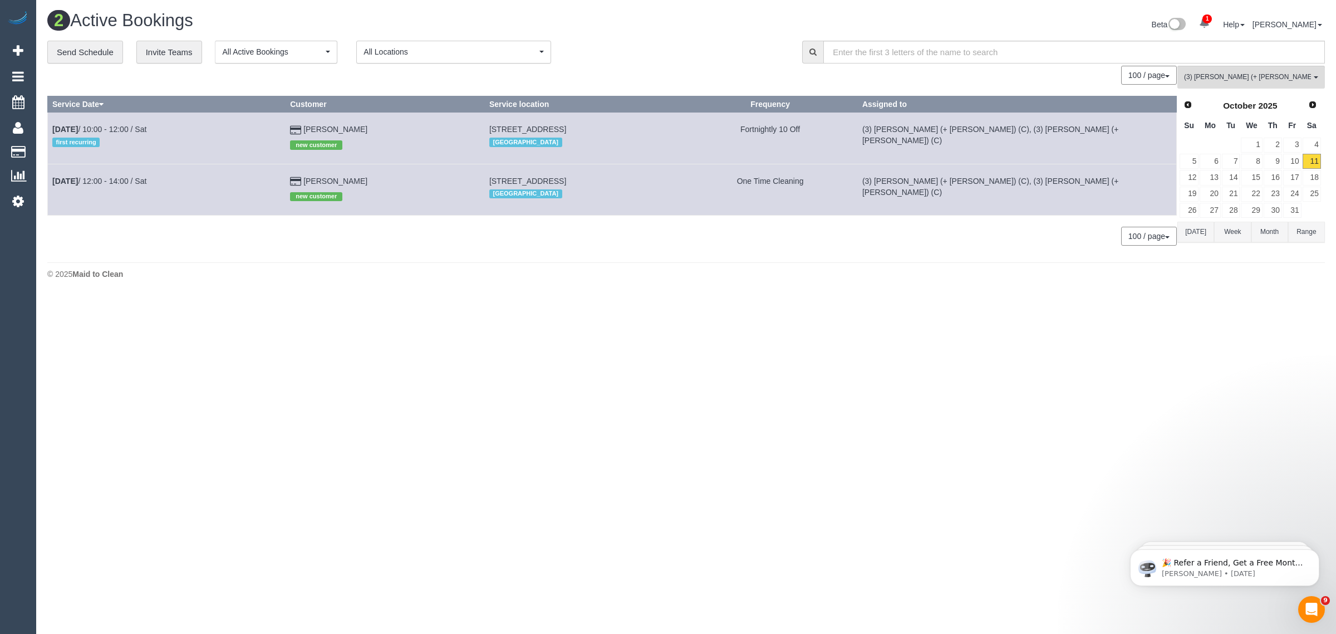
copy span "19 Bendigo St, 204, Prahran, VIC 3181"
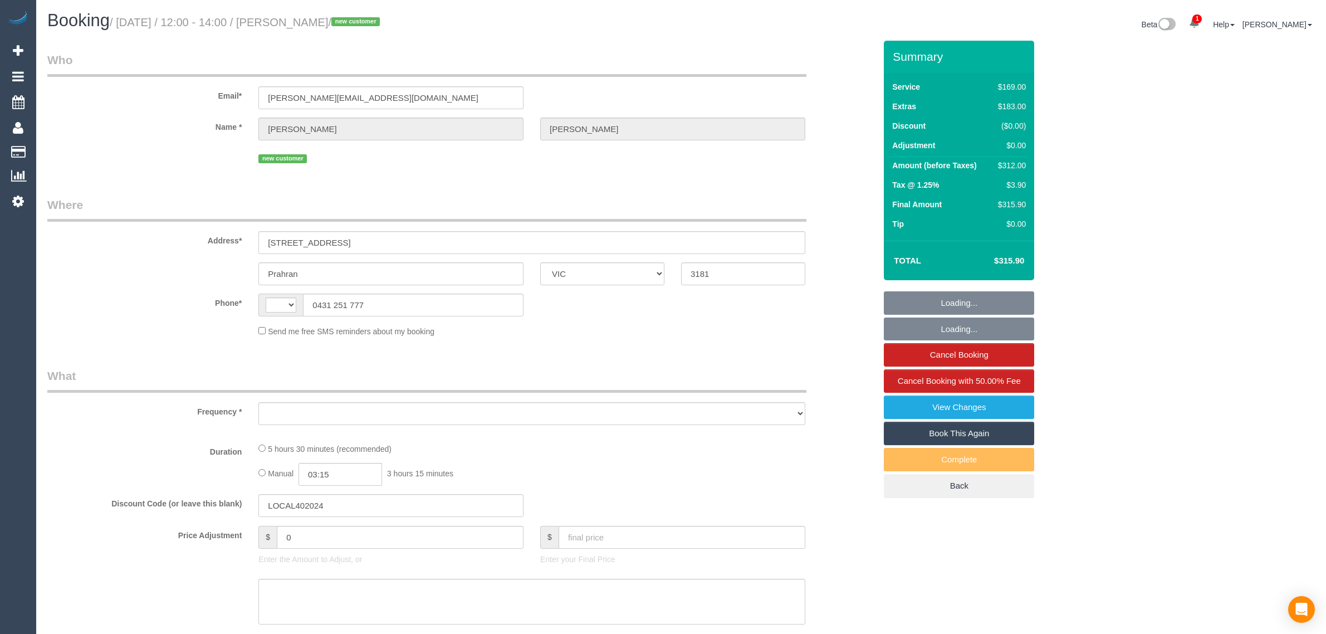
select select "VIC"
select select "object:307"
select select "string:stripe-pm_1SCrod2GScqysDRVq0lENGEC"
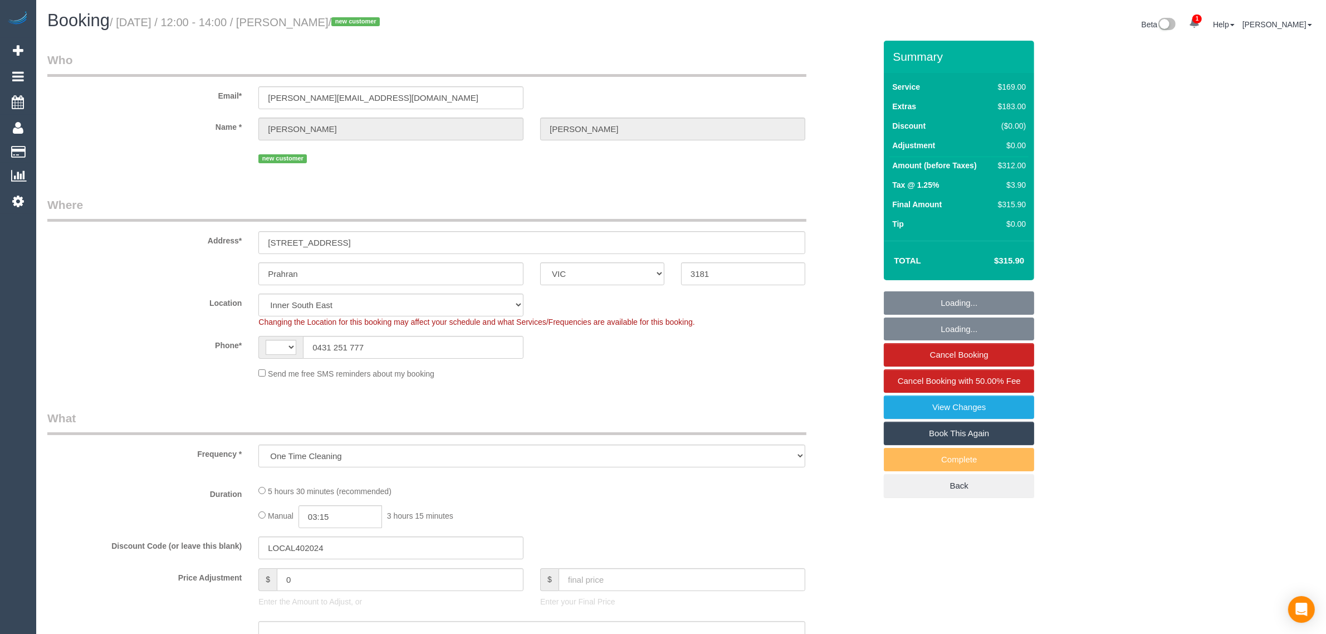
select select "string:AU"
select select "object:561"
click at [388, 354] on input "0431 251 777" at bounding box center [413, 347] width 221 height 23
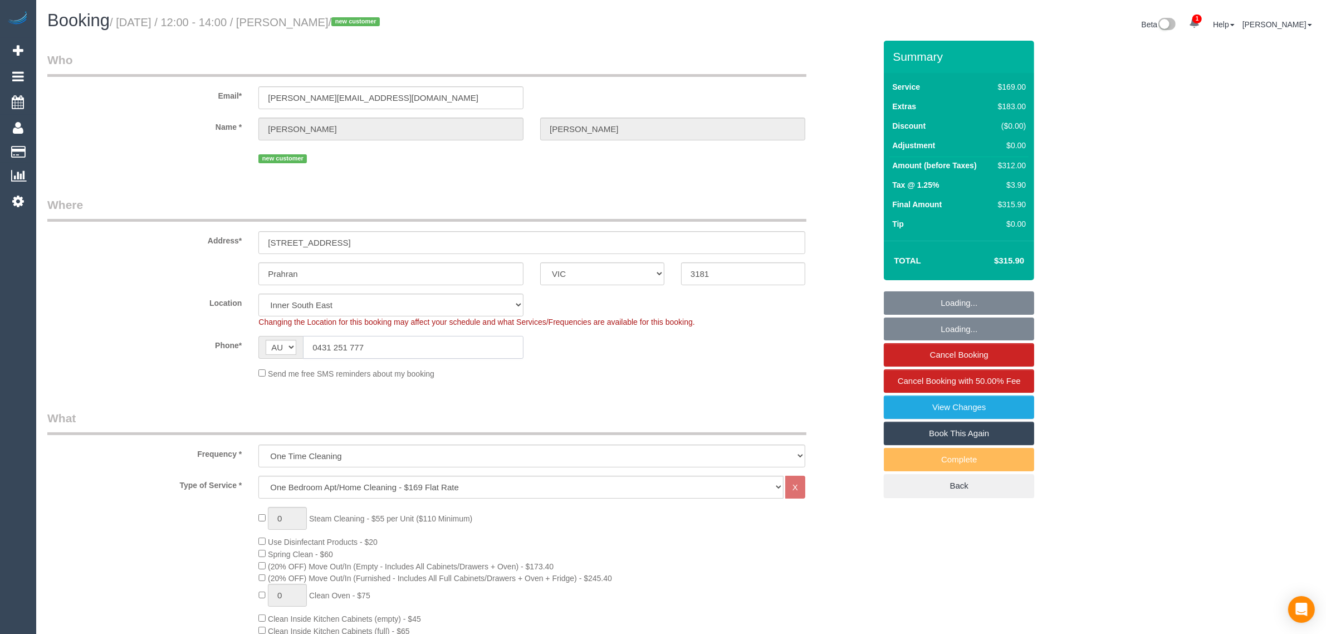
select select "number:32"
select select "number:14"
select select "number:21"
select select "number:22"
select select "number:13"
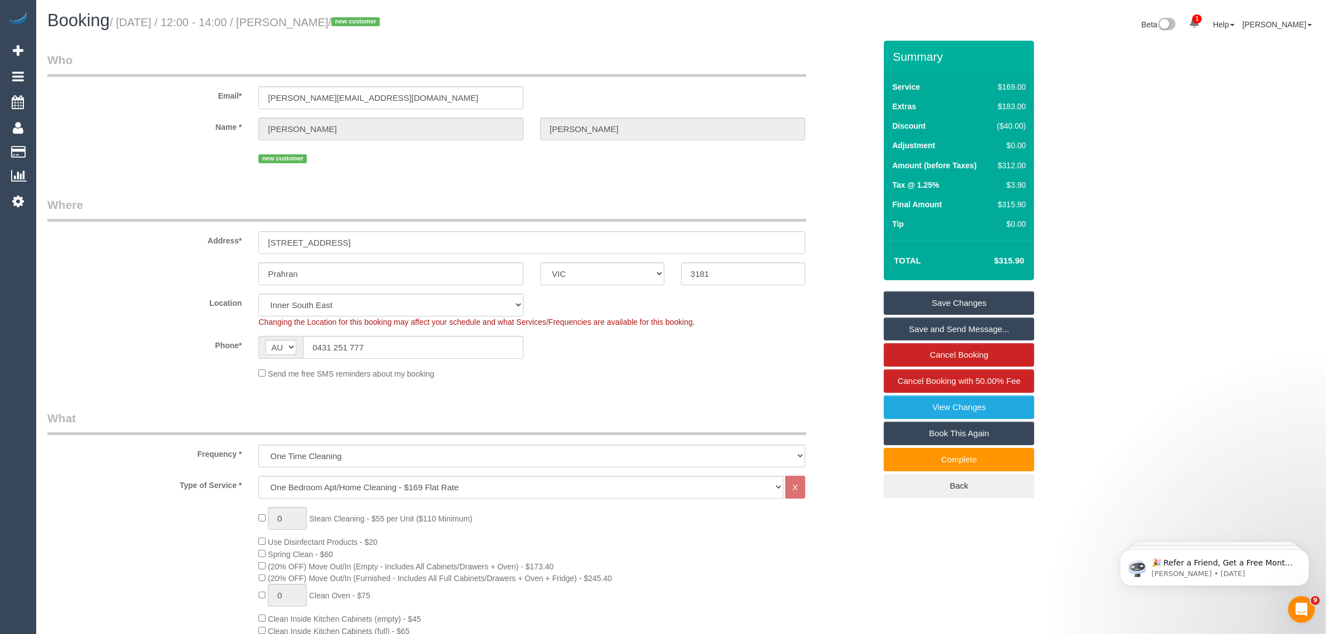
click at [687, 164] on div "new customer" at bounding box center [531, 157] width 547 height 17
click at [384, 345] on input "0431 251 777" at bounding box center [413, 347] width 221 height 23
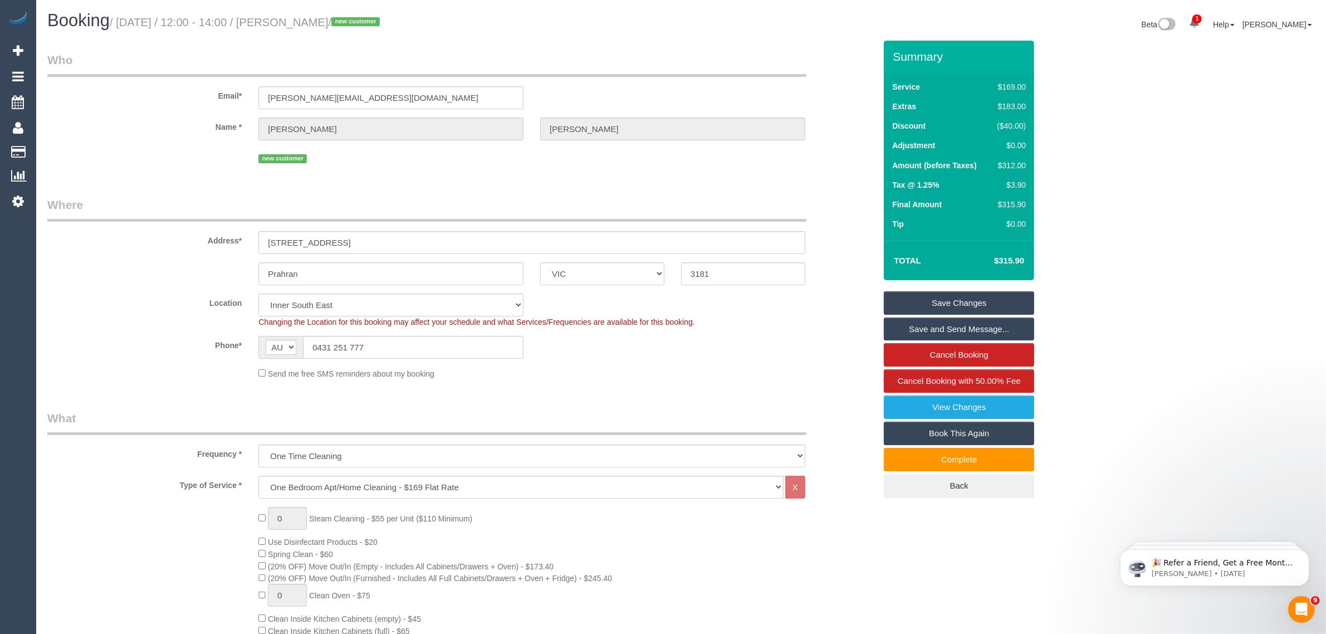
click at [789, 330] on sui-booking-location "Location Office City East (North) East (South) Inner East Inner North (East) In…" at bounding box center [461, 336] width 828 height 86
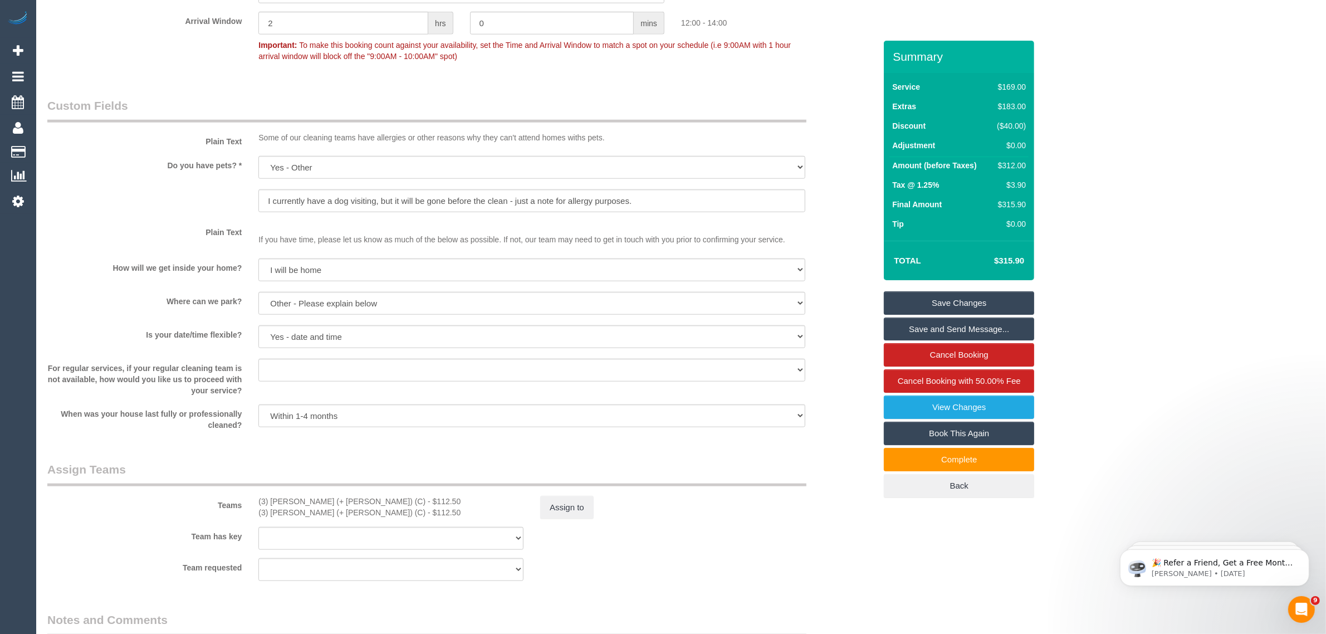
scroll to position [1605, 0]
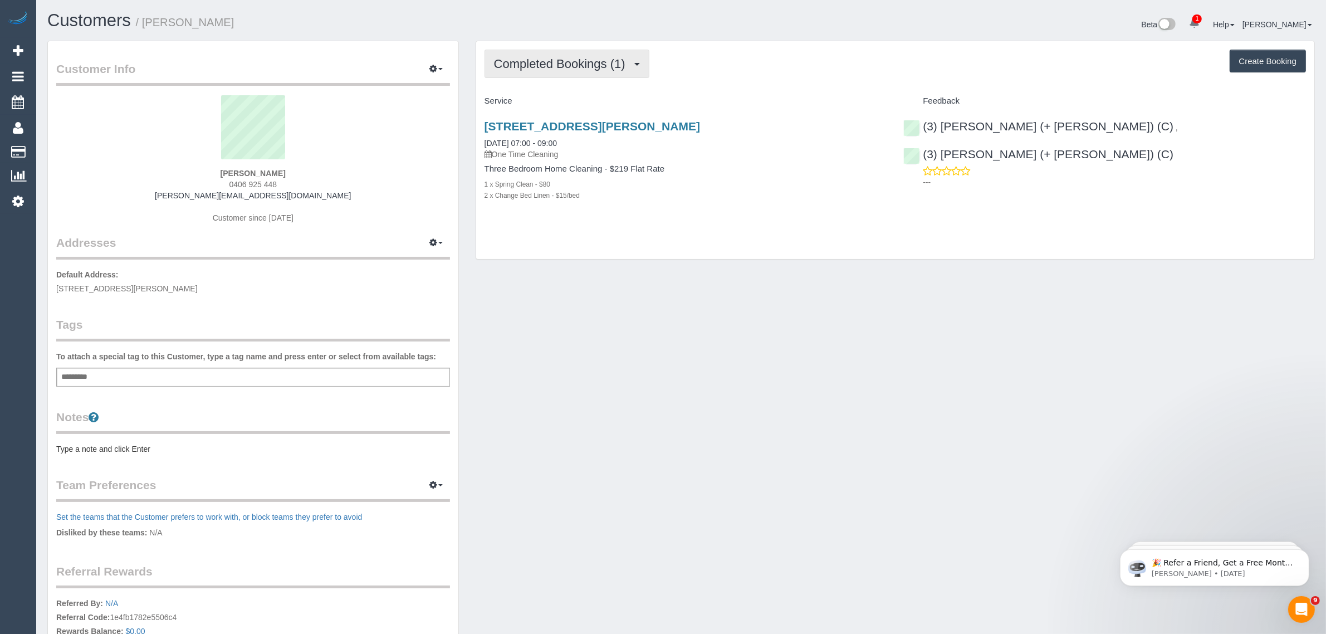
click at [521, 57] on span "Completed Bookings (1)" at bounding box center [562, 64] width 137 height 14
click at [538, 100] on link "Upcoming Bookings (1)" at bounding box center [543, 104] width 116 height 14
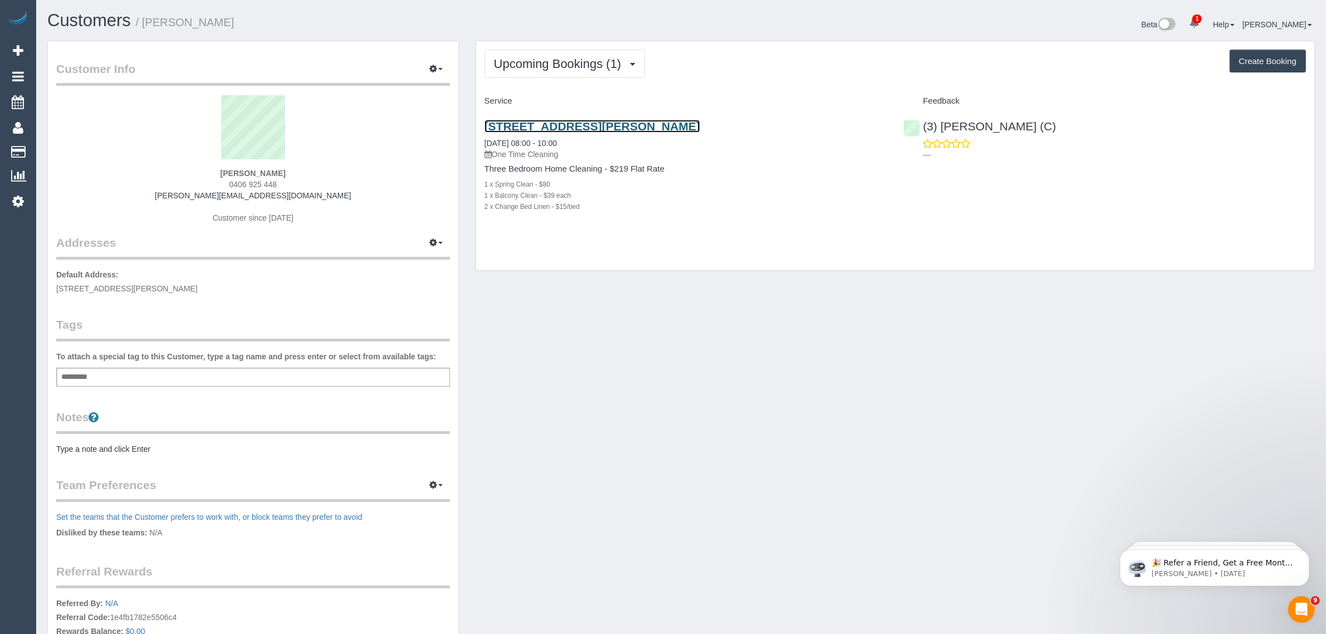
click at [638, 127] on link "250a Stewart Street, Brunswick East, VIC 3057" at bounding box center [592, 126] width 216 height 13
click at [259, 182] on span "0406 925 448" at bounding box center [253, 184] width 48 height 9
copy div "0406 925 448"
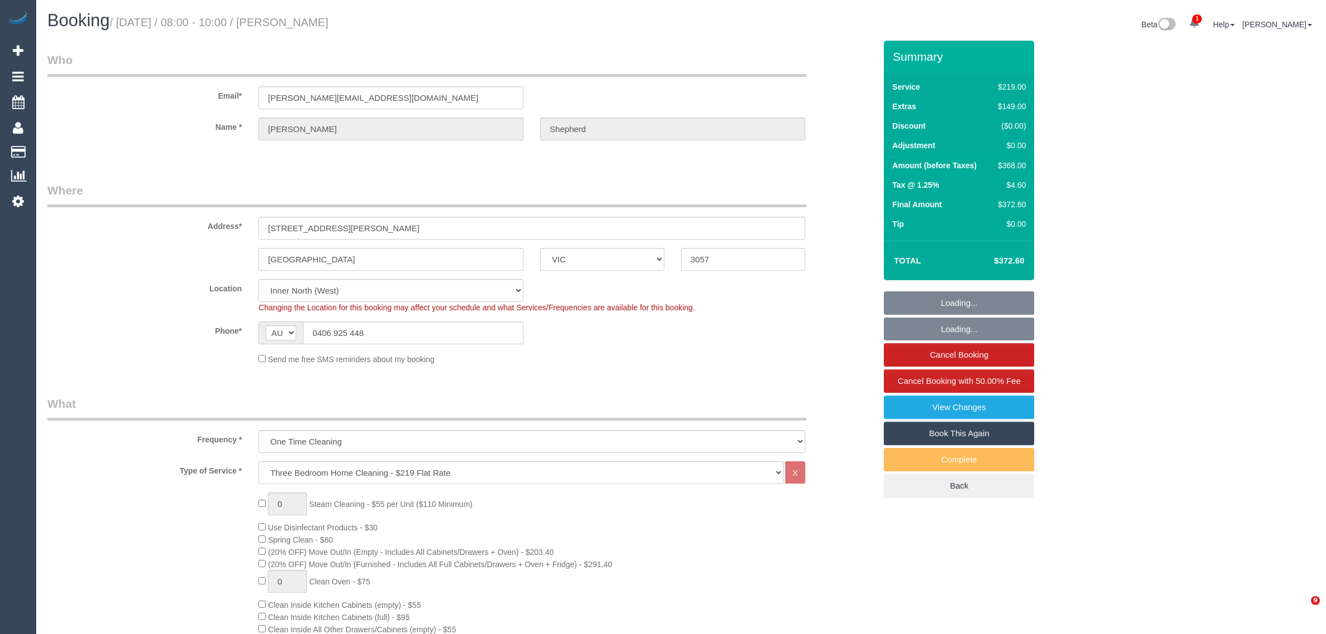
select select "VIC"
select select "number:27"
select select "number:16"
select select "number:19"
select select "number:25"
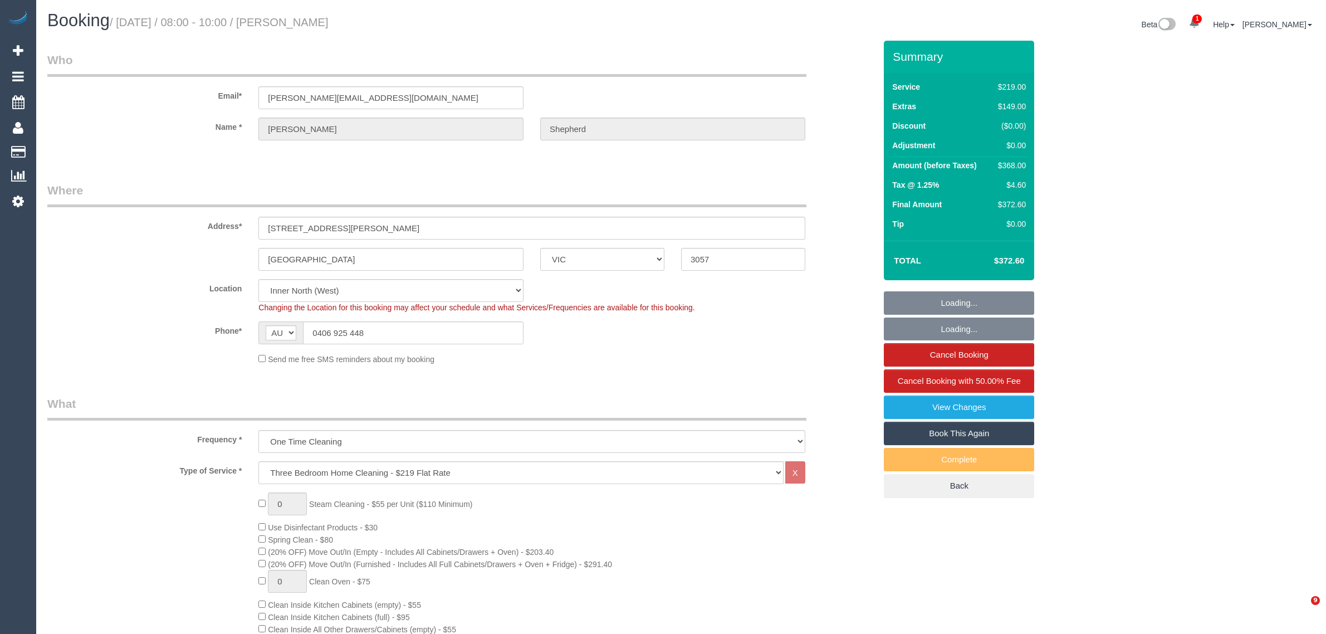
select select "number:13"
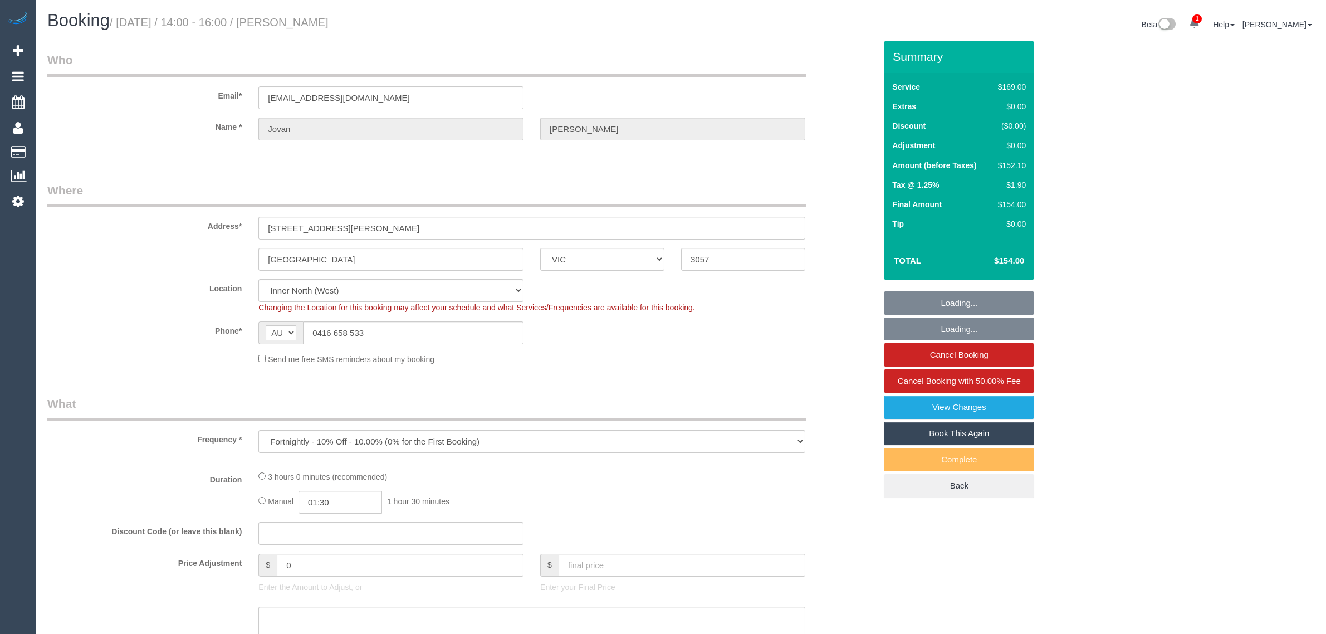
select select "VIC"
select select "string:stripe-pm_1PRWFJ2GScqysDRVOxPxhKG5"
select select "object:548"
click at [444, 326] on input "0416 658 533" at bounding box center [413, 332] width 221 height 23
select select "number:28"
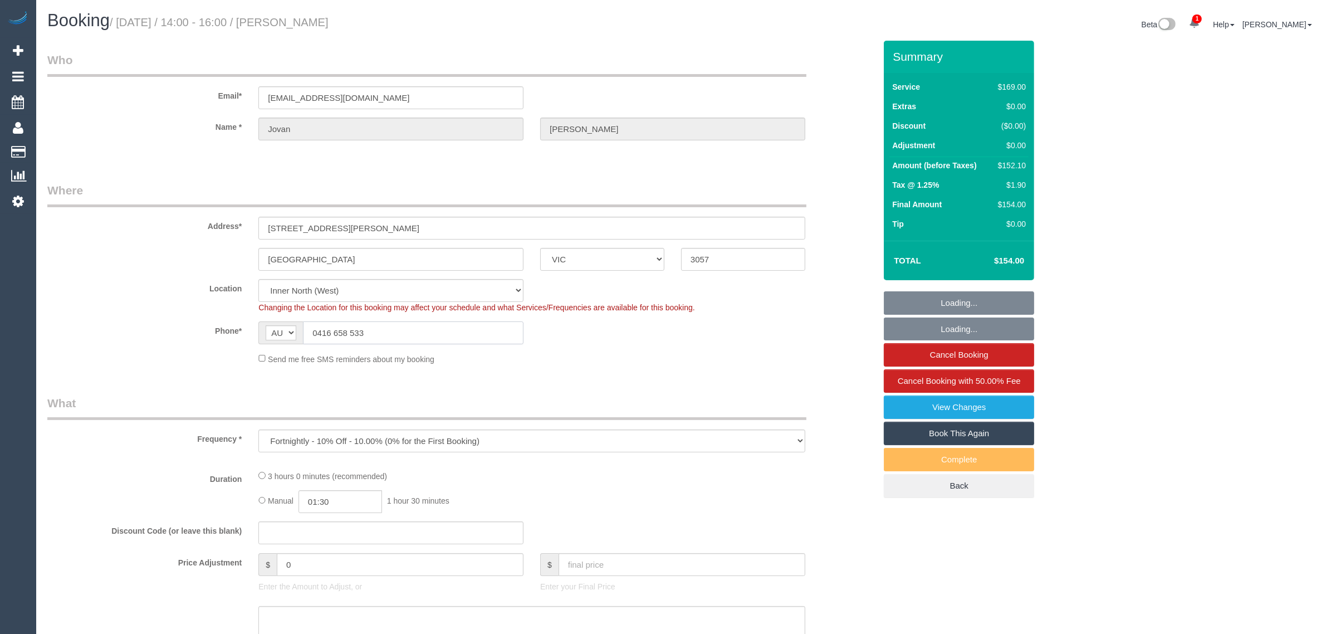
select select "number:14"
select select "number:21"
select select "number:24"
select select "number:33"
select select "number:13"
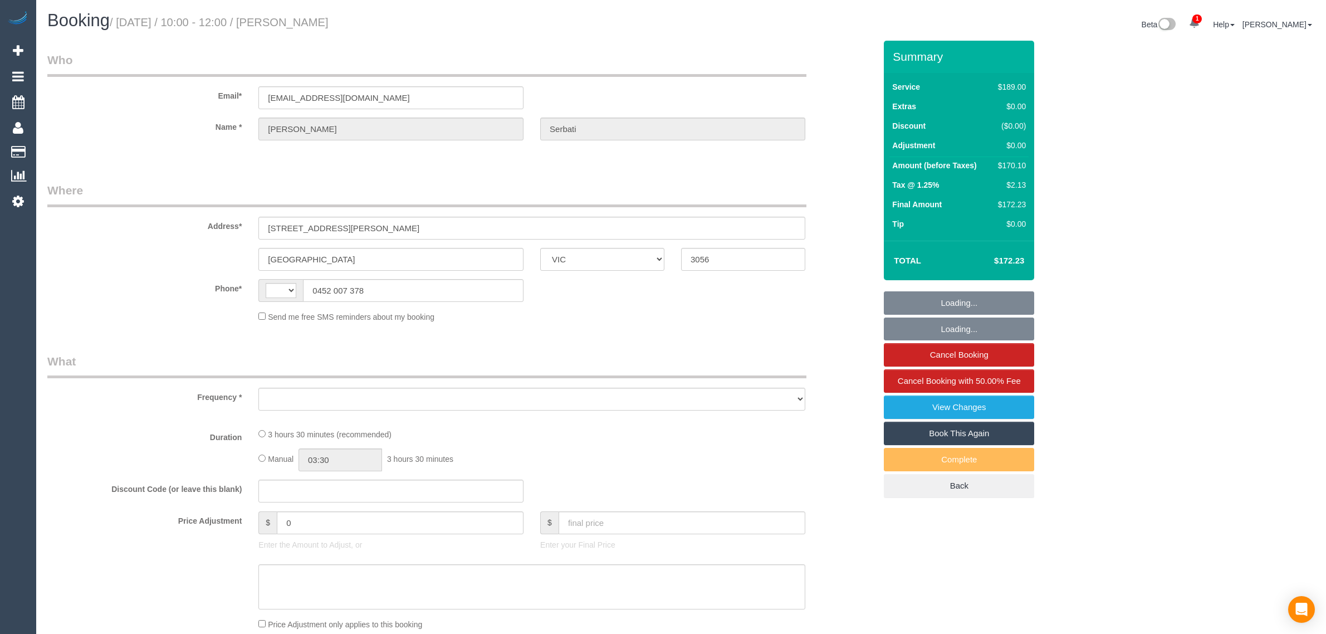
select select "VIC"
select select "string:stripe-pm_1RxODp2GScqysDRV8UDJtdSi"
select select "number:27"
select select "number:14"
select select "number:19"
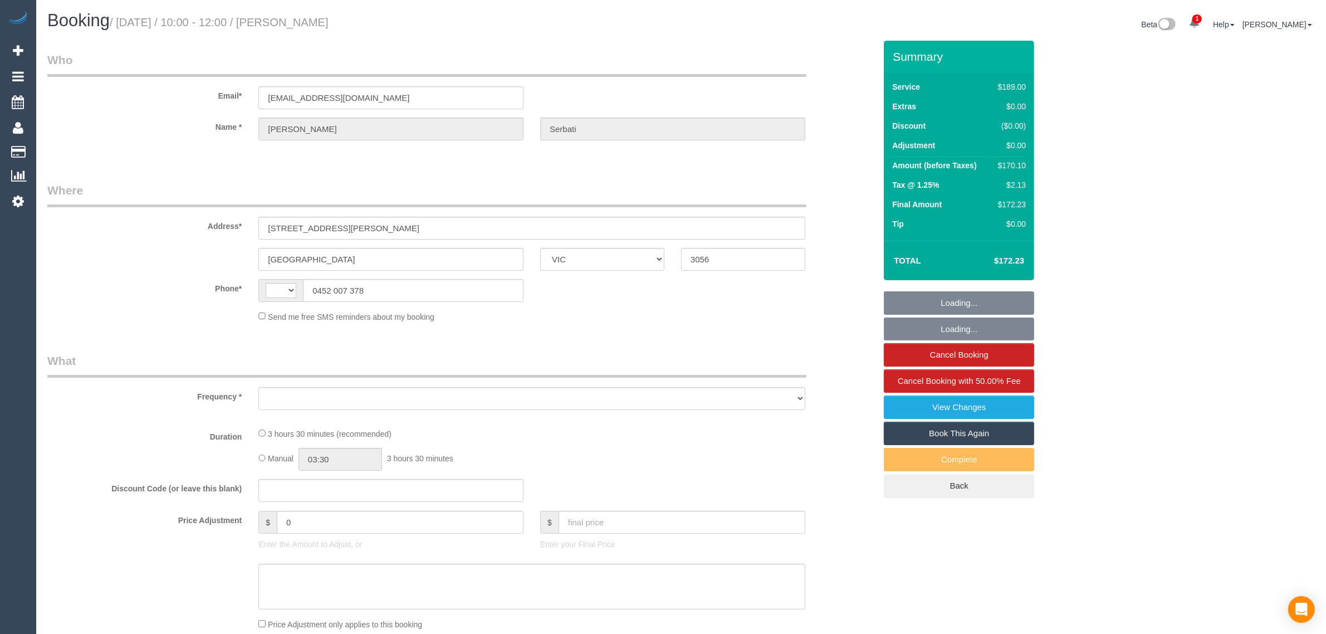
select select "number:25"
select select "number:34"
select select "number:13"
select select "string:AU"
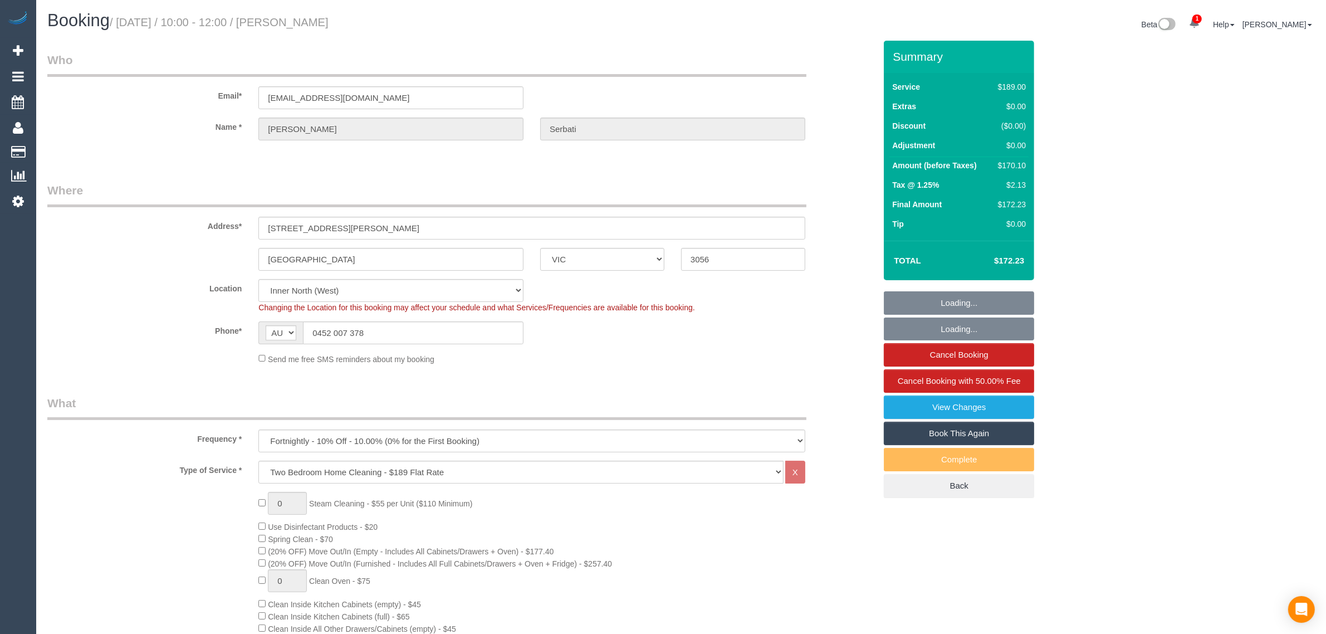
select select "object:1638"
click at [457, 335] on input "0452 007 378" at bounding box center [413, 332] width 221 height 23
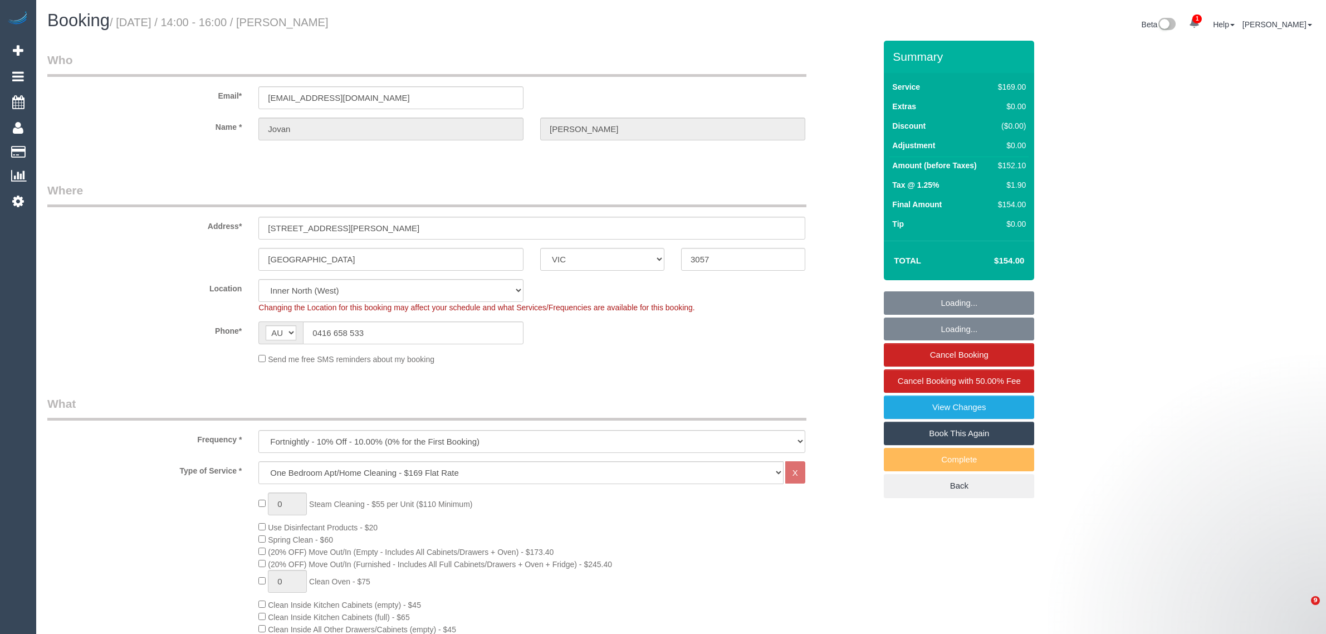
select select "VIC"
select select "number:28"
select select "number:14"
select select "number:21"
select select "number:24"
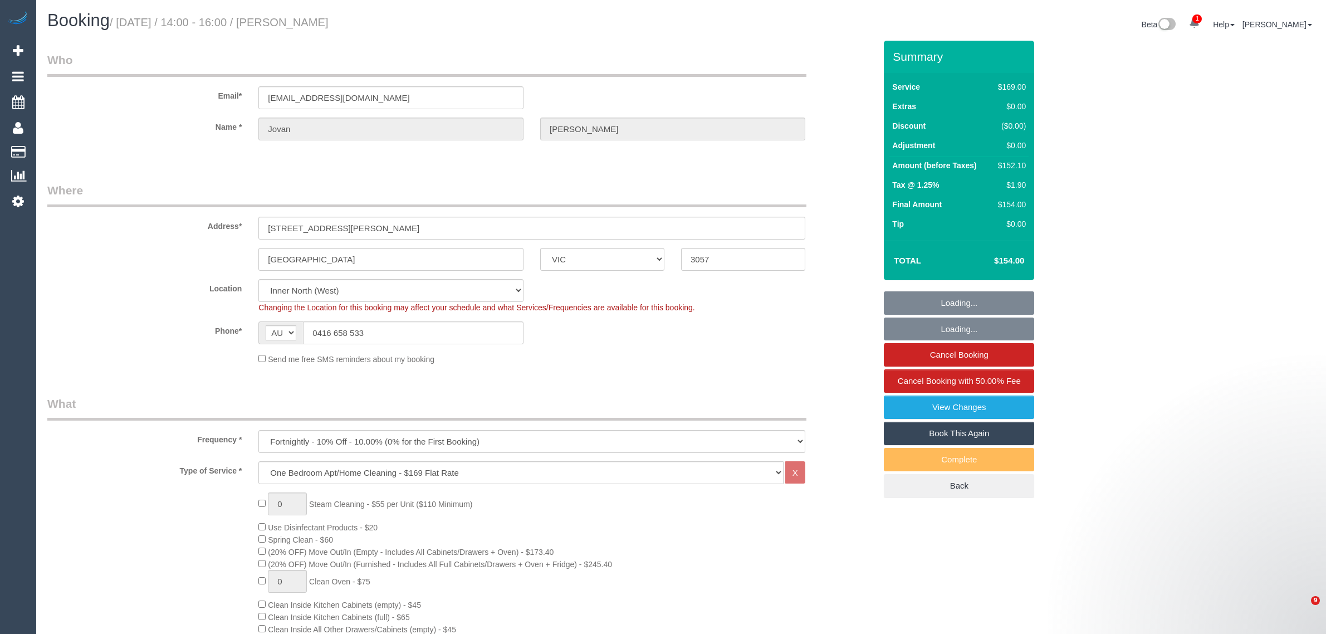
select select "number:33"
select select "number:13"
select select "object:1638"
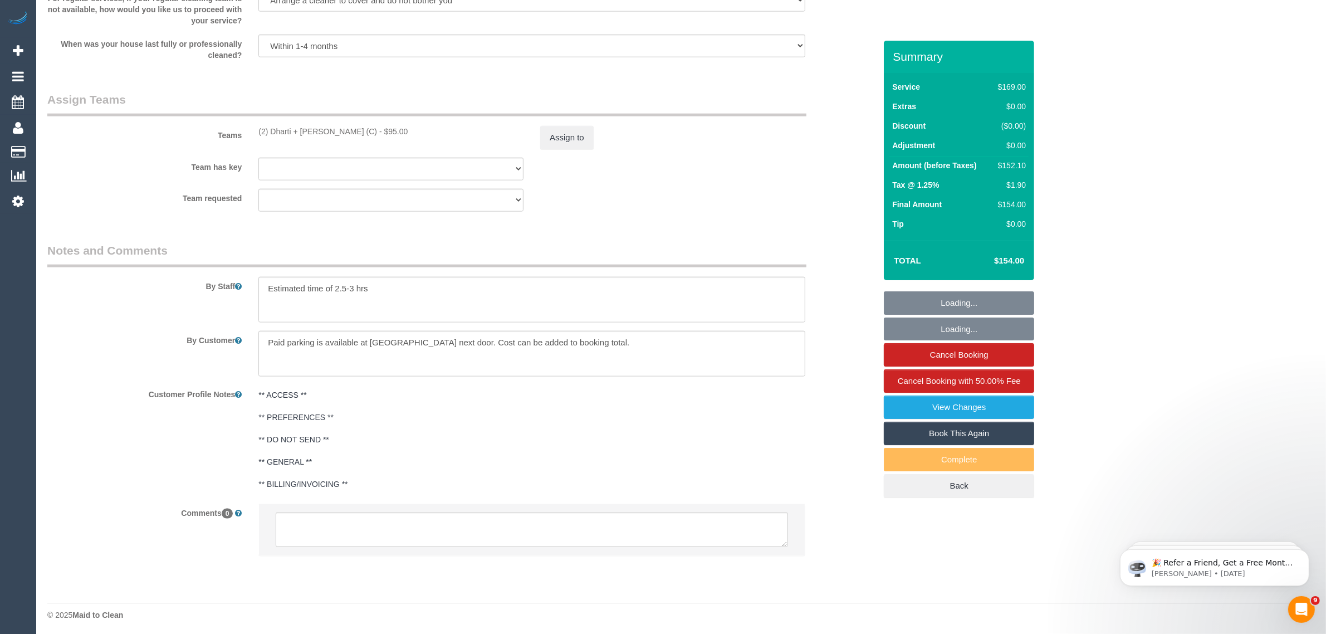
scroll to position [1652, 0]
click at [586, 533] on textarea at bounding box center [532, 527] width 512 height 35
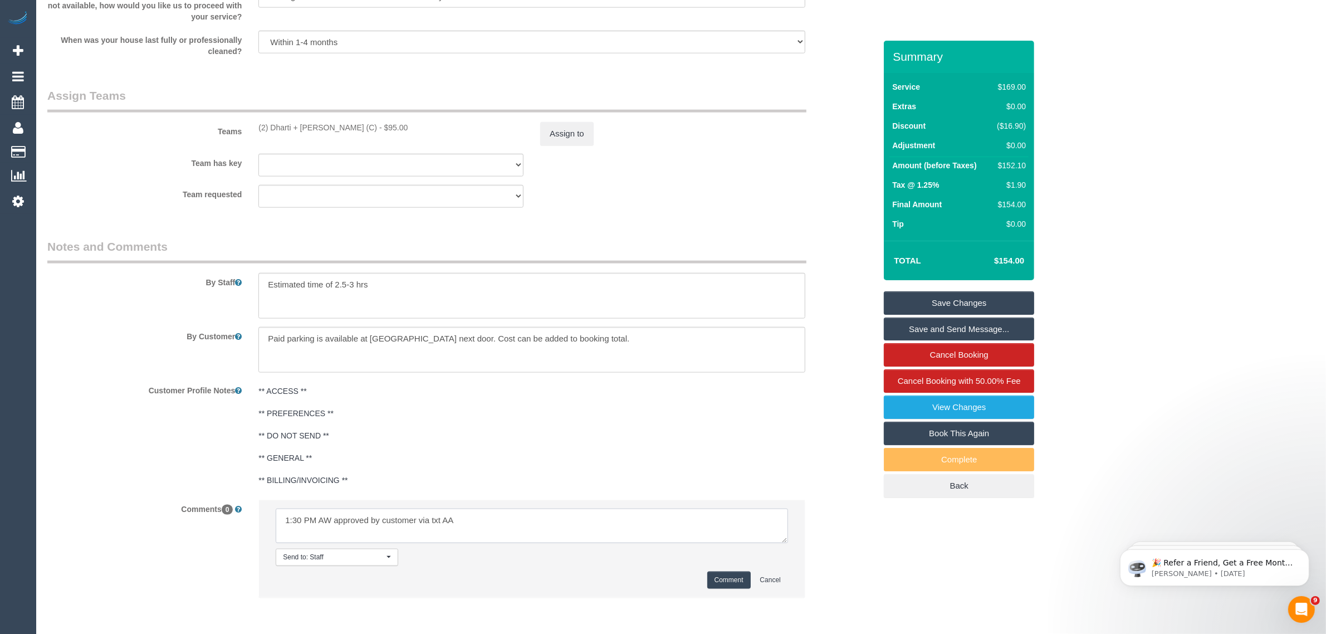
type textarea "1:30 PM AW approved by customer via txt AA"
click at [714, 579] on button "Comment" at bounding box center [728, 579] width 43 height 17
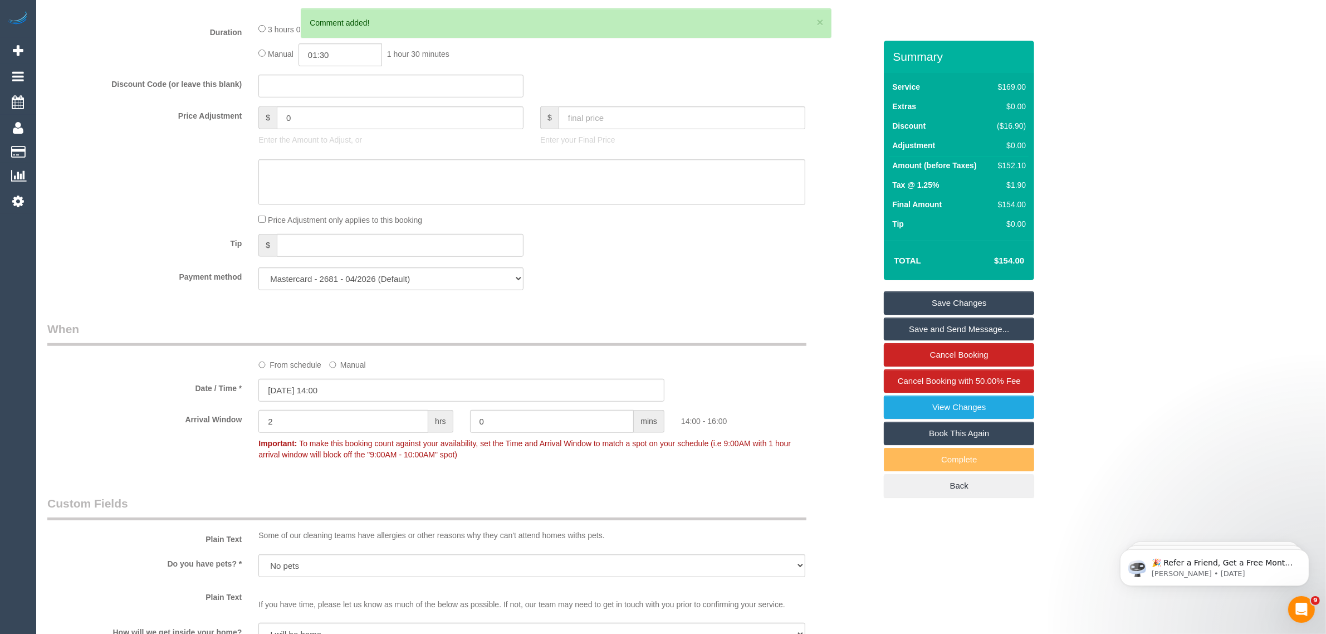
scroll to position [1095, 0]
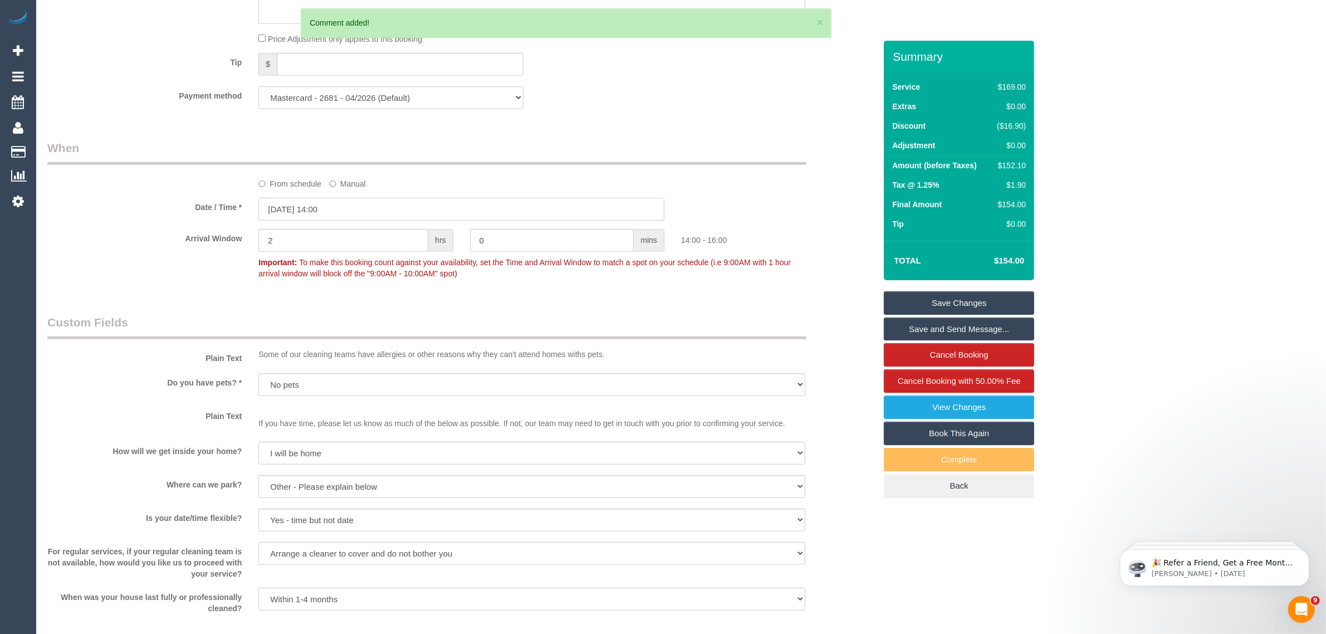
click at [433, 216] on input "11/10/2025 14:00" at bounding box center [461, 209] width 406 height 23
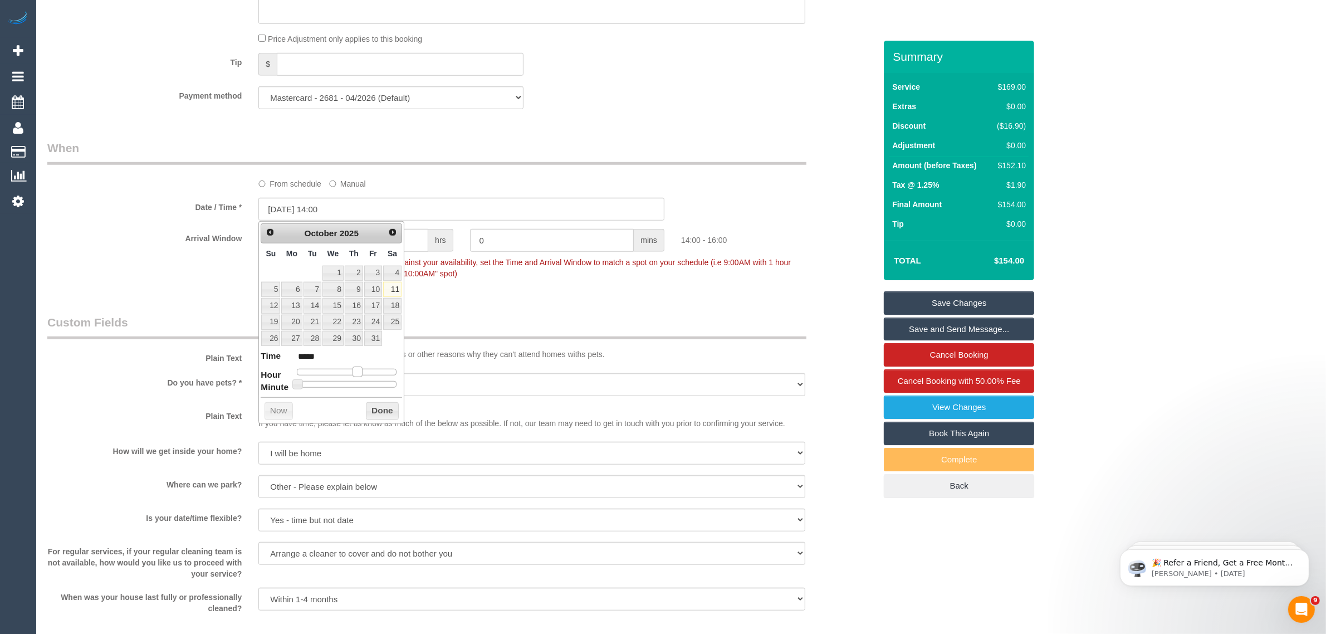
type input "11/10/2025 13:00"
type input "*****"
click at [351, 372] on span at bounding box center [353, 371] width 10 height 10
type input "11/10/2025 13:10"
type input "*****"
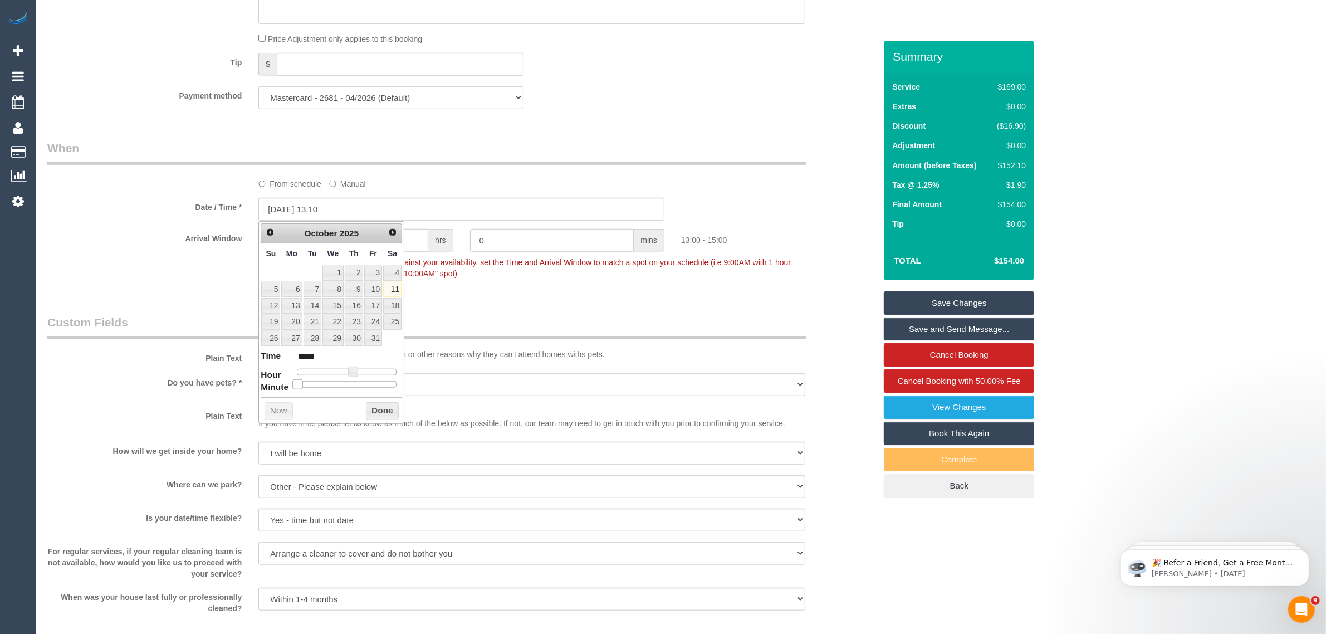
type input "11/10/2025 13:15"
type input "*****"
type input "11/10/2025 13:20"
type input "*****"
type input "11/10/2025 13:25"
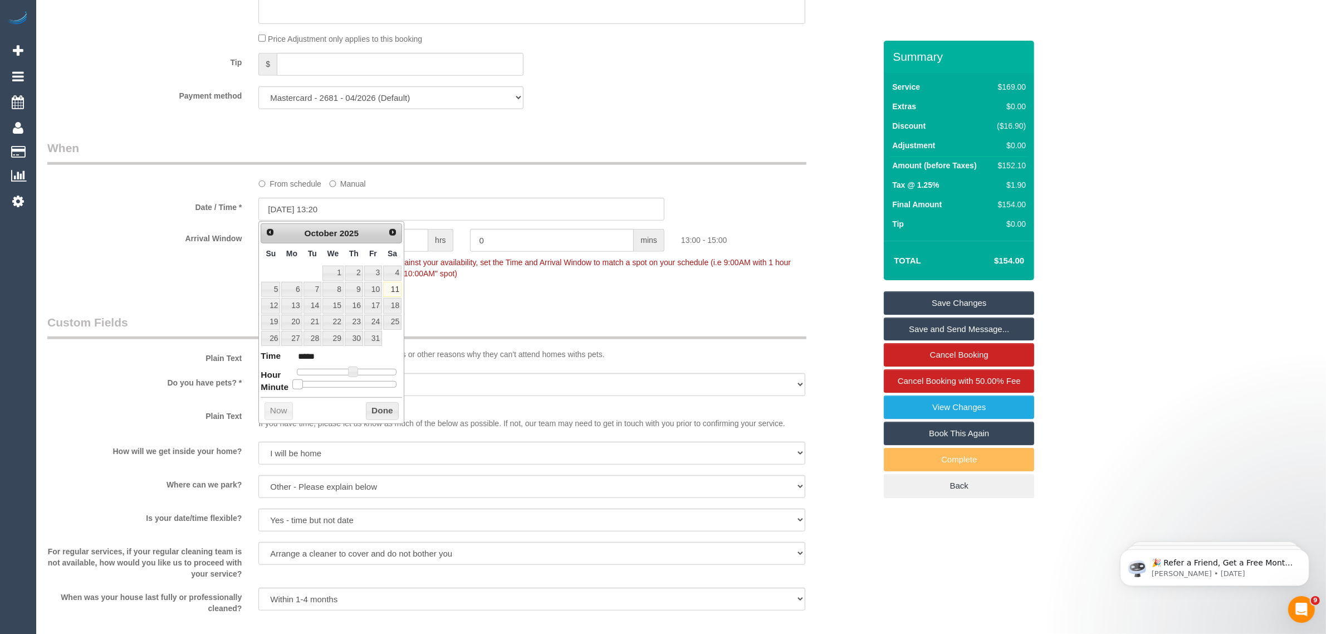
type input "*****"
type input "11/10/2025 13:30"
type input "*****"
drag, startPoint x: 297, startPoint y: 384, endPoint x: 352, endPoint y: 384, distance: 55.7
click at [352, 384] on span at bounding box center [351, 384] width 10 height 10
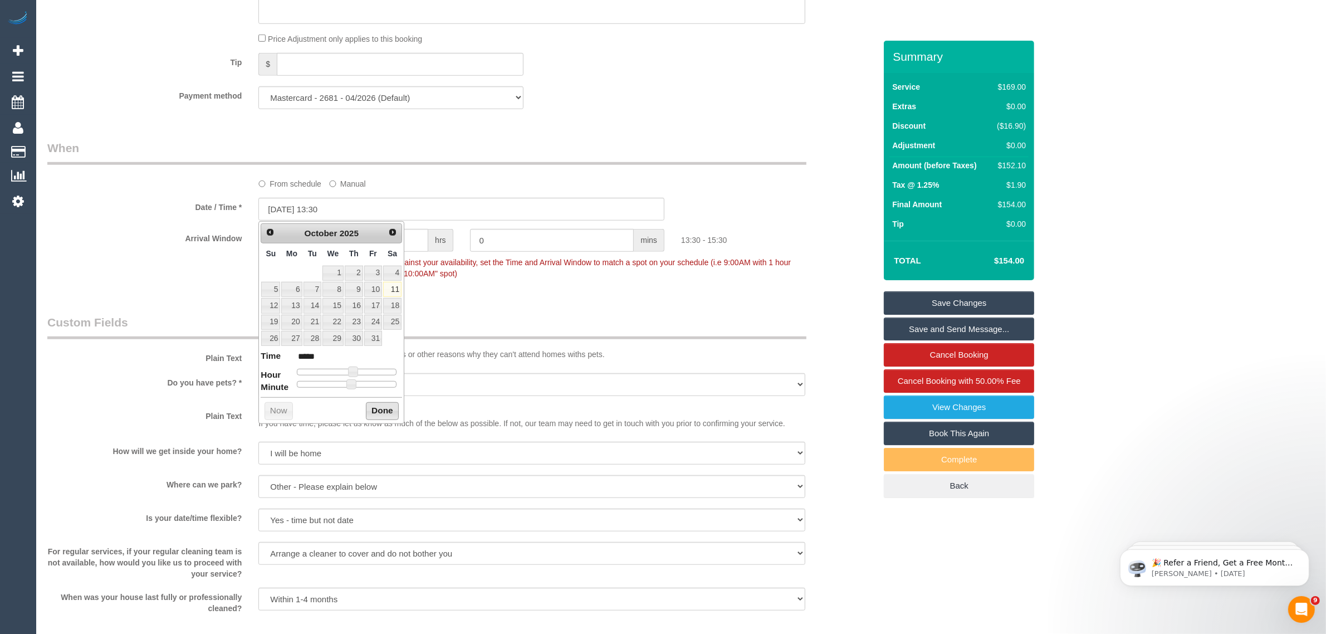
click at [379, 405] on button "Done" at bounding box center [382, 411] width 33 height 18
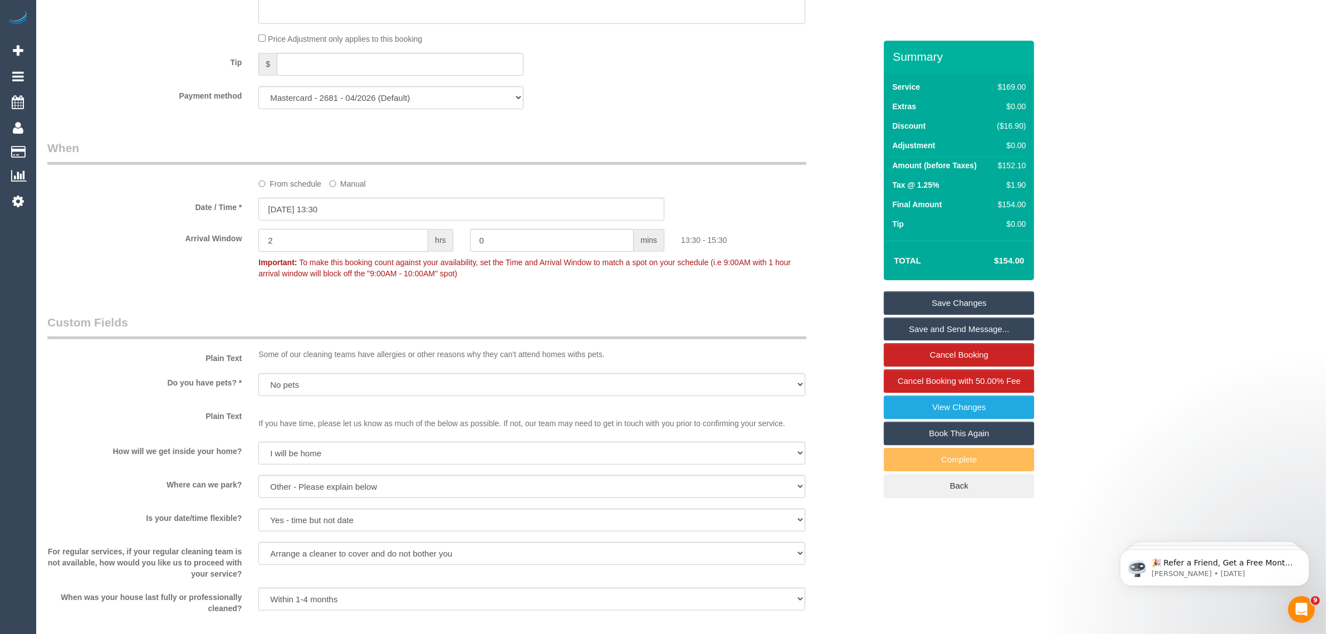
click at [335, 244] on input "2" at bounding box center [343, 240] width 170 height 23
type input "0"
click at [824, 238] on div "Arrival Window 0 hrs 0 mins Important: To make this booking count against your …" at bounding box center [461, 256] width 845 height 55
click at [913, 302] on link "Save Changes" at bounding box center [959, 302] width 150 height 23
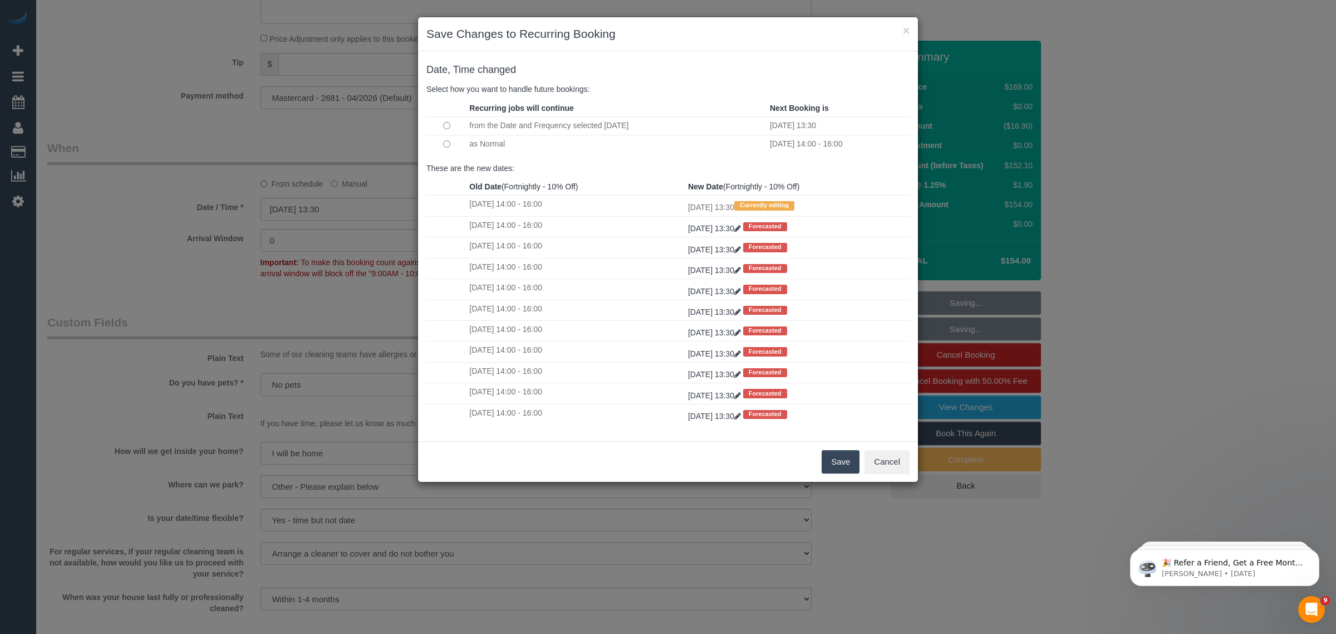
click at [454, 144] on td at bounding box center [447, 144] width 40 height 18
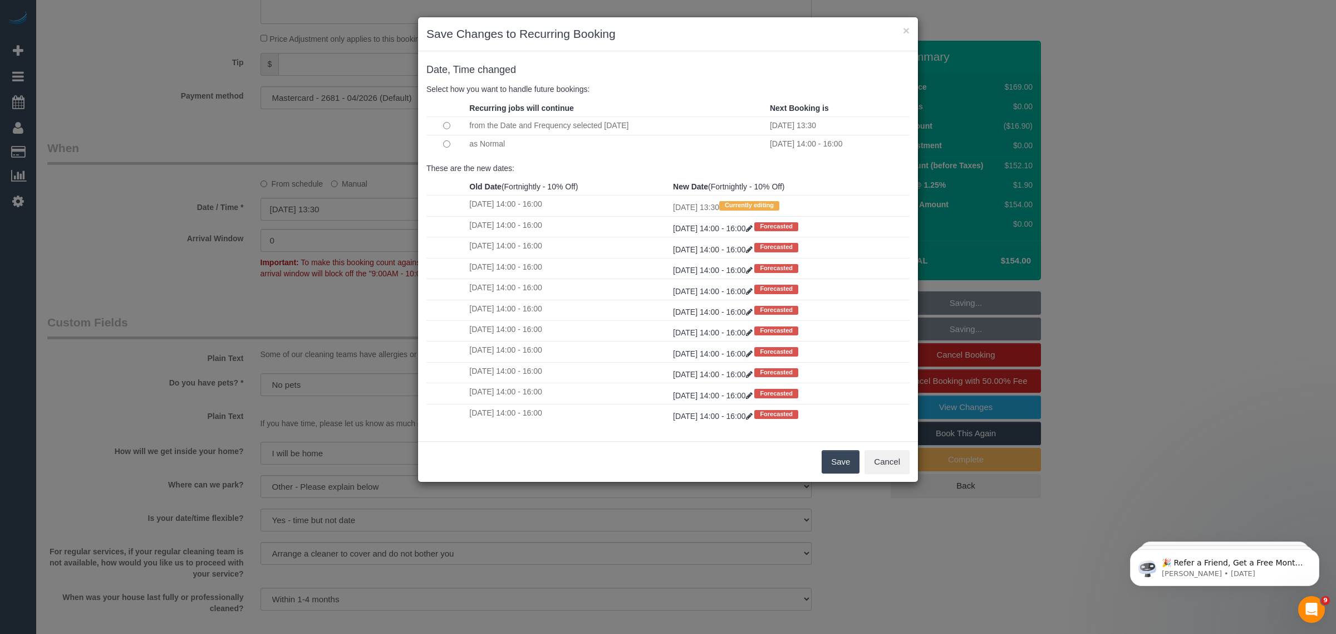
click at [833, 462] on button "Save" at bounding box center [841, 461] width 38 height 23
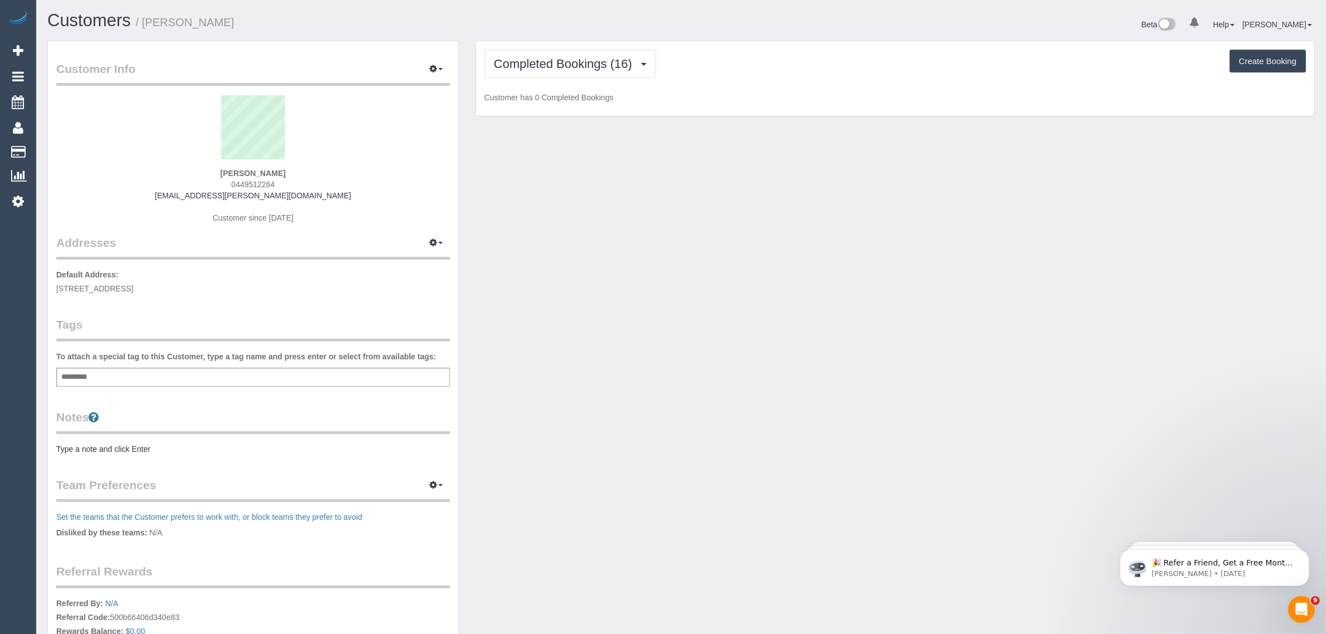
click at [249, 184] on span "0449512264" at bounding box center [252, 184] width 43 height 9
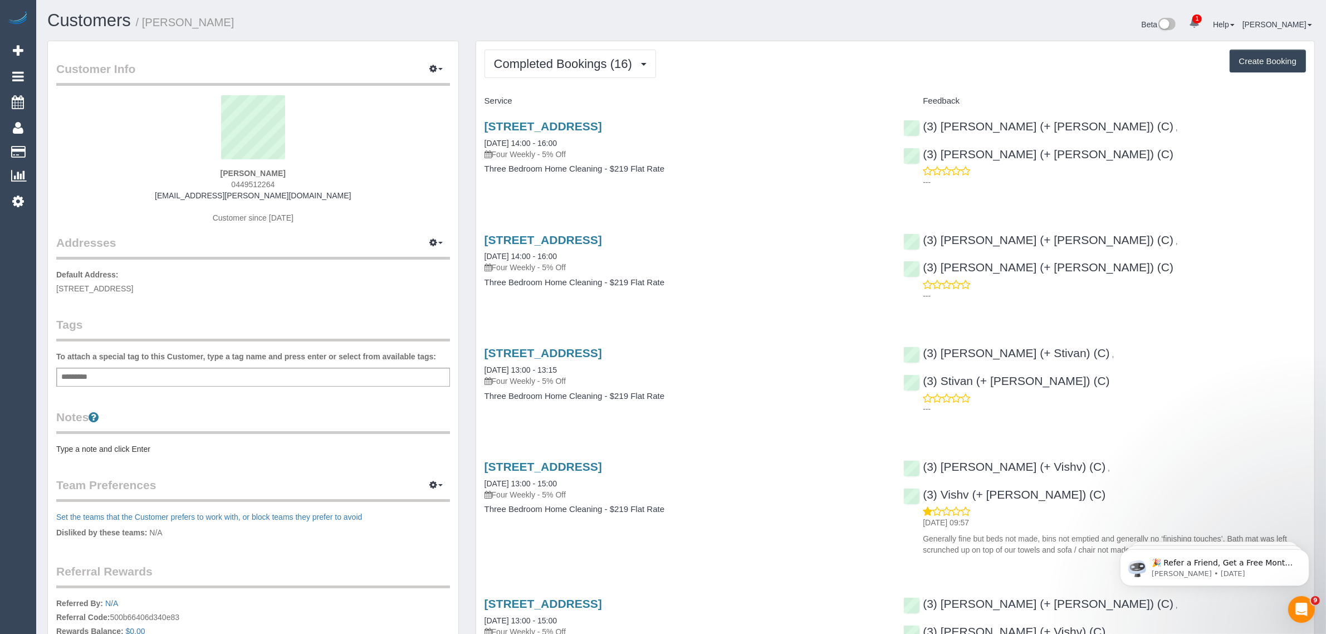
click at [249, 184] on span "0449512264" at bounding box center [252, 184] width 43 height 9
click at [586, 65] on span "Completed Bookings (16)" at bounding box center [566, 64] width 144 height 14
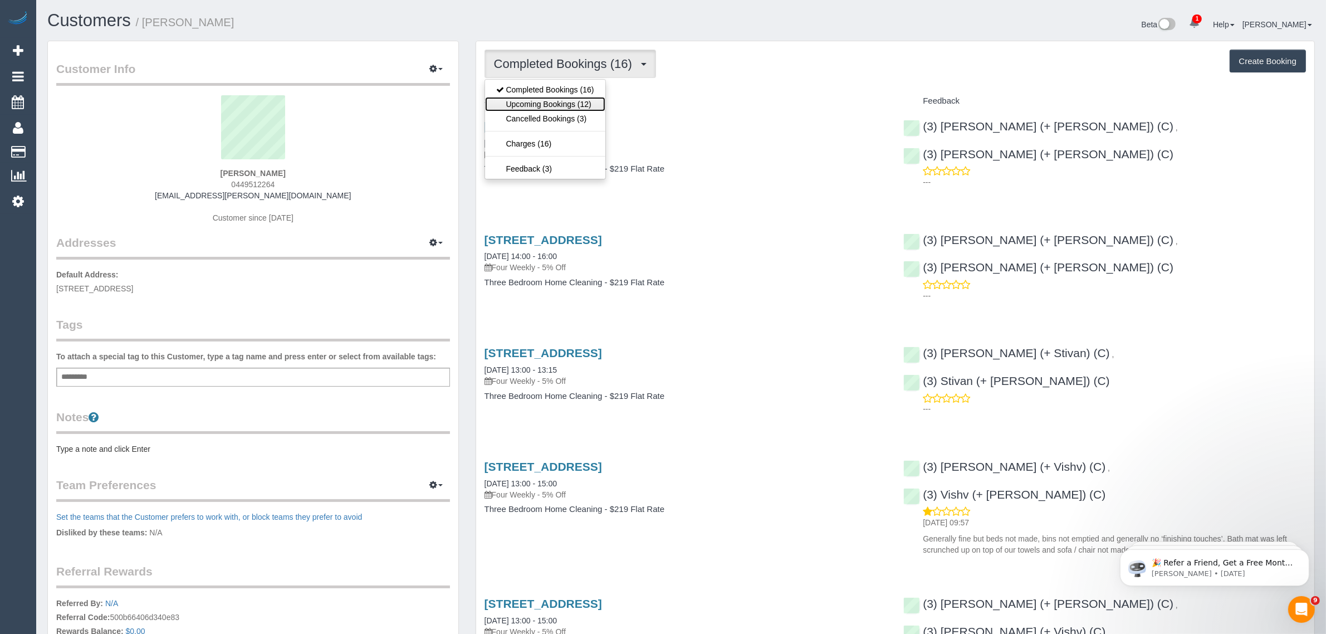
click at [572, 101] on link "Upcoming Bookings (12)" at bounding box center [545, 104] width 120 height 14
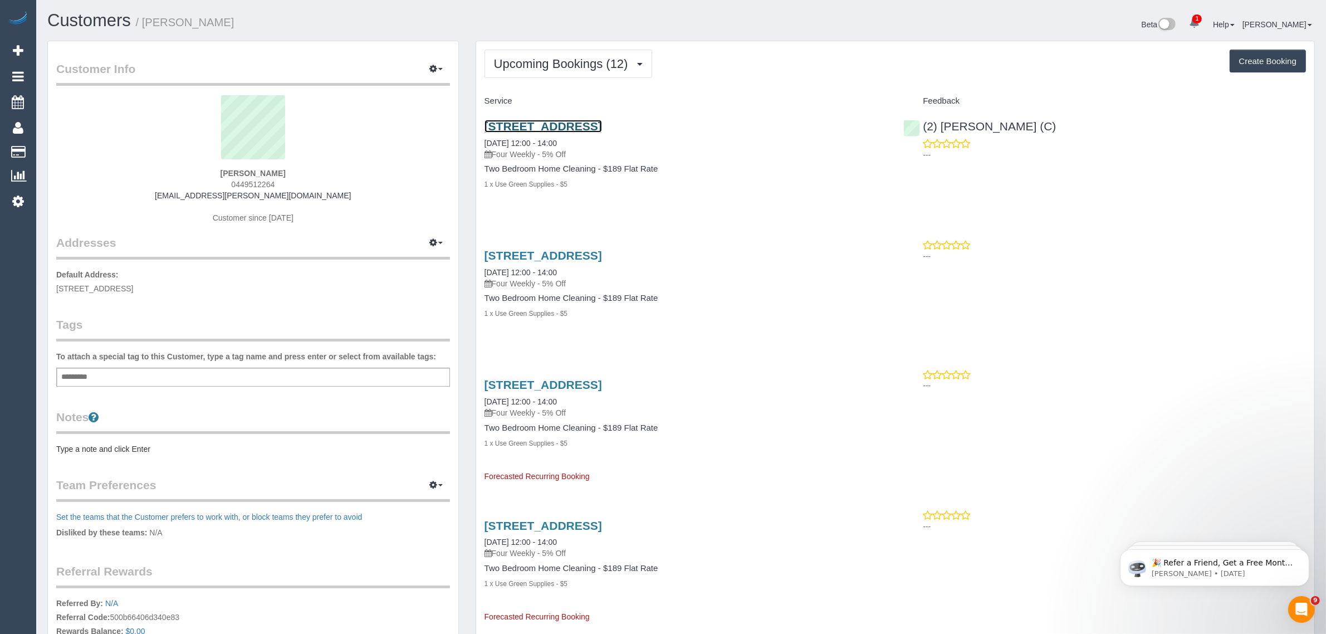
click at [602, 124] on link "11/211 Weston Street, Brunswick East, VIC 3057" at bounding box center [542, 126] width 117 height 13
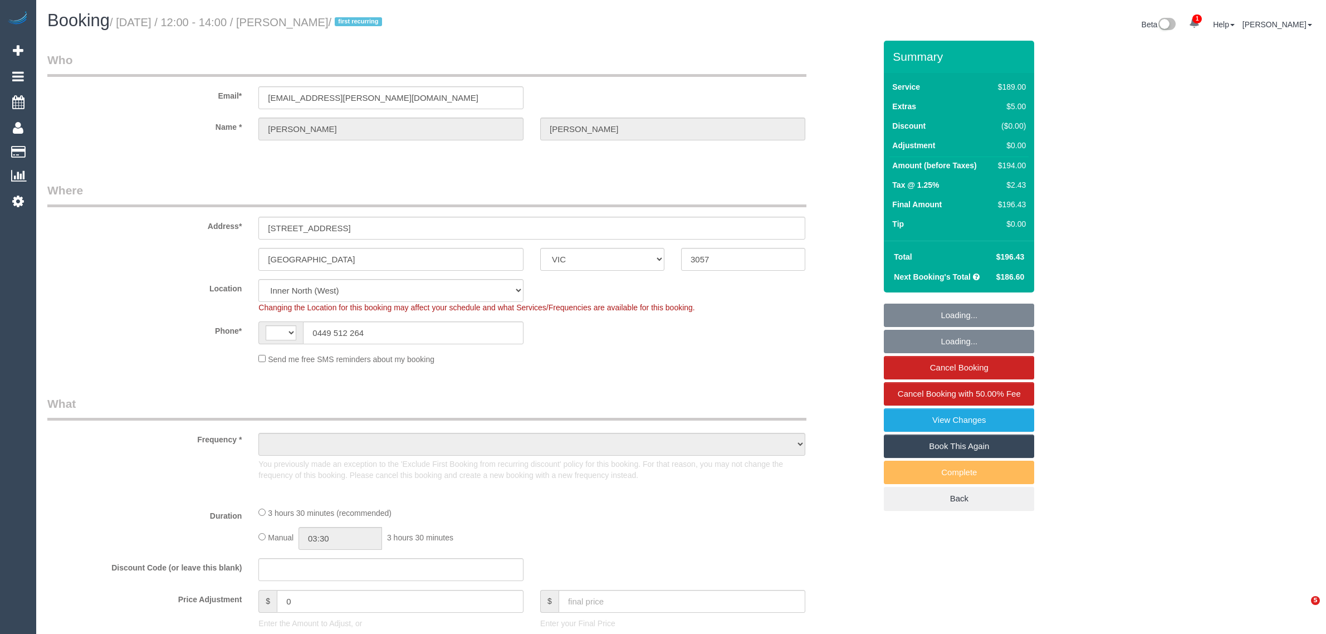
select select "VIC"
select select "string:AU"
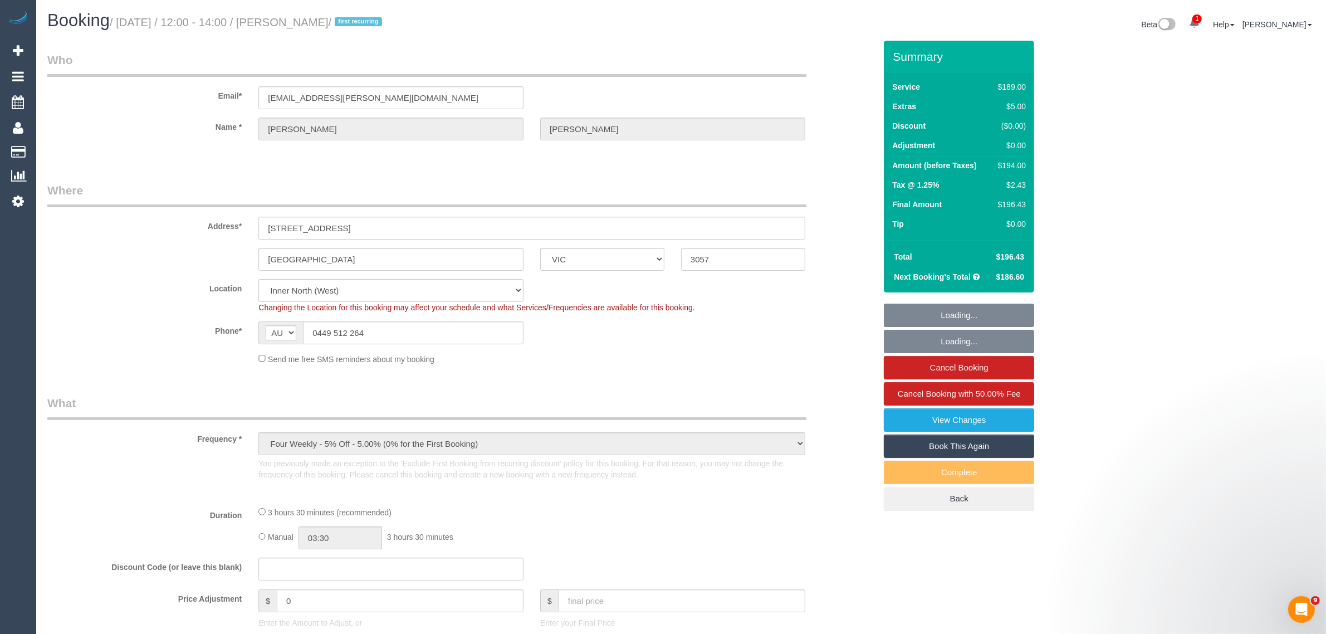
select select "object:555"
select select "string:stripe-pm_1R4FuA2GScqysDRV898XjazO"
select select "number:28"
select select "number:14"
select select "number:19"
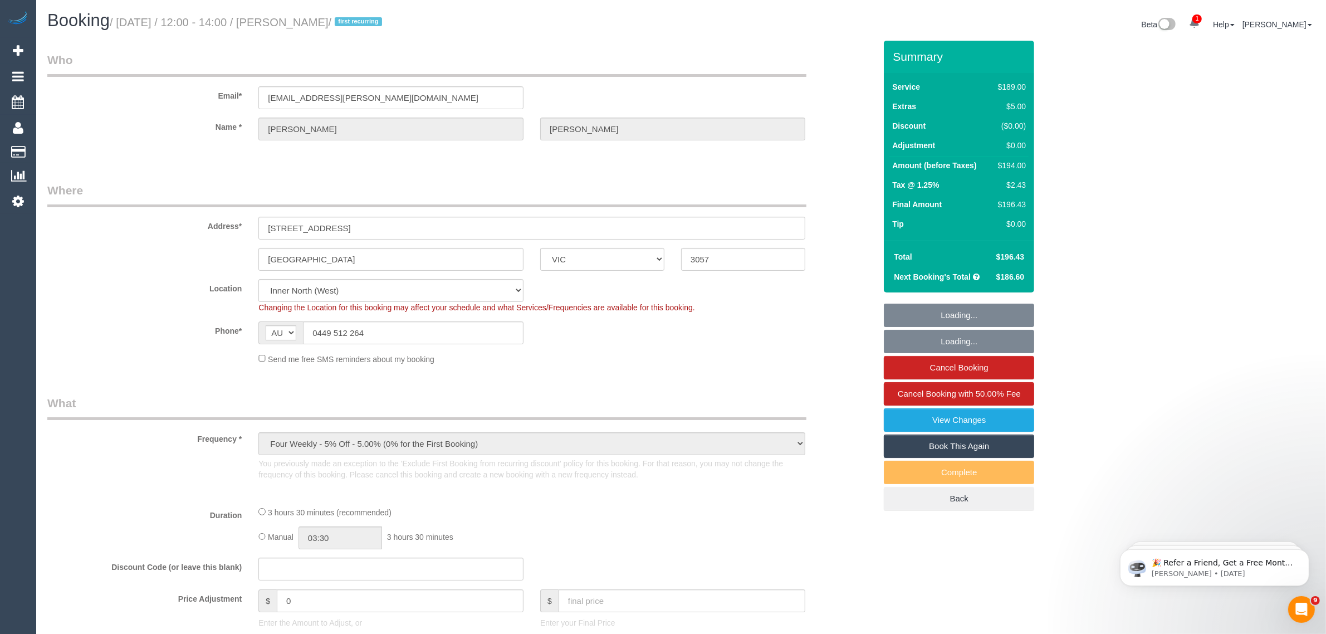
select select "number:22"
select select "number:33"
select select "number:13"
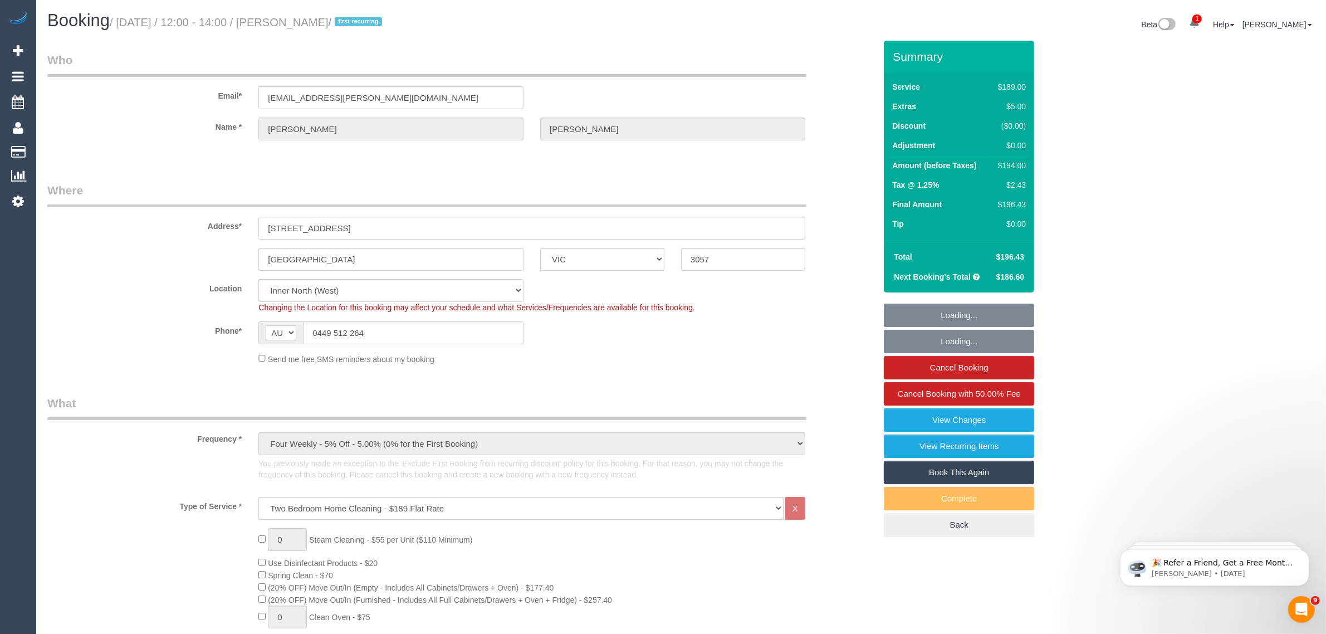
select select "object:1496"
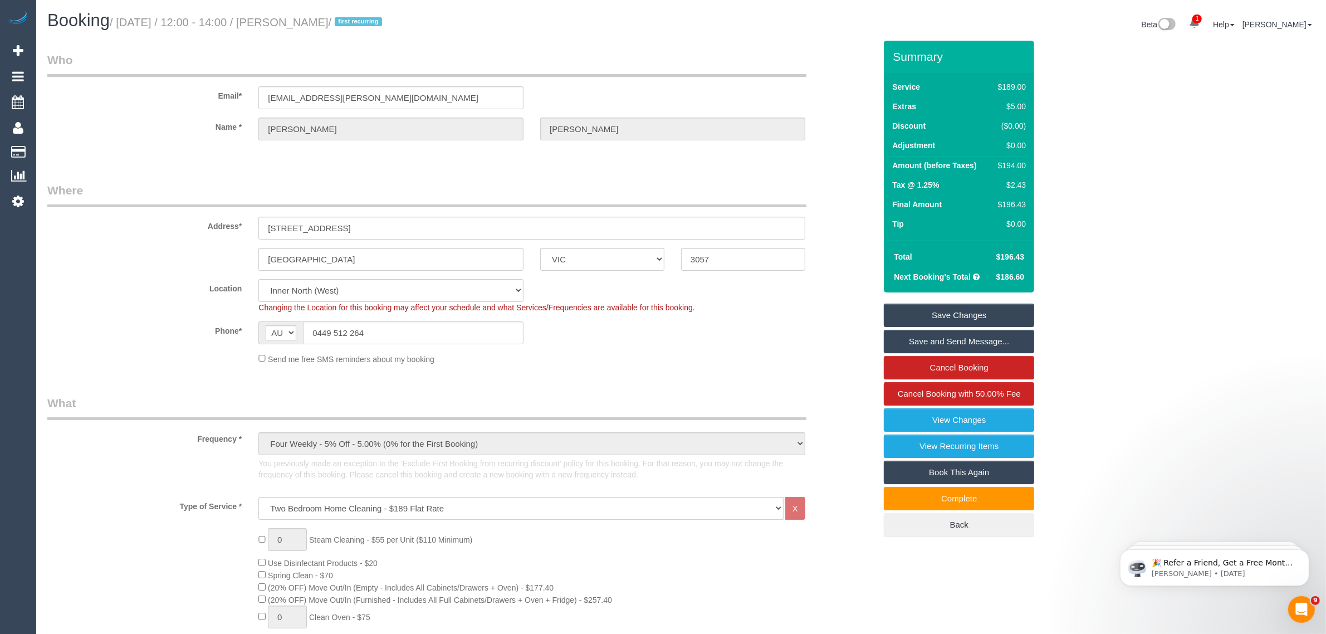
drag, startPoint x: 195, startPoint y: 355, endPoint x: 201, endPoint y: 349, distance: 9.1
click at [195, 355] on div "Send me free SMS reminders about my booking" at bounding box center [461, 358] width 845 height 12
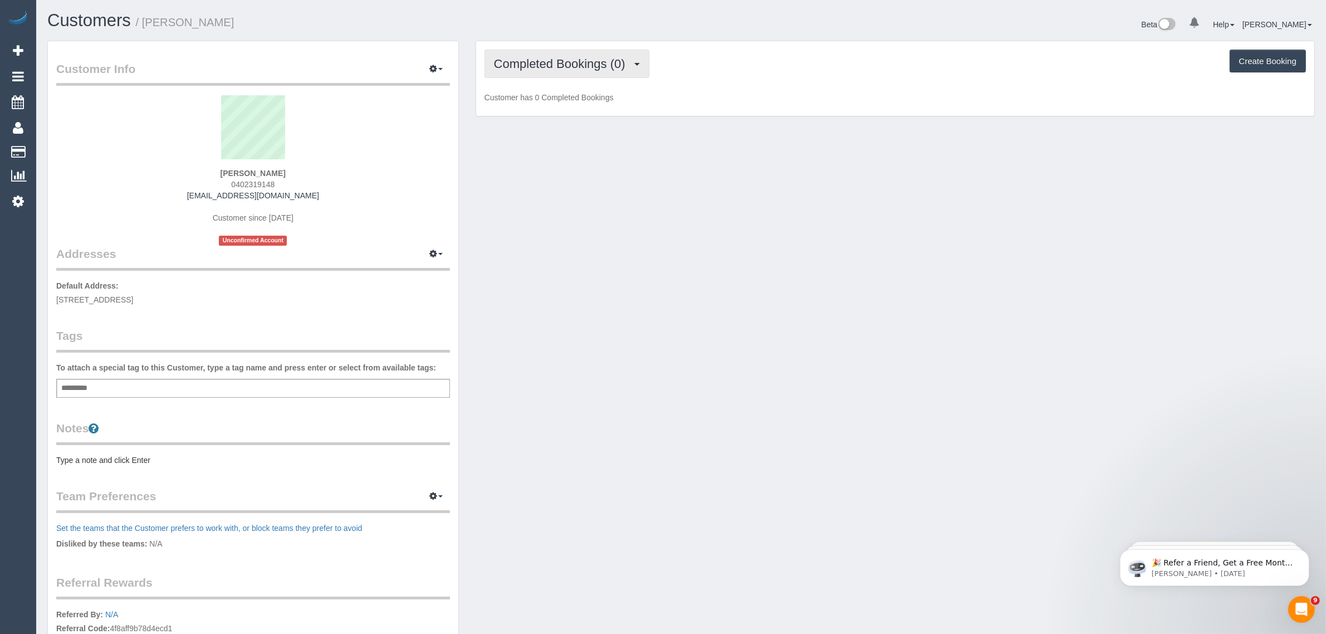
click at [575, 68] on span "Completed Bookings (0)" at bounding box center [562, 64] width 137 height 14
click at [570, 101] on link "Upcoming Bookings (2)" at bounding box center [543, 104] width 116 height 14
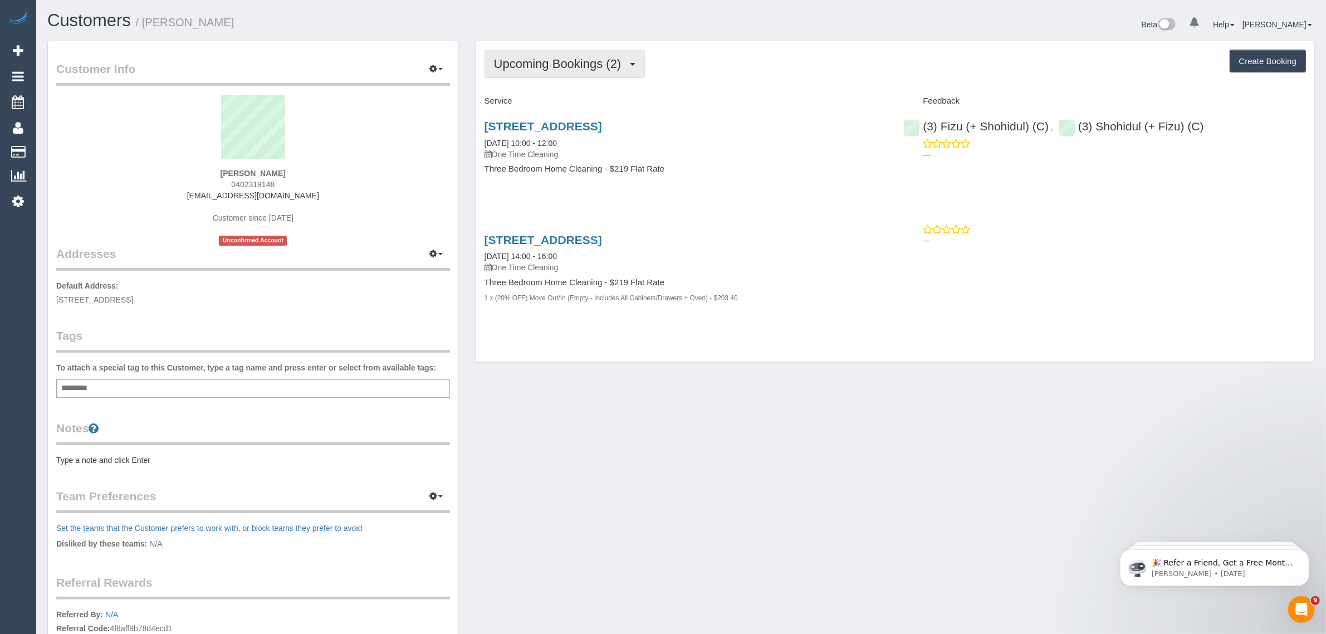
click at [536, 60] on span "Upcoming Bookings (2)" at bounding box center [560, 64] width 133 height 14
click at [711, 98] on h4 "Service" at bounding box center [685, 100] width 403 height 9
click at [602, 120] on link "2/131 Blackshaws Road, Newport, VIC 3015" at bounding box center [542, 126] width 117 height 13
click at [523, 61] on span "Upcoming Bookings (2)" at bounding box center [560, 64] width 133 height 14
click at [796, 401] on div "Customer Info Edit Contact Info Send Message Email Preferences Special Sales Ta…" at bounding box center [681, 408] width 1284 height 735
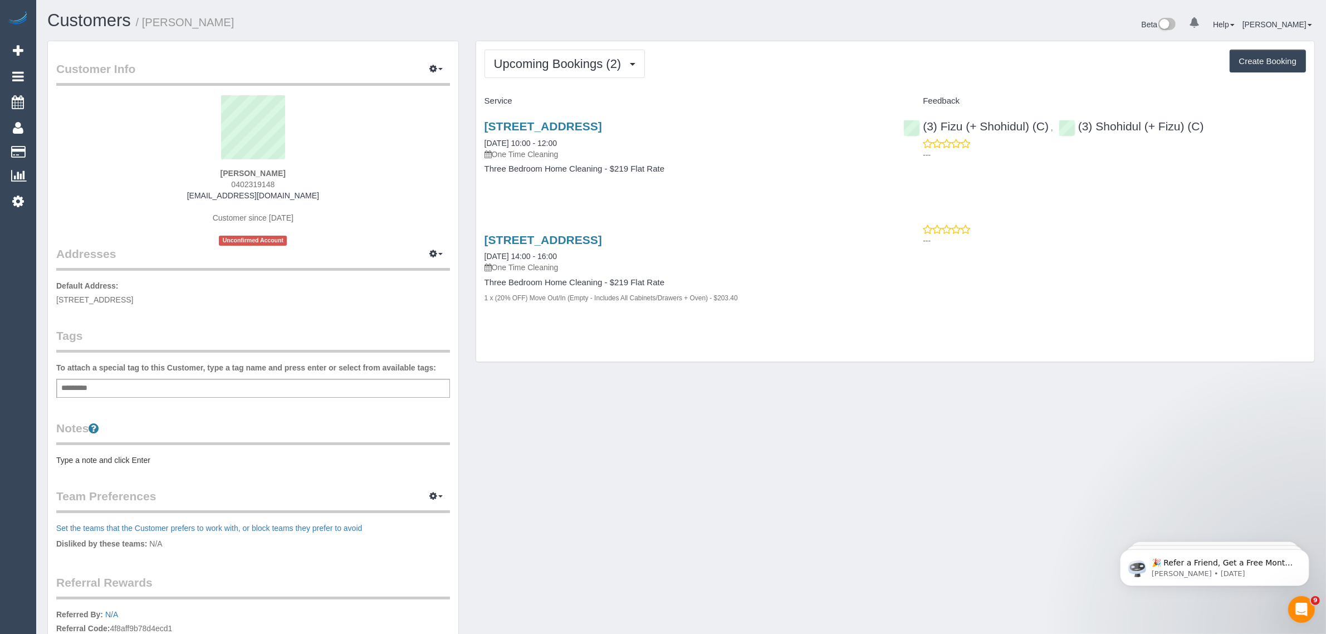
click at [363, 14] on h1 "Customers / Wasila Najamuddin" at bounding box center [359, 20] width 625 height 19
drag, startPoint x: 53, startPoint y: 146, endPoint x: 68, endPoint y: 138, distance: 17.2
click at [54, 146] on link "Customers" at bounding box center [105, 152] width 139 height 22
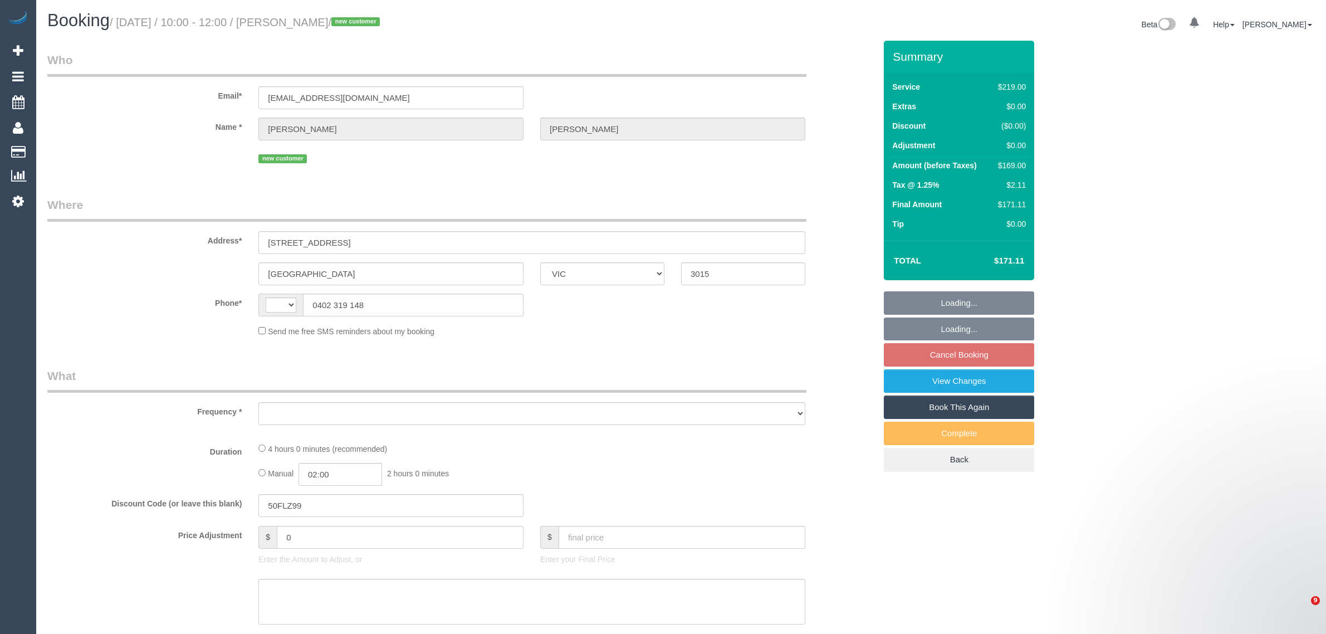
select select "VIC"
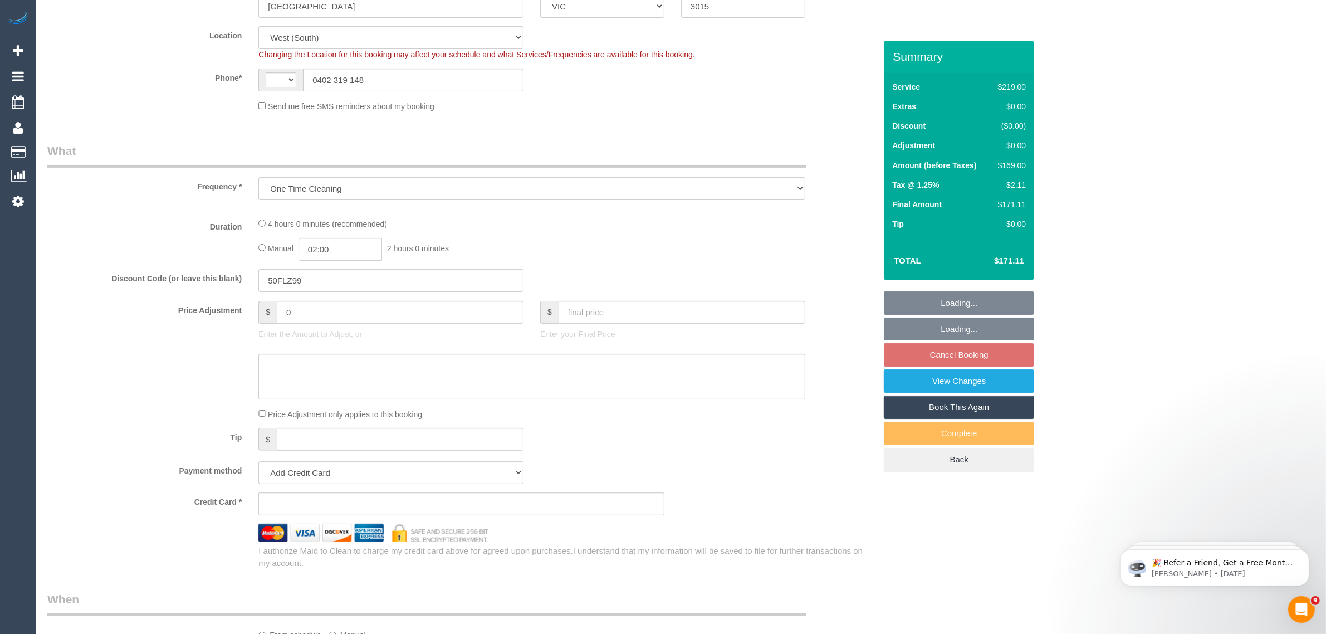
select select "object:703"
select select "string:AU"
select select "string:stripe-pm_1SFOpl2GScqysDRV6G9617VU"
select select "number:28"
select select "number:14"
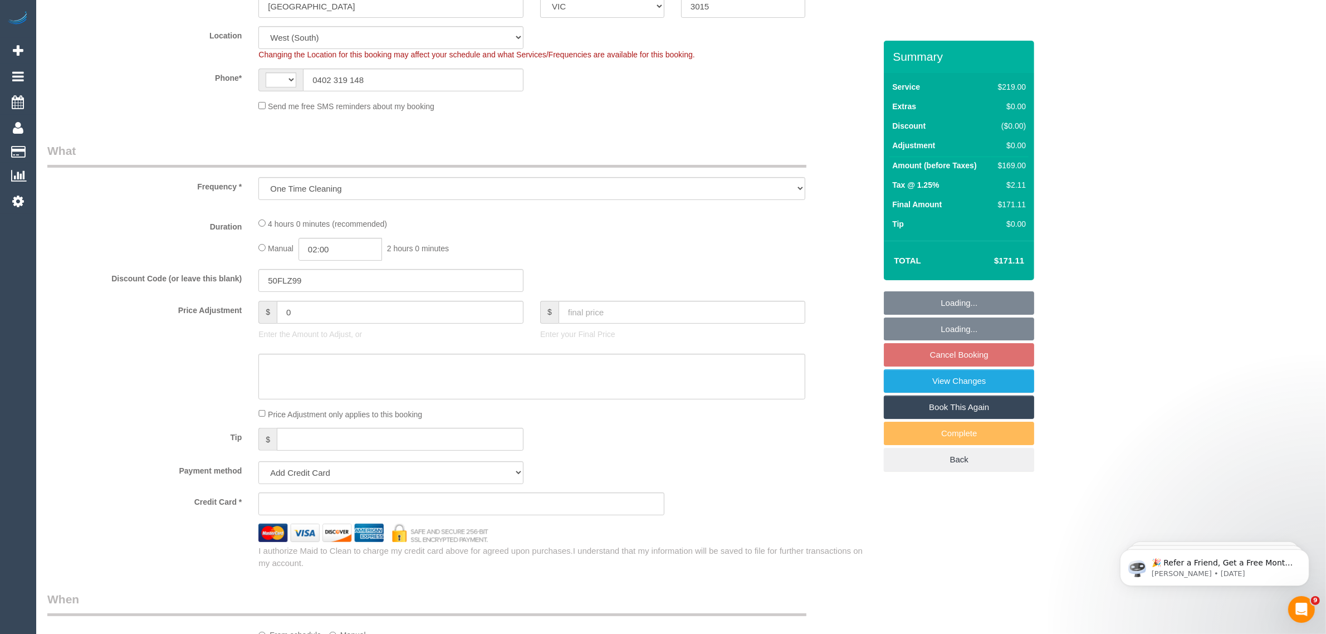
select select "number:19"
select select "number:25"
select select "number:35"
select select "number:26"
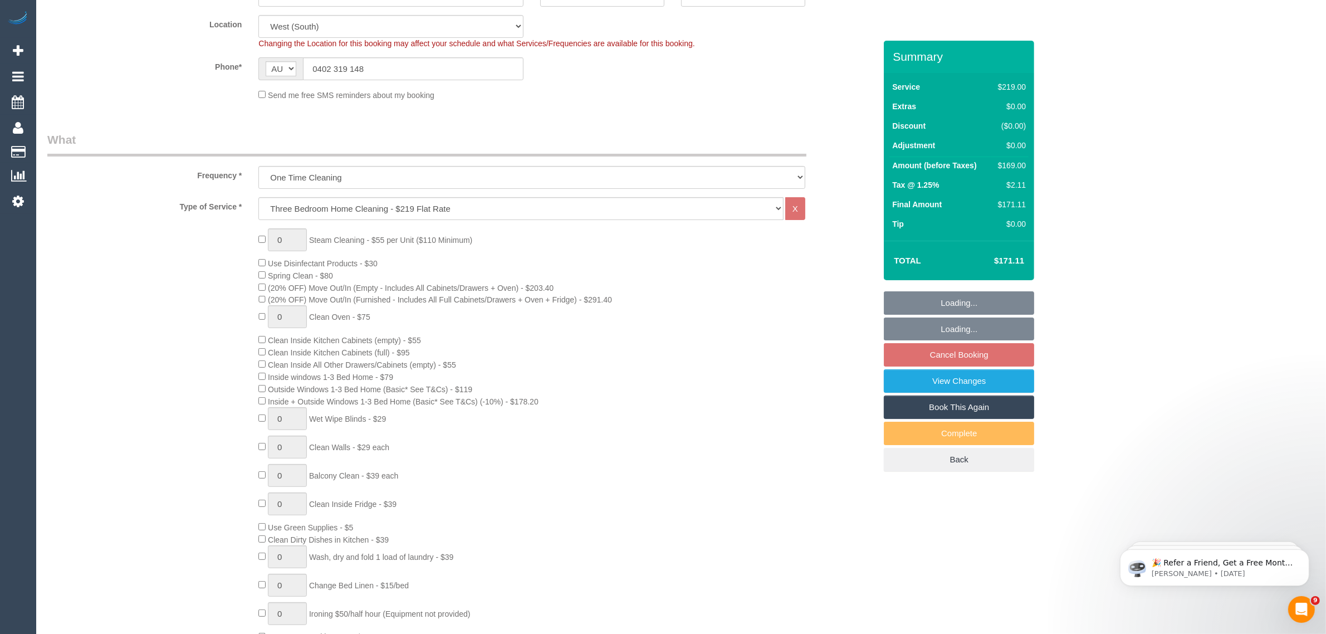
select select "spot3"
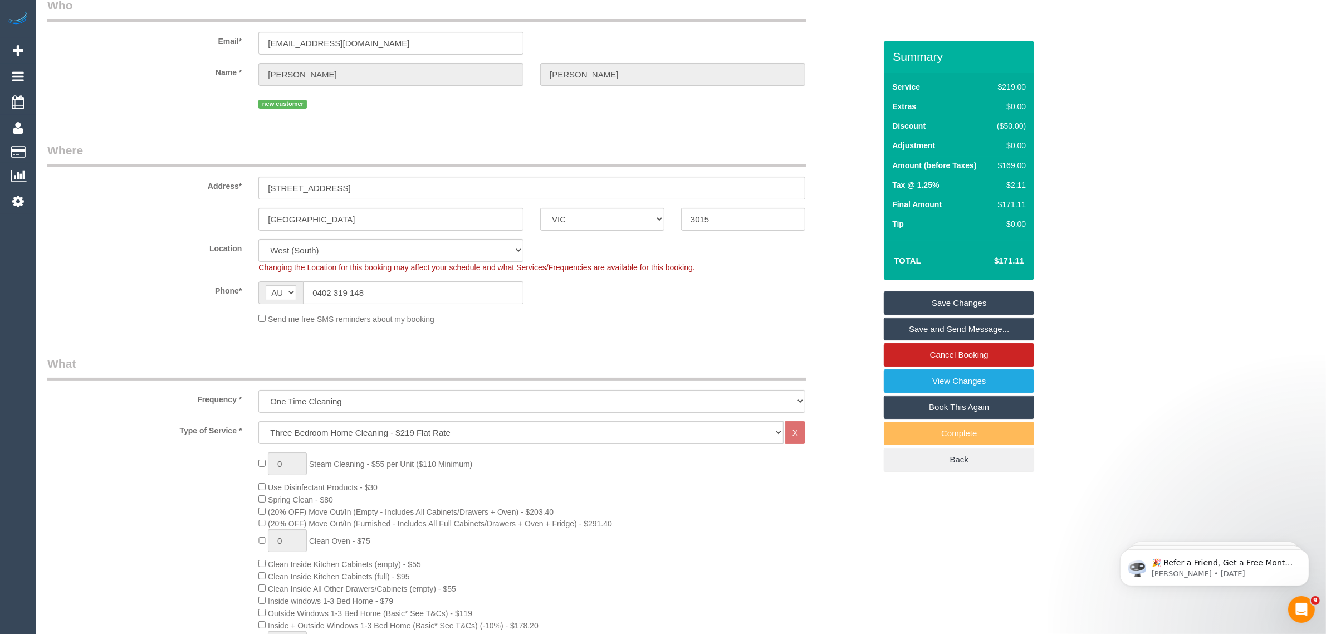
scroll to position [0, 0]
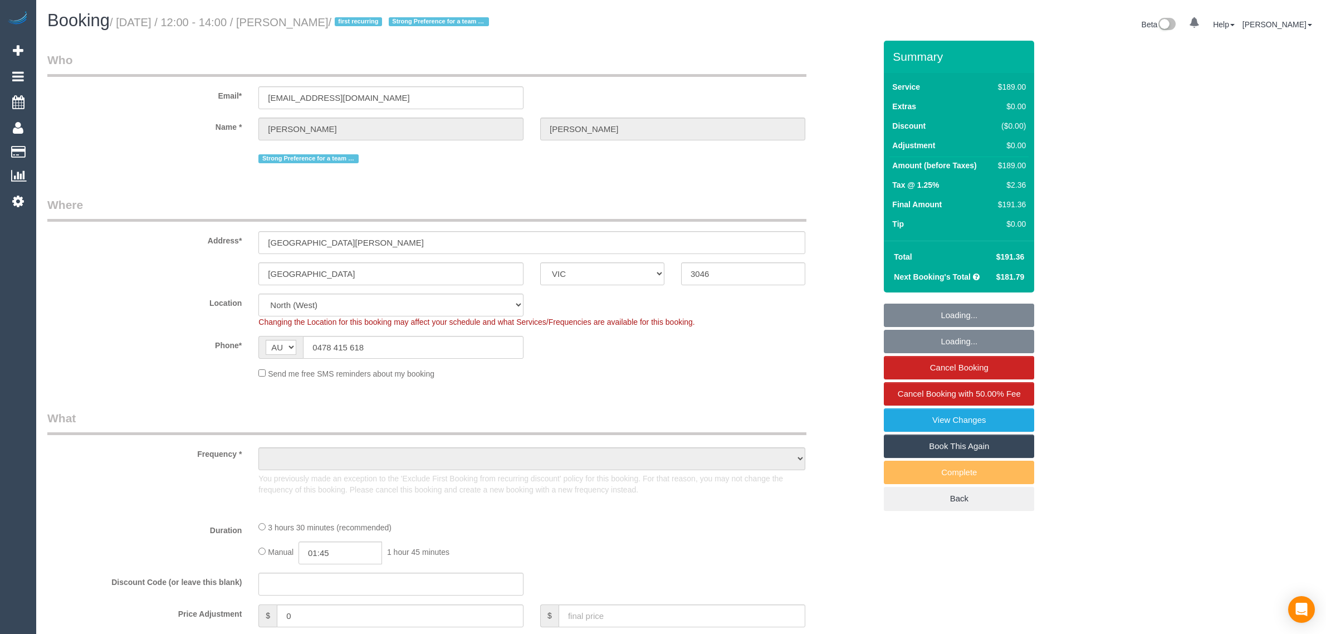
select select "VIC"
select select "string:stripe-pm_1S78M92GScqysDRVEiiC5s2y"
select select "object:587"
select select "number:29"
select select "number:14"
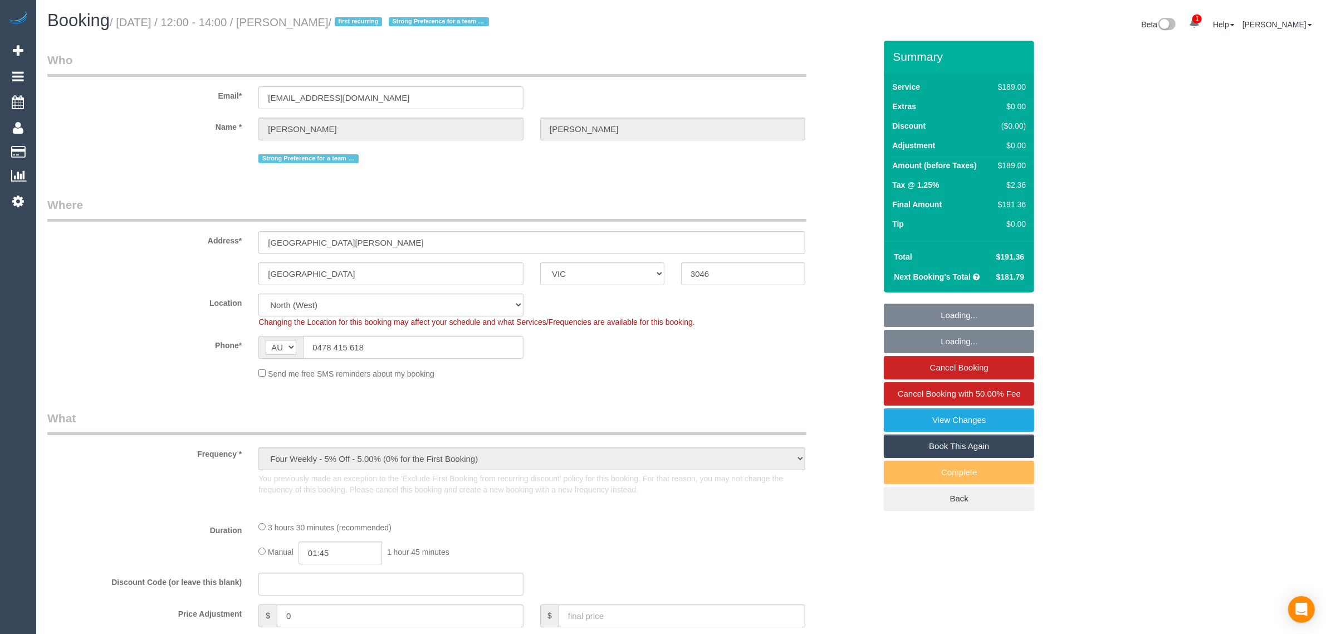
select select "number:19"
select select "number:22"
select select "number:33"
select select "number:12"
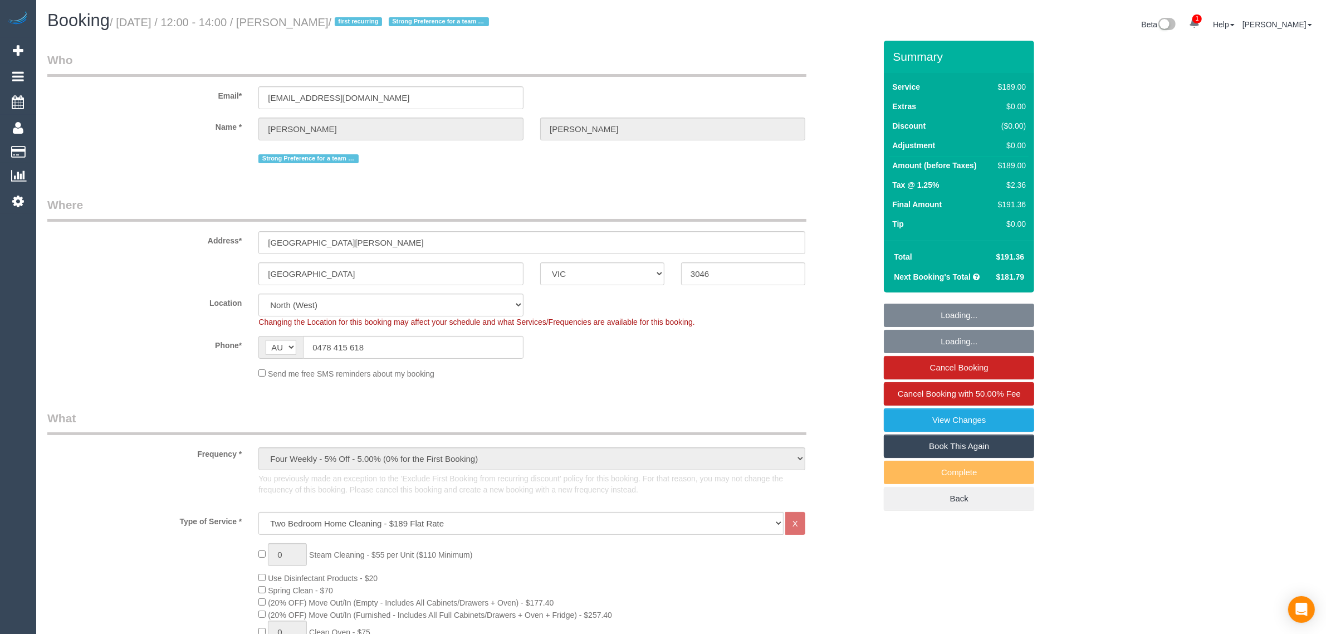
select select "object:1378"
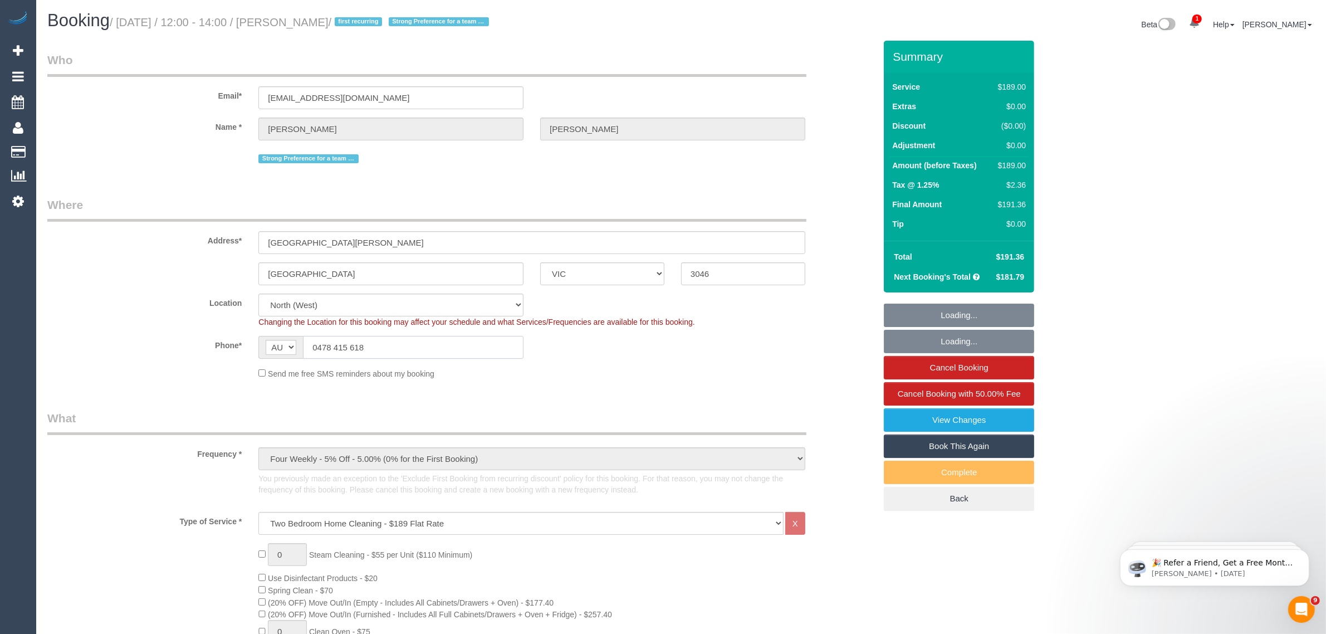
click at [472, 352] on input "0478 415 618" at bounding box center [413, 347] width 221 height 23
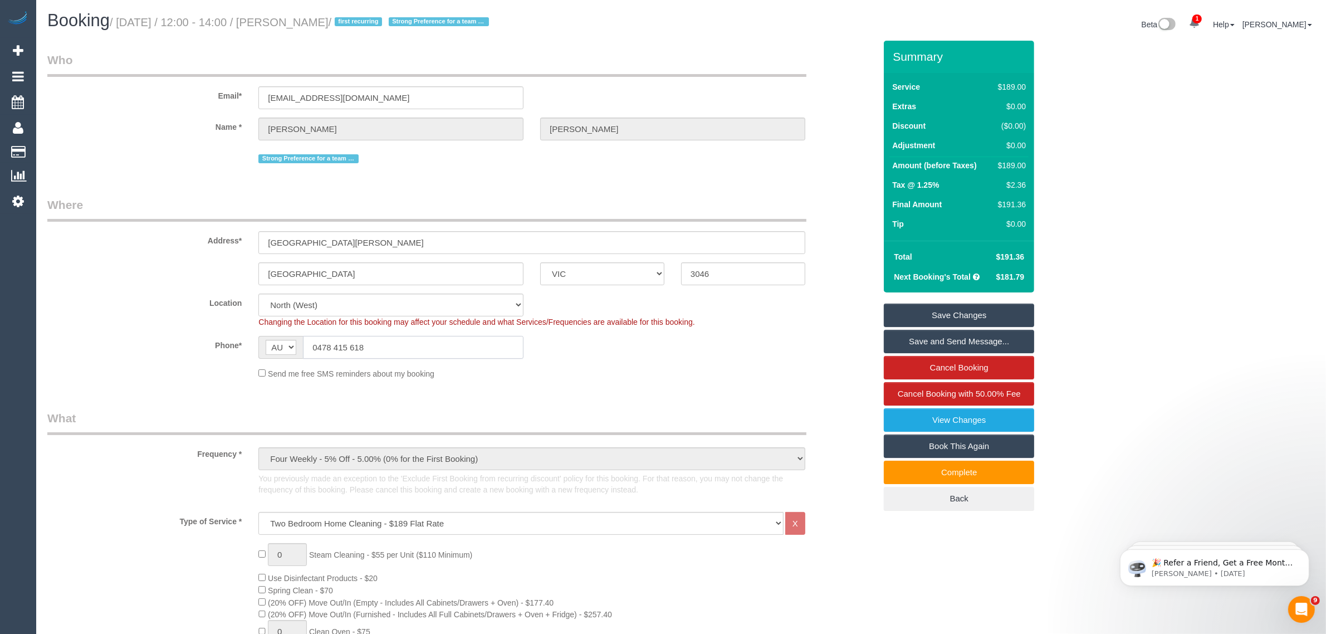
click at [419, 349] on input "0478 415 618" at bounding box center [413, 347] width 221 height 23
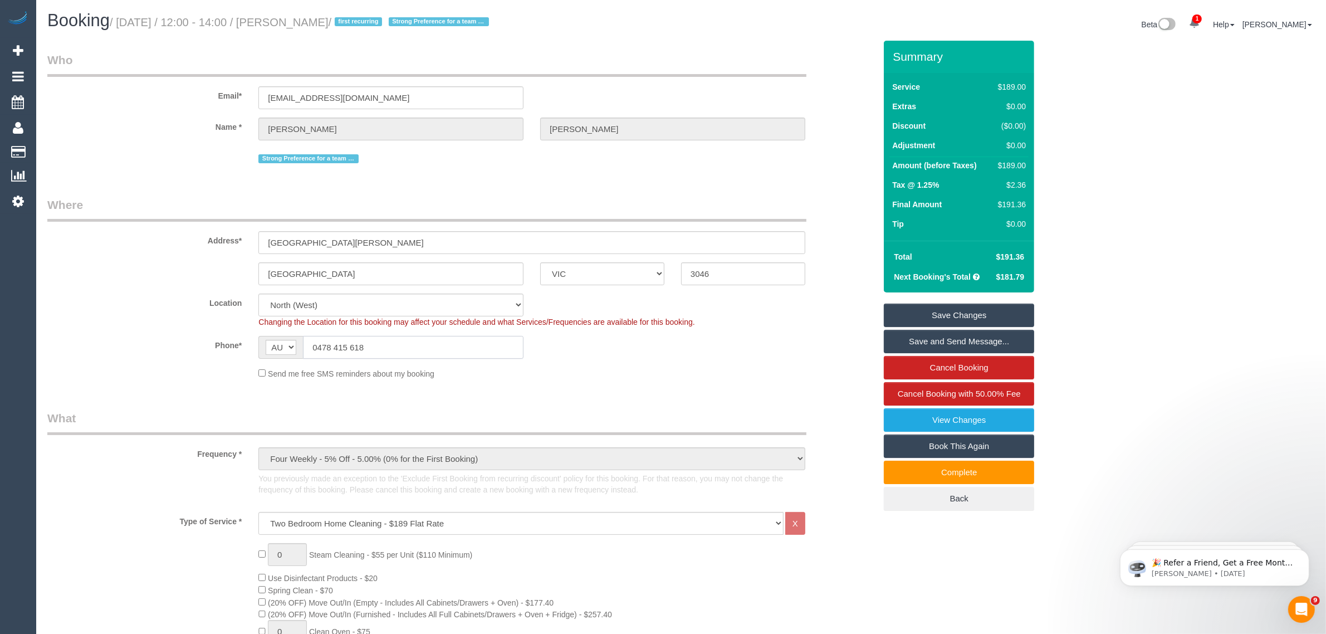
click at [419, 349] on input "0478 415 618" at bounding box center [413, 347] width 221 height 23
click at [610, 374] on div "Send me free SMS reminders about my booking" at bounding box center [532, 373] width 564 height 12
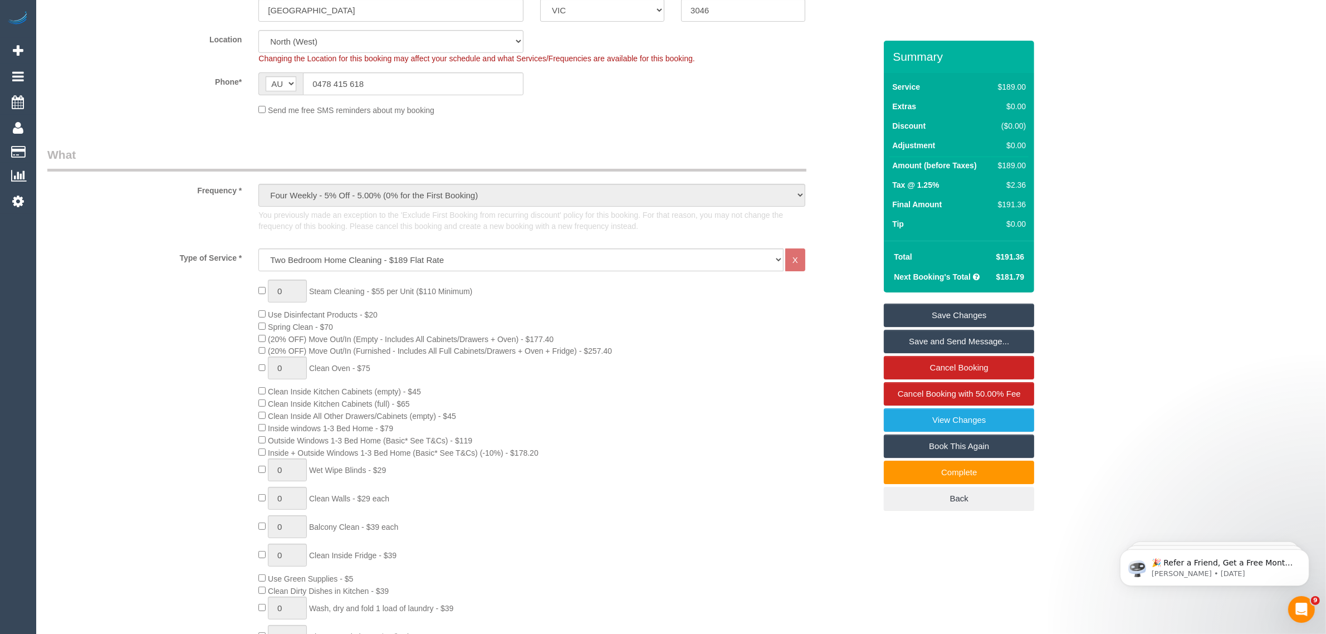
scroll to position [278, 0]
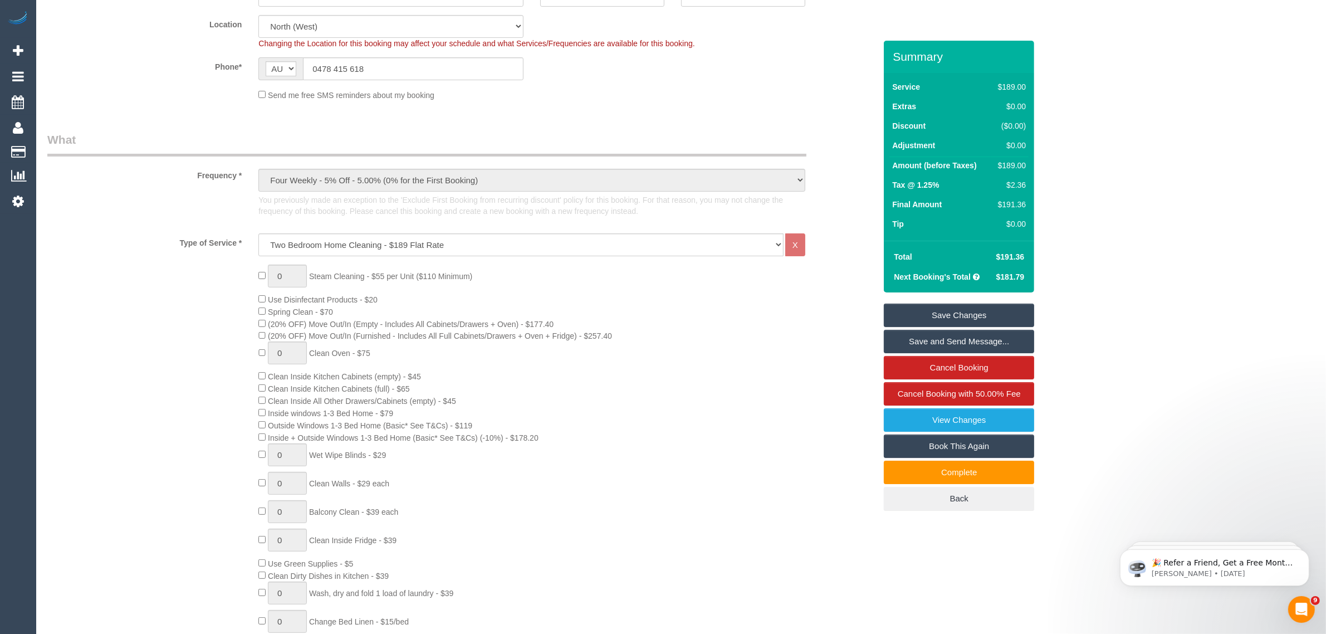
click at [101, 315] on div "0 Steam Cleaning - $55 per Unit ($110 Minimum) Use Disinfectant Products - $20 …" at bounding box center [461, 472] width 845 height 414
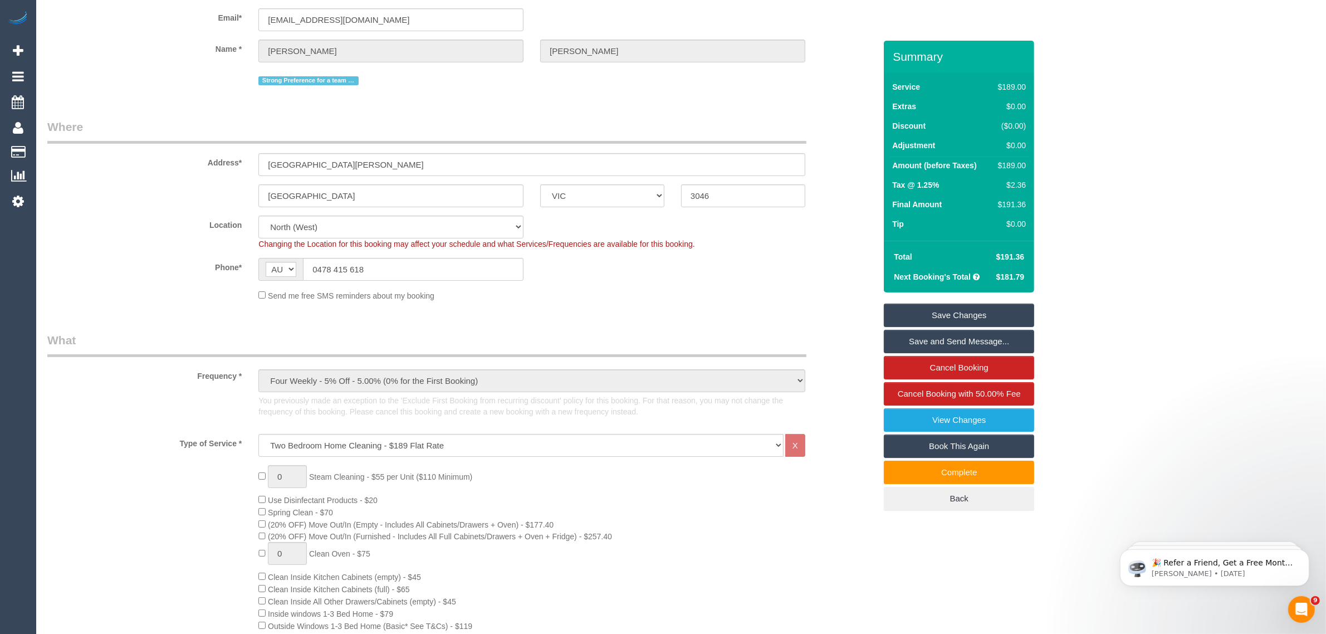
scroll to position [0, 0]
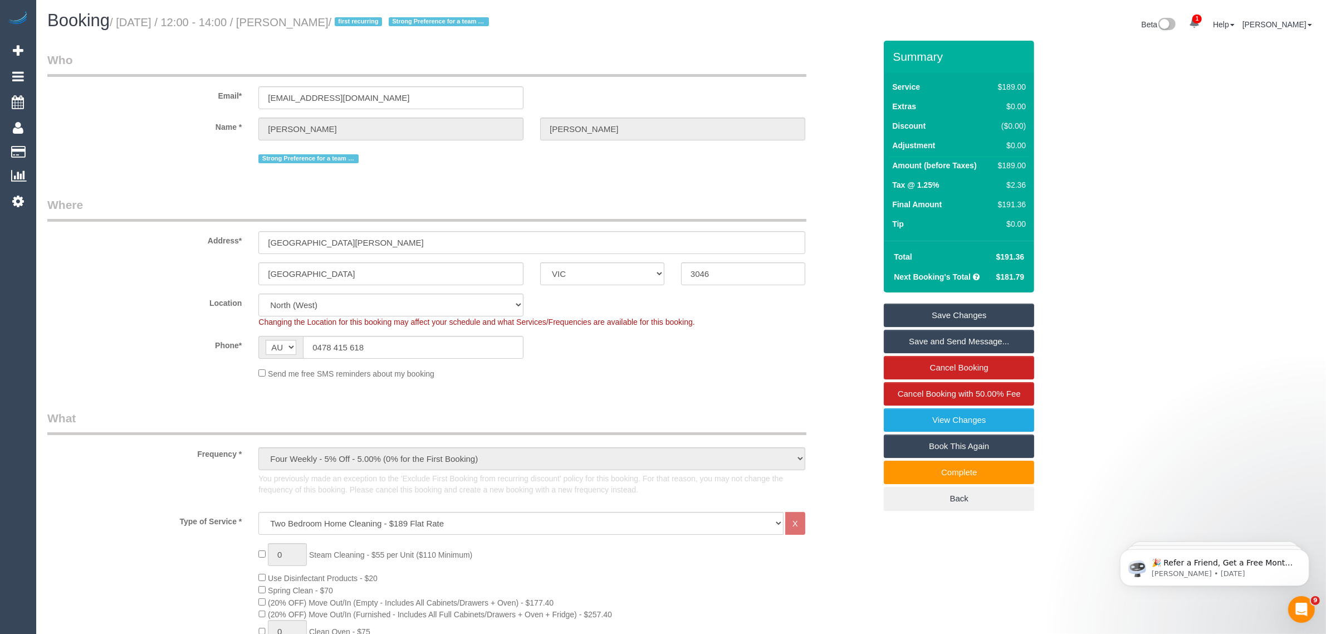
click at [312, 25] on small "/ [DATE] / 12:00 - 14:00 / [PERSON_NAME] / first recurring Strong Preference fo…" at bounding box center [301, 22] width 383 height 12
copy small "[PERSON_NAME]"
click at [452, 273] on input "[GEOGRAPHIC_DATA]" at bounding box center [390, 273] width 265 height 23
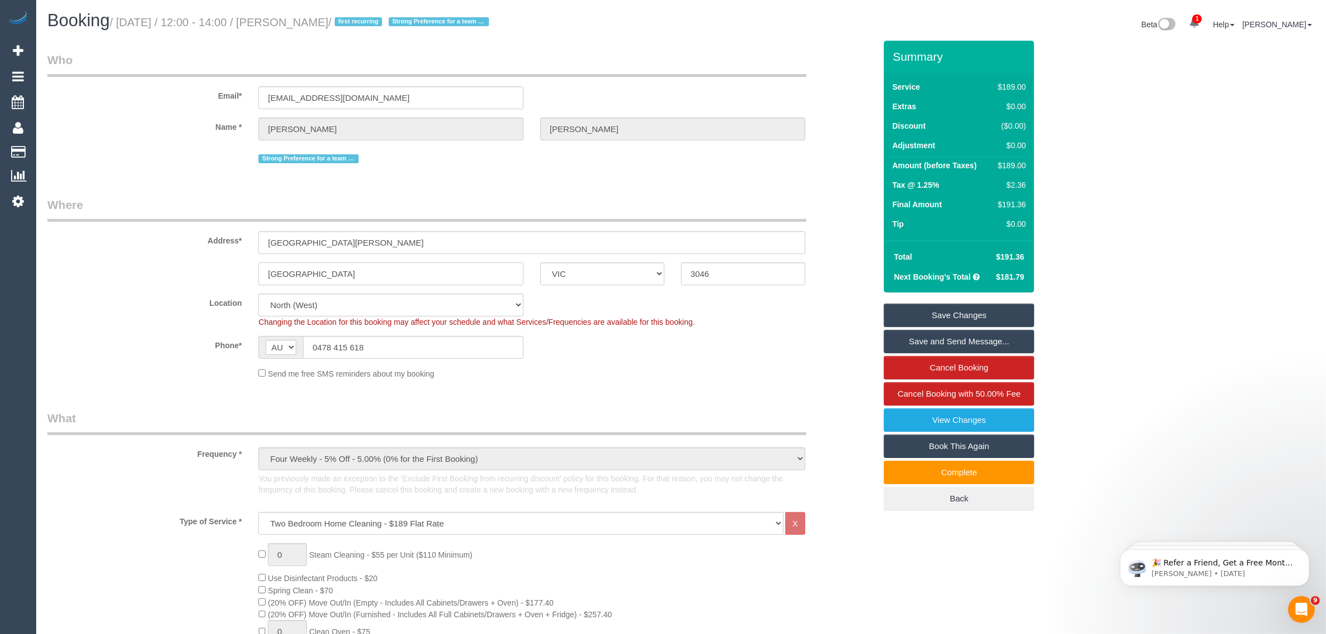
click at [452, 273] on input "[GEOGRAPHIC_DATA]" at bounding box center [390, 273] width 265 height 23
click at [914, 395] on span "Cancel Booking with 50.00% Fee" at bounding box center [959, 393] width 123 height 9
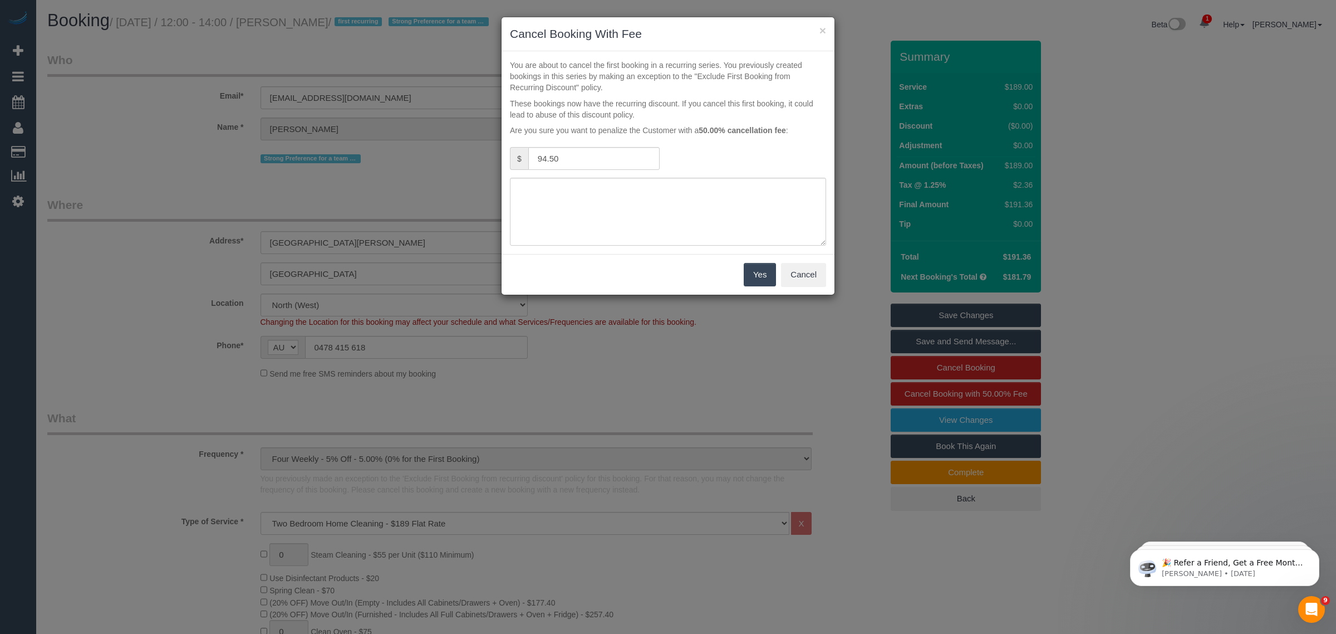
click at [687, 170] on div "$ 94.50" at bounding box center [668, 159] width 333 height 25
click at [682, 187] on textarea at bounding box center [668, 212] width 316 height 68
type textarea "No access via call and txt -AA"
click at [761, 282] on button "Yes" at bounding box center [760, 274] width 32 height 23
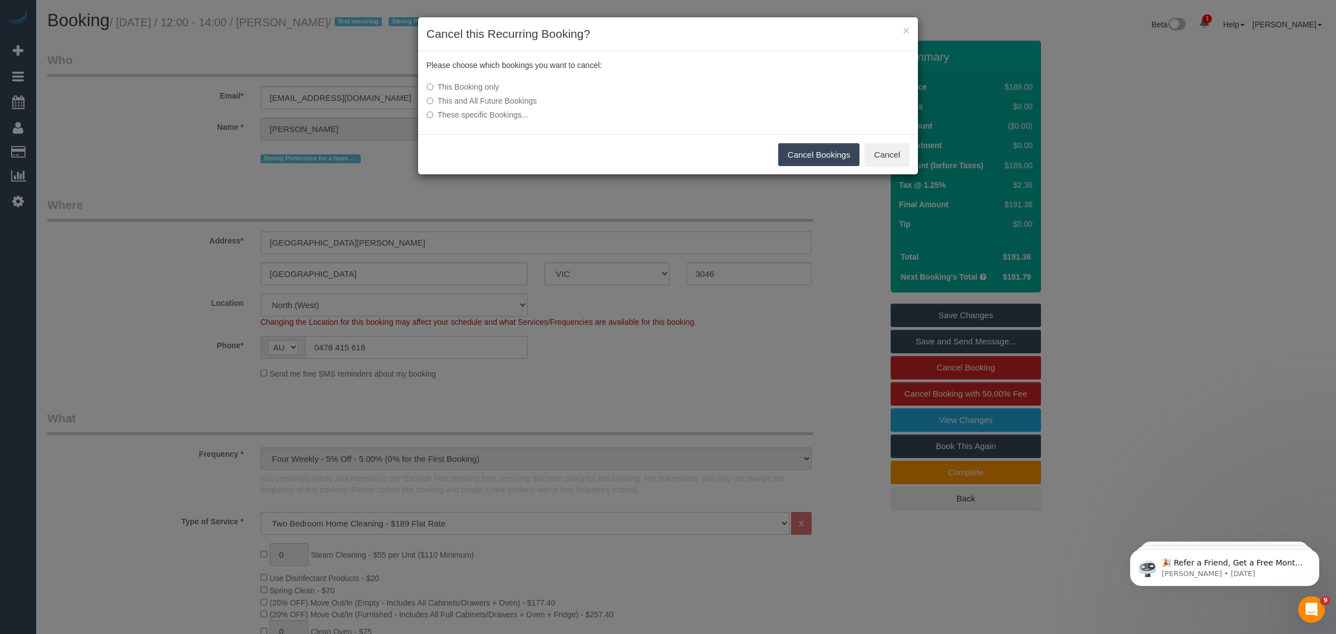
click at [809, 154] on button "Cancel Bookings" at bounding box center [820, 154] width 82 height 23
